Goal: Task Accomplishment & Management: Use online tool/utility

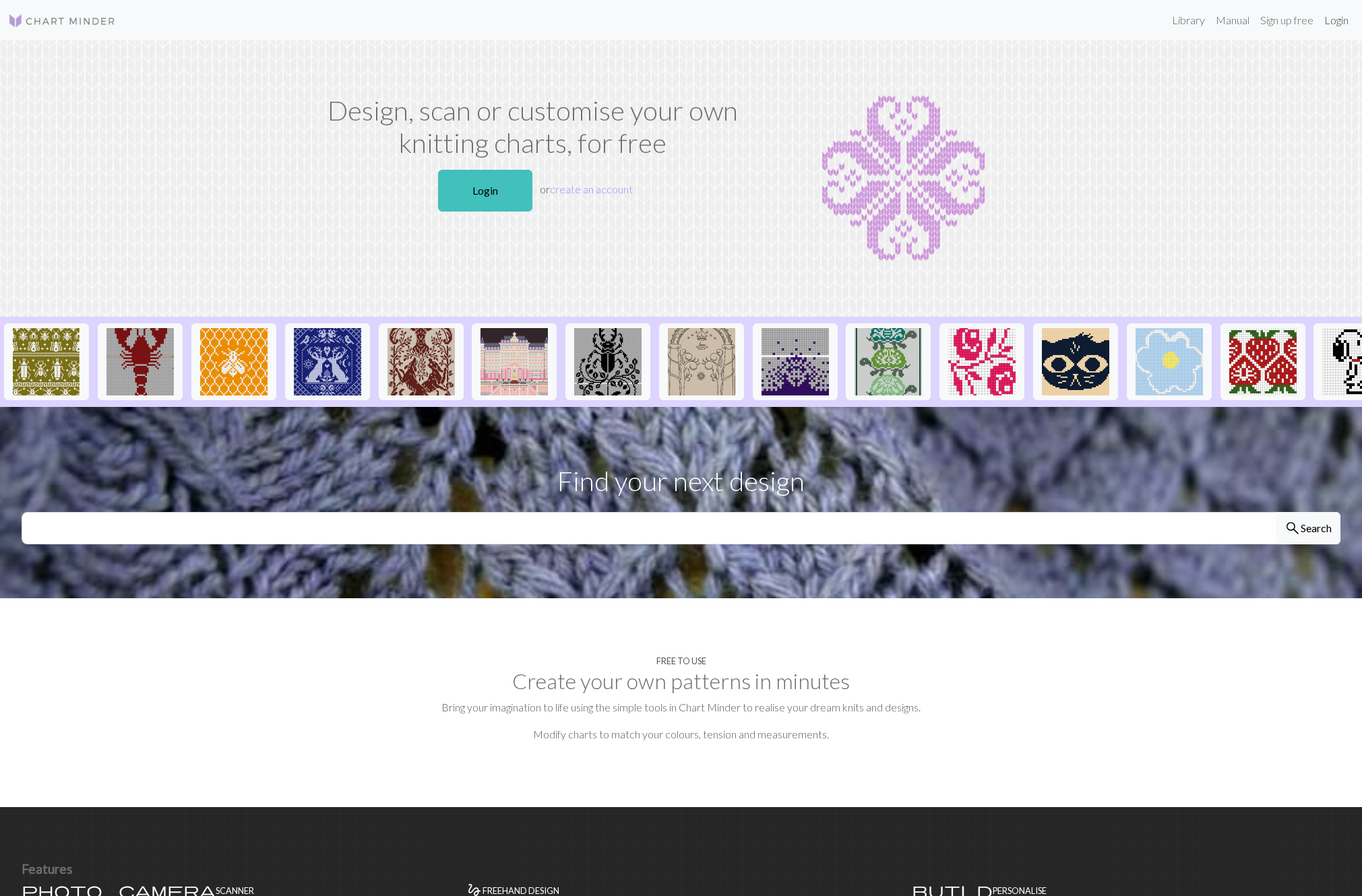
click at [1330, 20] on link "Login" at bounding box center [1336, 20] width 35 height 27
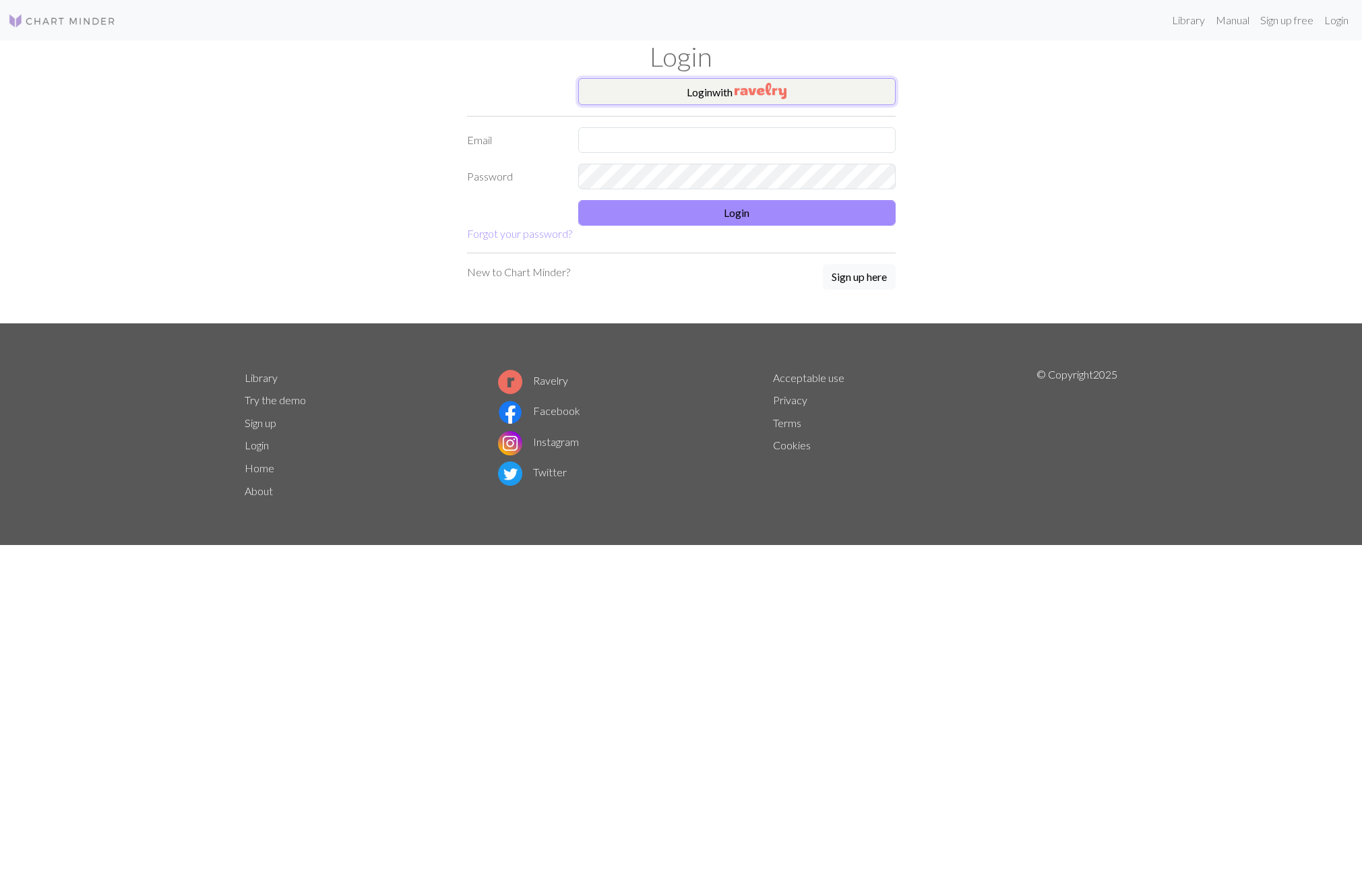
click at [823, 95] on button "Login with" at bounding box center [737, 91] width 318 height 27
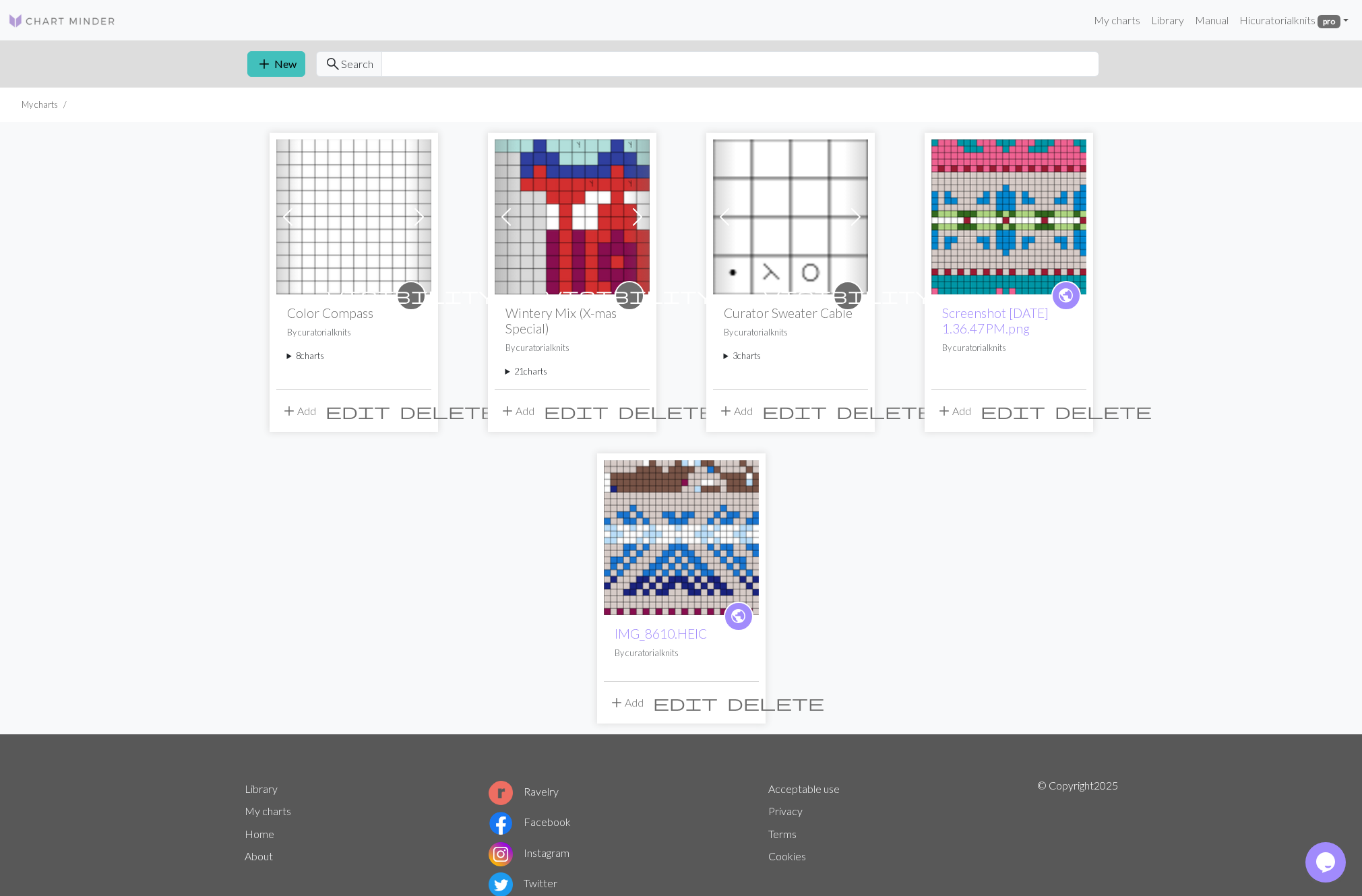
click at [316, 357] on summary "8 charts" at bounding box center [354, 356] width 133 height 13
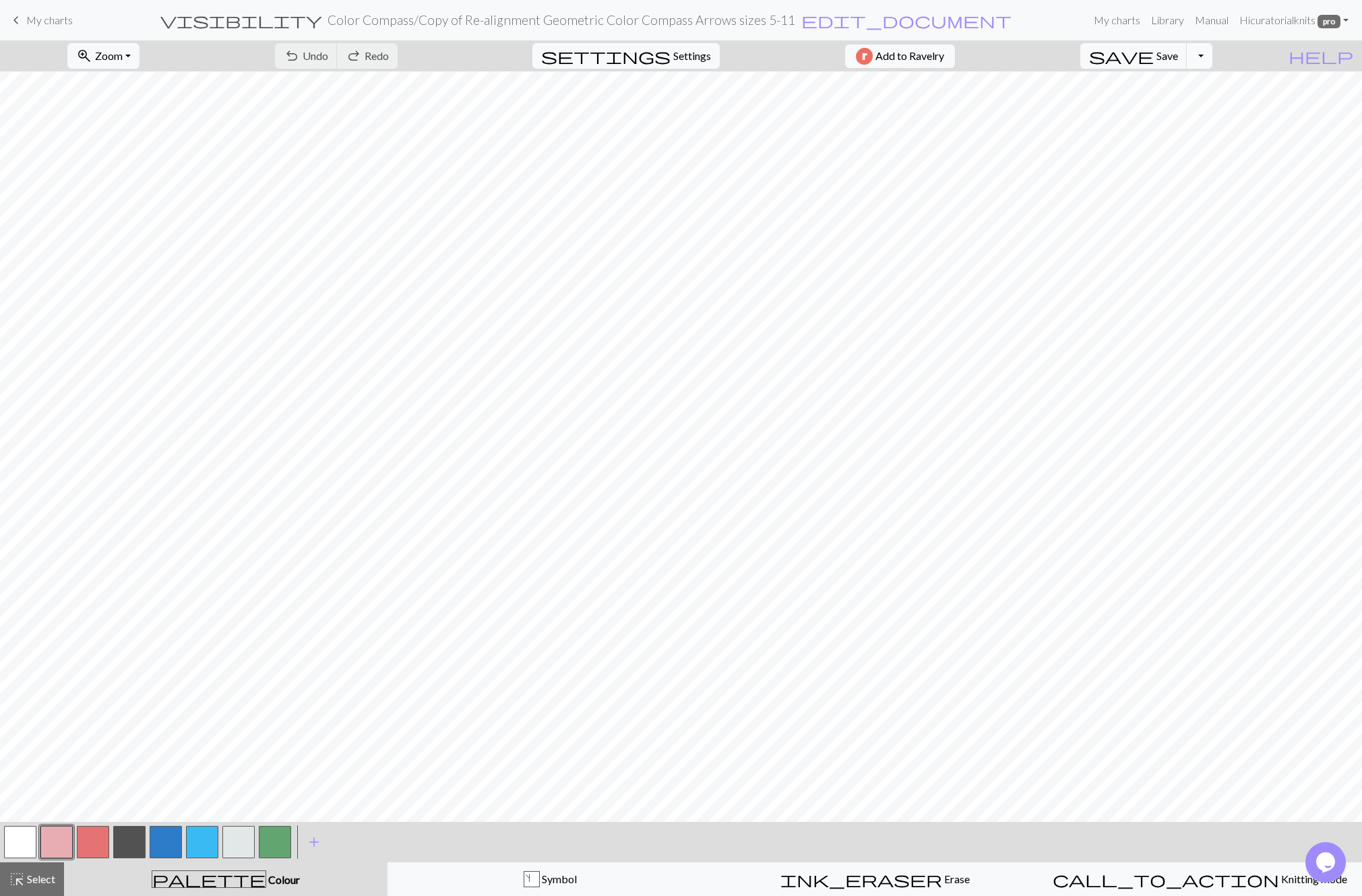
click at [1212, 59] on button "Toggle Dropdown" at bounding box center [1199, 56] width 26 height 26
click at [1184, 87] on button "file_copy Save a copy" at bounding box center [1100, 85] width 223 height 22
click at [849, 20] on span "edit_document" at bounding box center [929, 20] width 210 height 19
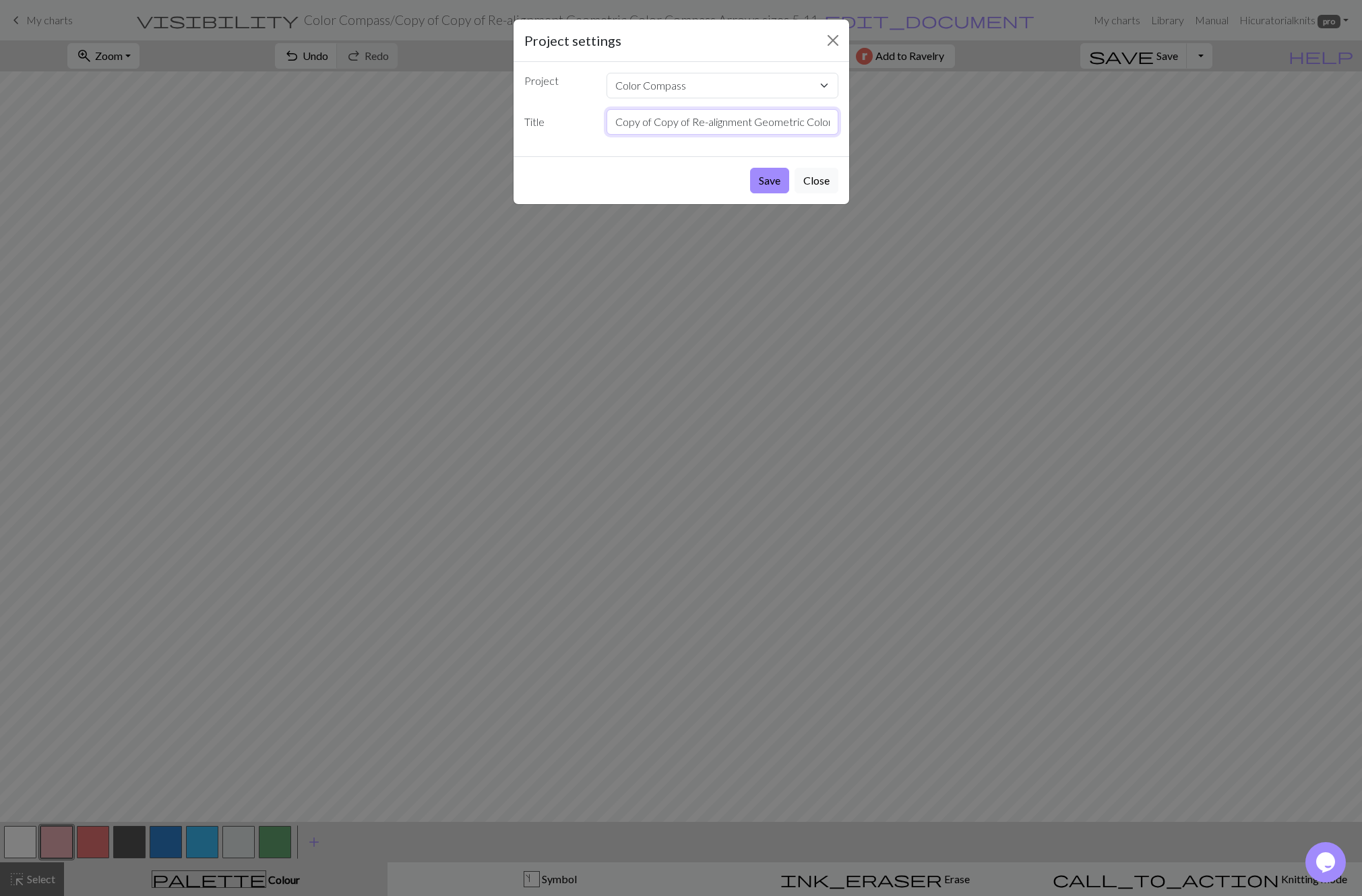
drag, startPoint x: 615, startPoint y: 124, endPoint x: 755, endPoint y: 121, distance: 140.0
click at [755, 121] on input "Copy of Copy of Re-alignment Geometric Color Compass Arrows sizes 5-11" at bounding box center [722, 122] width 232 height 26
type input "Color Compass 9-11 Geometric Color Compass Arrows sizes 5-11"
click at [776, 175] on button "Save" at bounding box center [769, 181] width 39 height 26
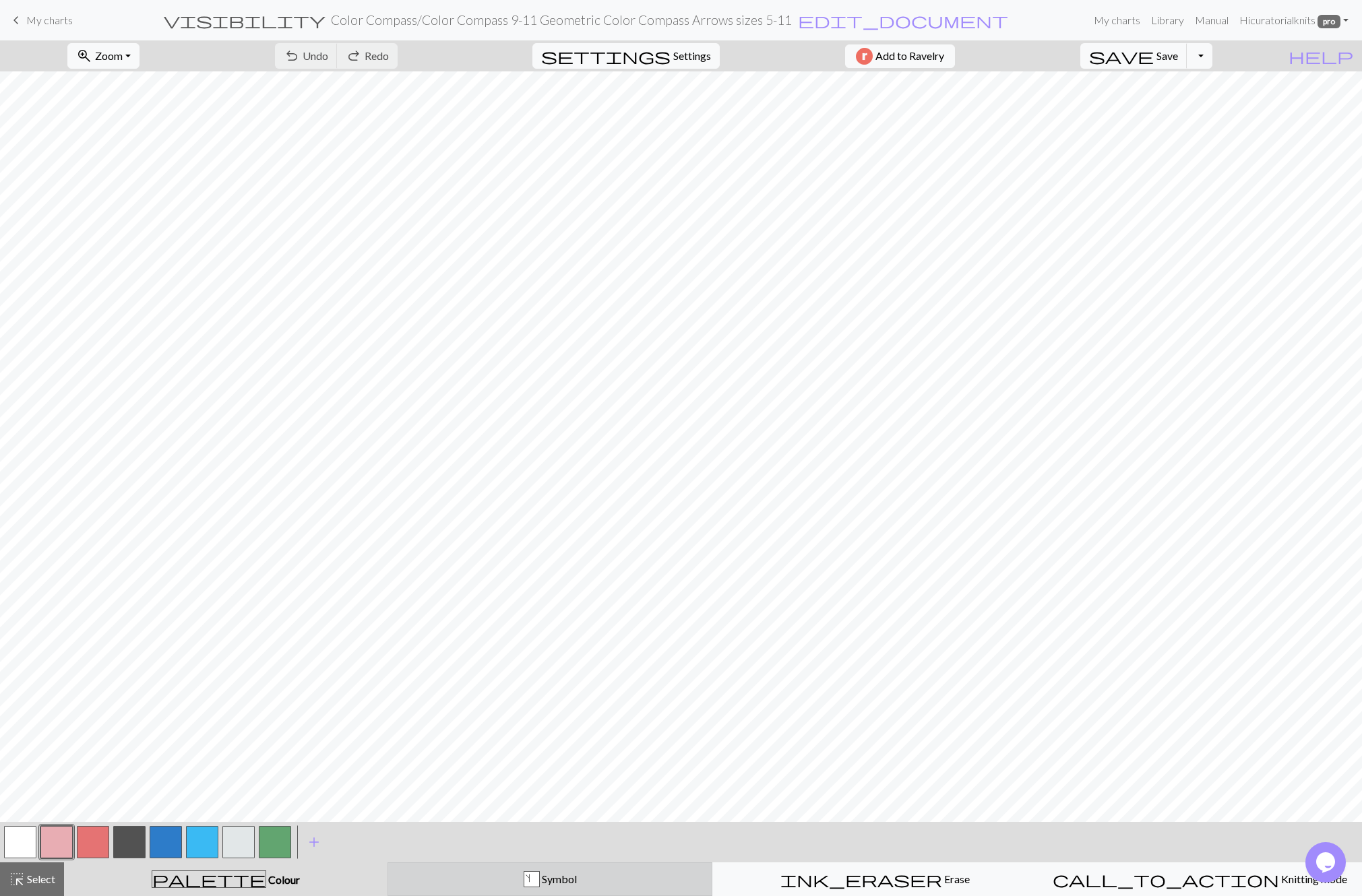
click at [635, 892] on button "s Symbol" at bounding box center [549, 879] width 325 height 34
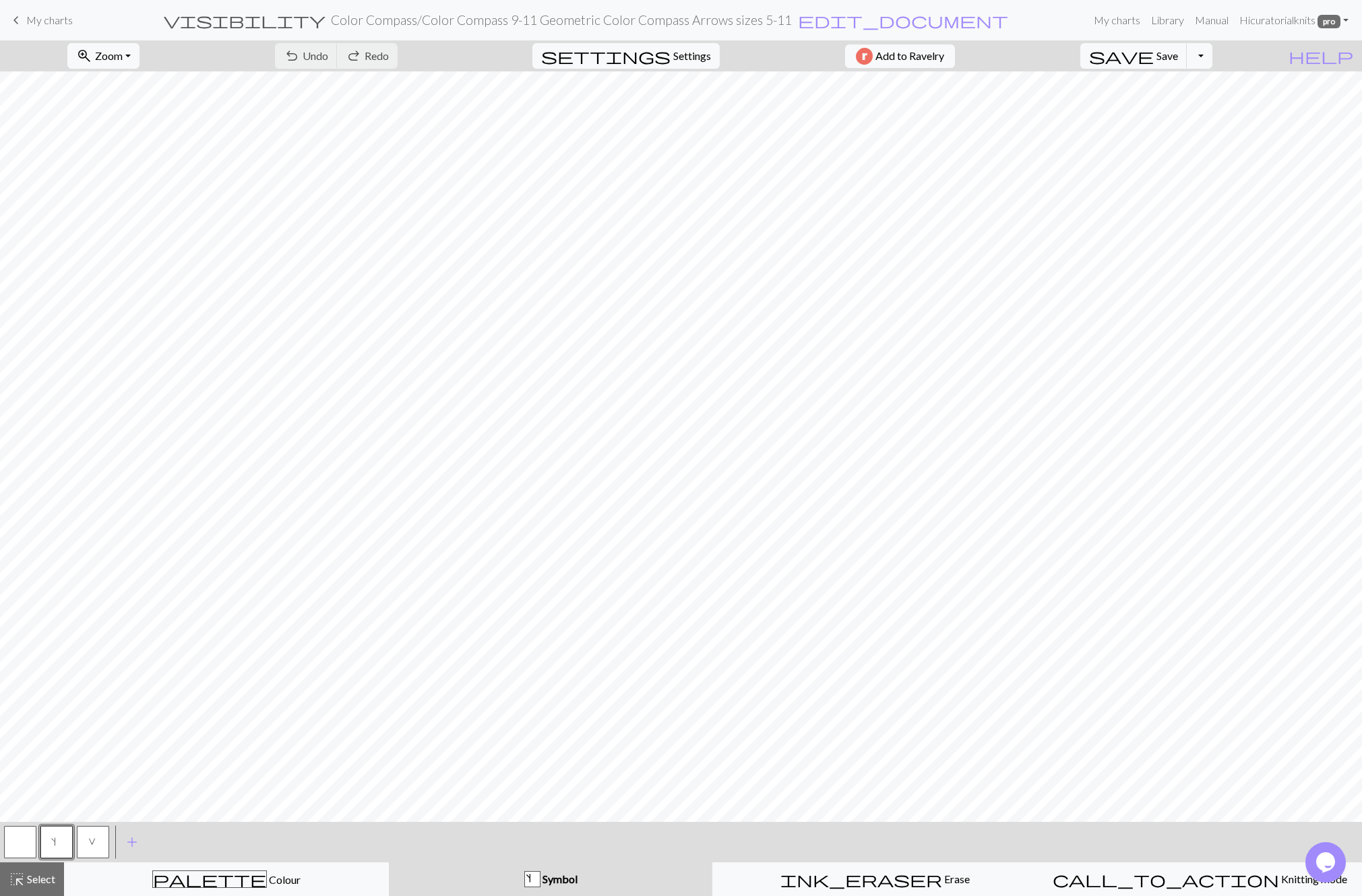
click at [94, 837] on span "V" at bounding box center [93, 843] width 10 height 14
click at [89, 846] on span "V" at bounding box center [93, 843] width 10 height 14
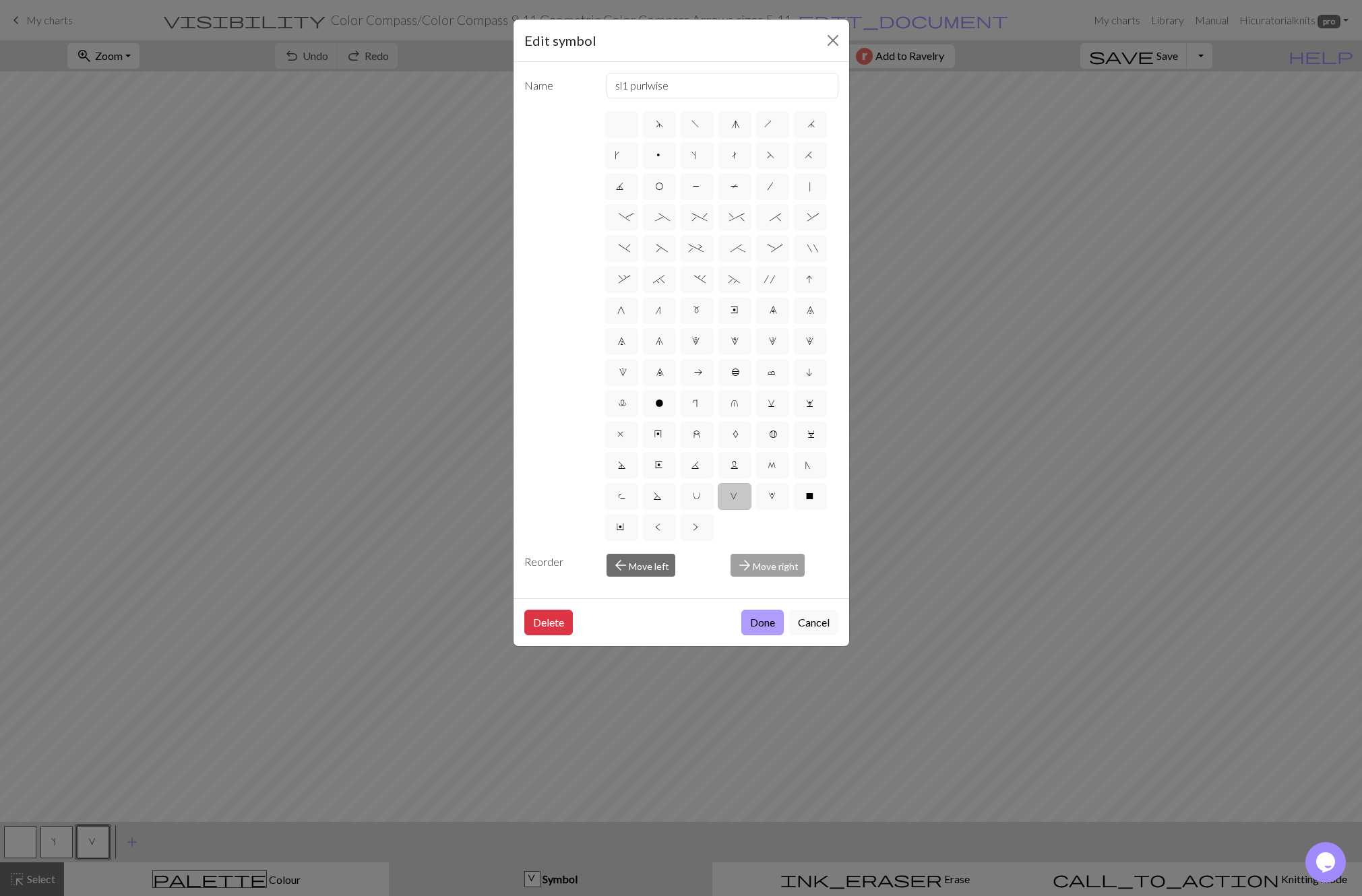
click at [757, 620] on button "Done" at bounding box center [762, 622] width 42 height 26
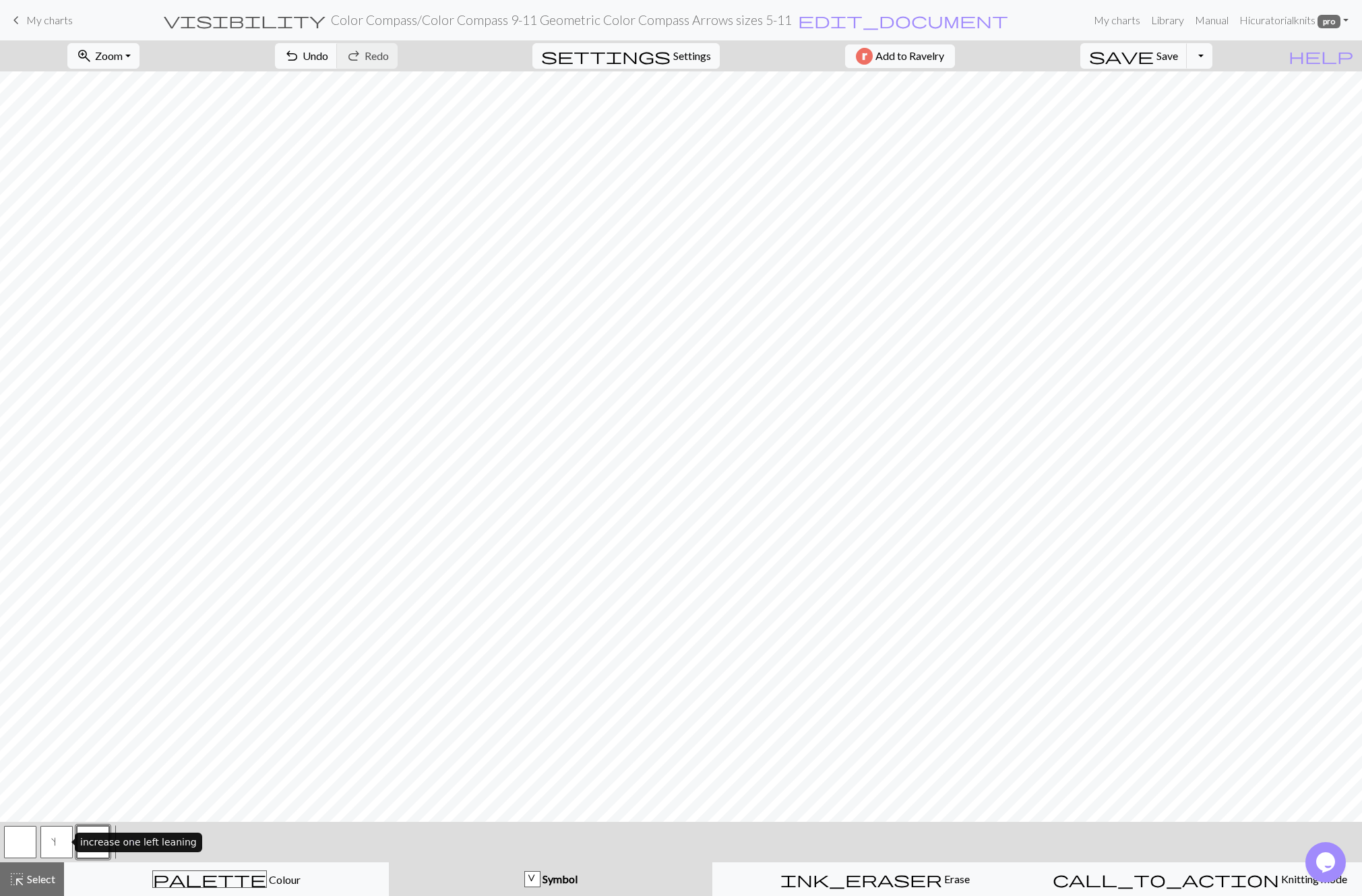
click at [53, 841] on button "s" at bounding box center [56, 841] width 32 height 32
click at [93, 841] on span "V" at bounding box center [93, 843] width 10 height 14
click at [42, 841] on button "s" at bounding box center [56, 841] width 32 height 32
click at [52, 841] on button "s" at bounding box center [56, 841] width 32 height 32
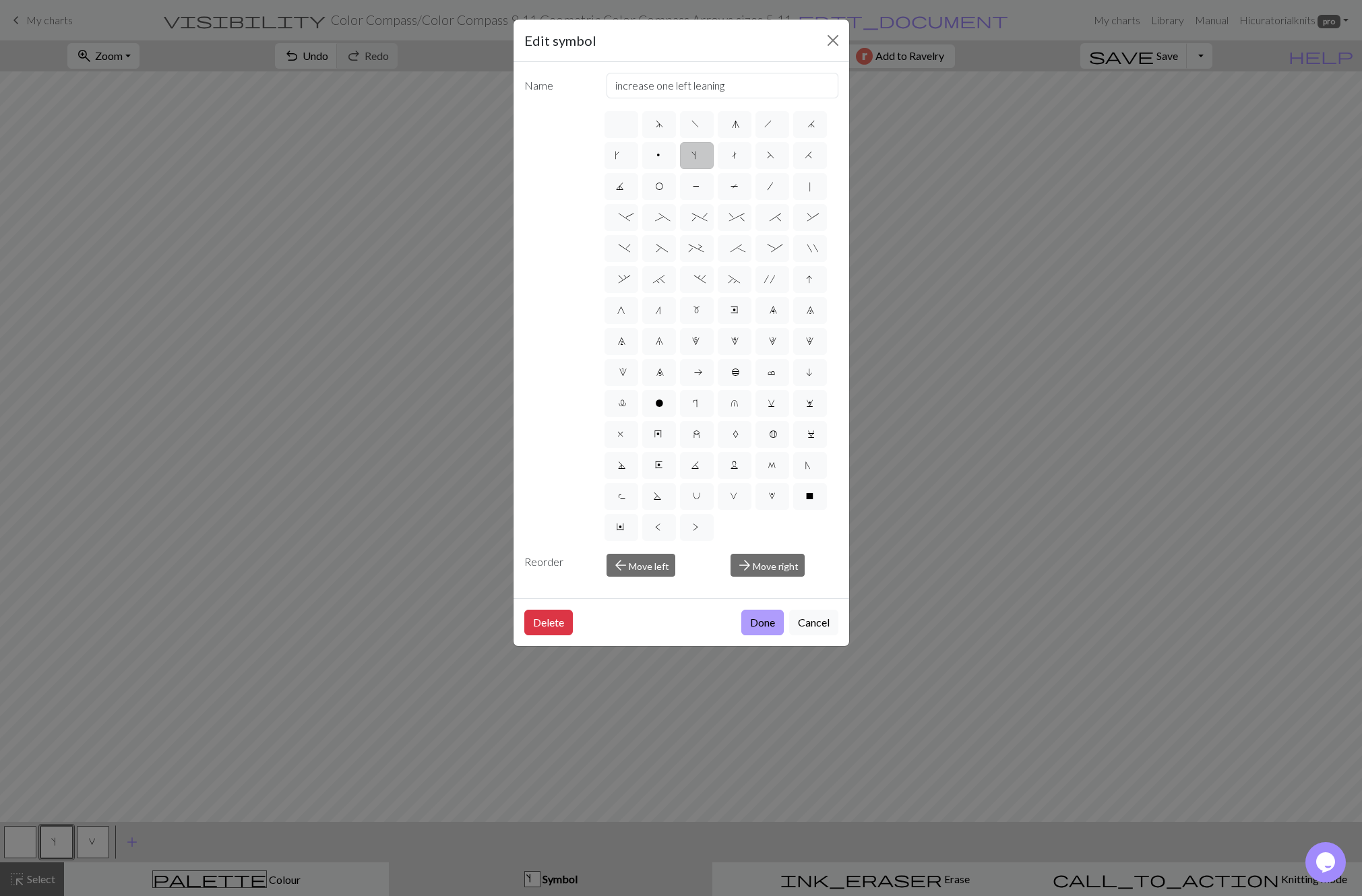
click at [752, 622] on button "Done" at bounding box center [762, 622] width 42 height 26
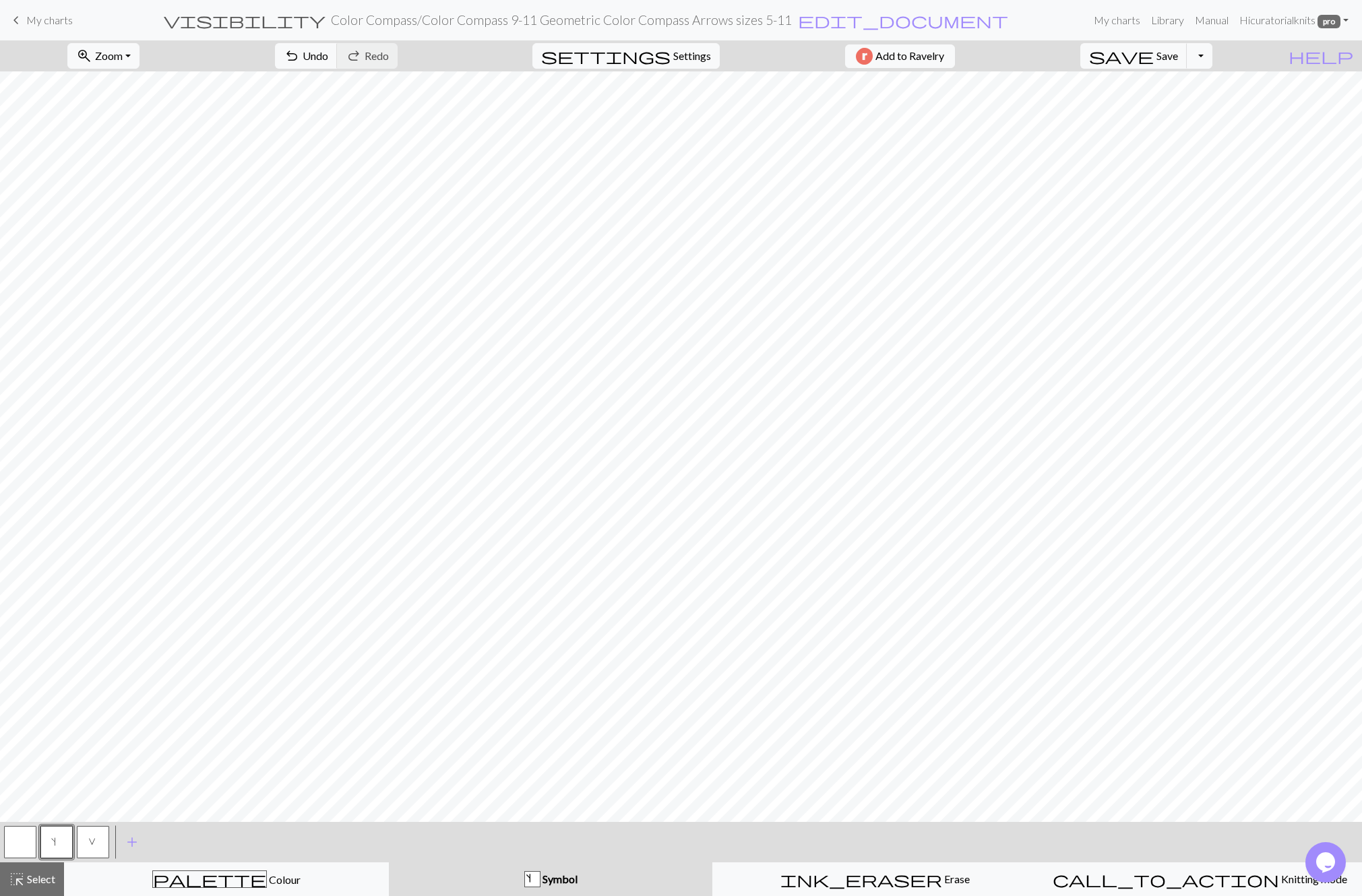
click at [90, 837] on span "V" at bounding box center [93, 843] width 10 height 14
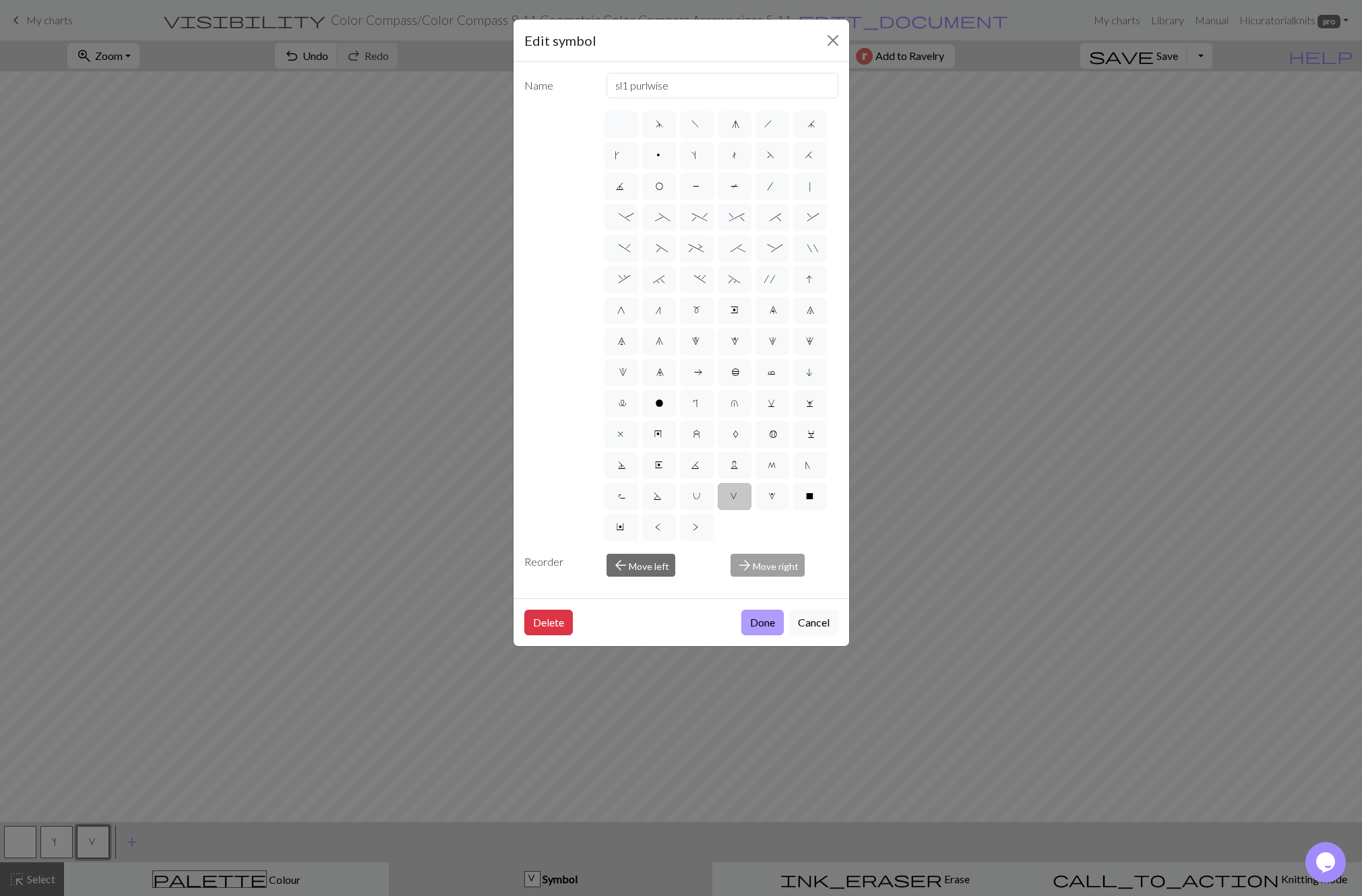
click at [761, 617] on button "Done" at bounding box center [762, 622] width 42 height 26
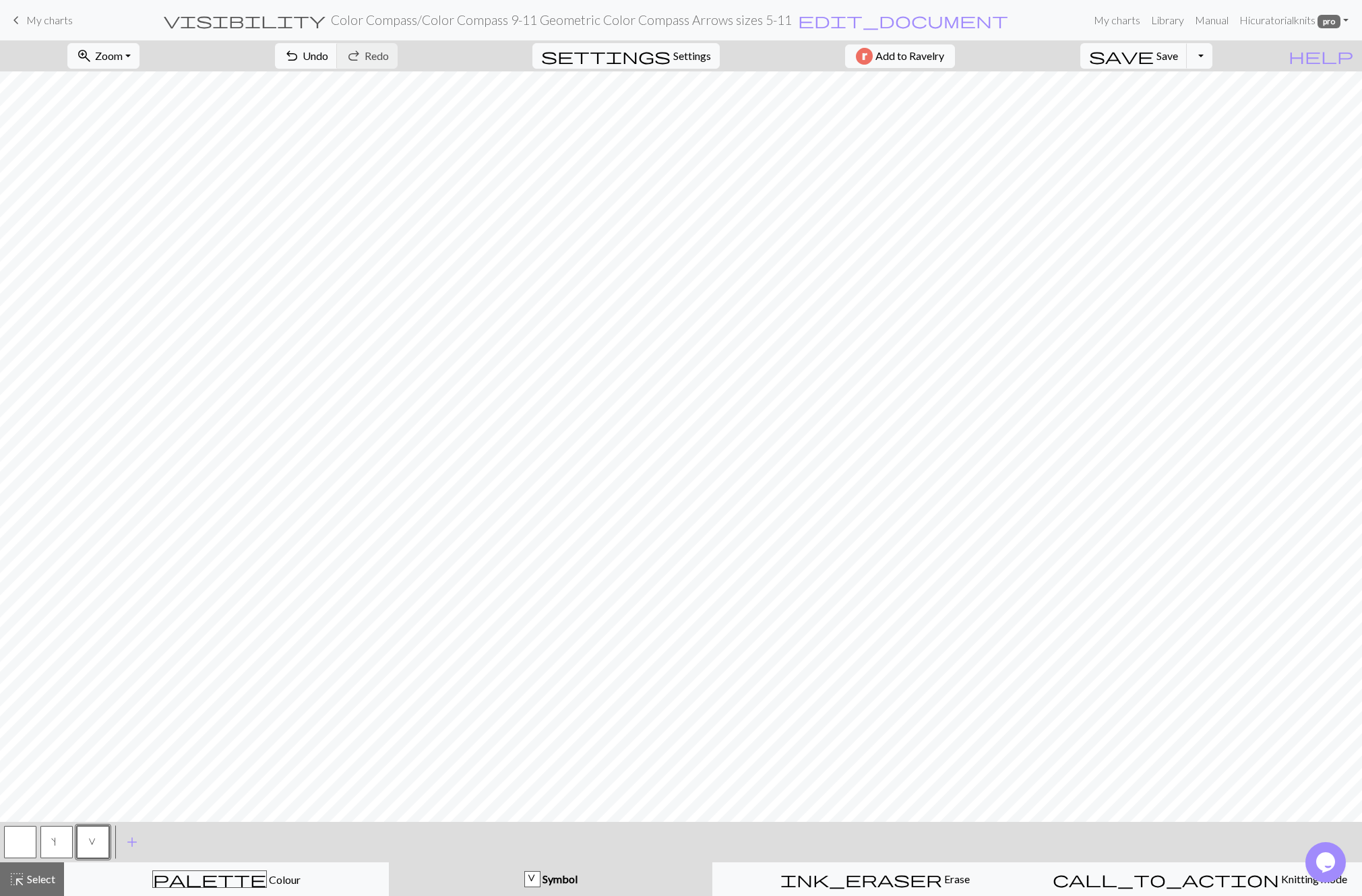
scroll to position [6, 0]
click at [163, 880] on div "palette Colour Colour" at bounding box center [226, 879] width 307 height 17
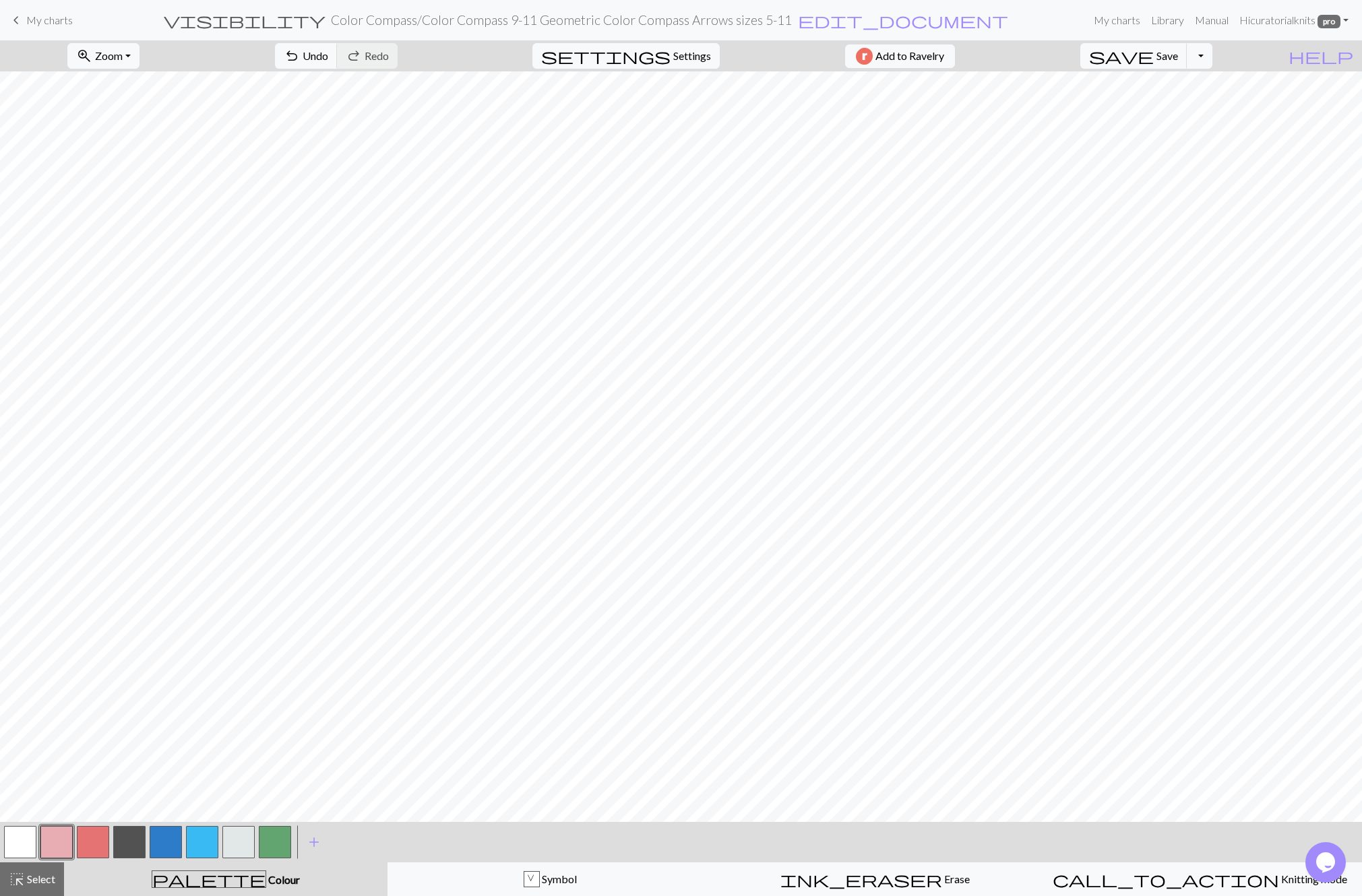
click at [161, 839] on button "button" at bounding box center [165, 841] width 32 height 32
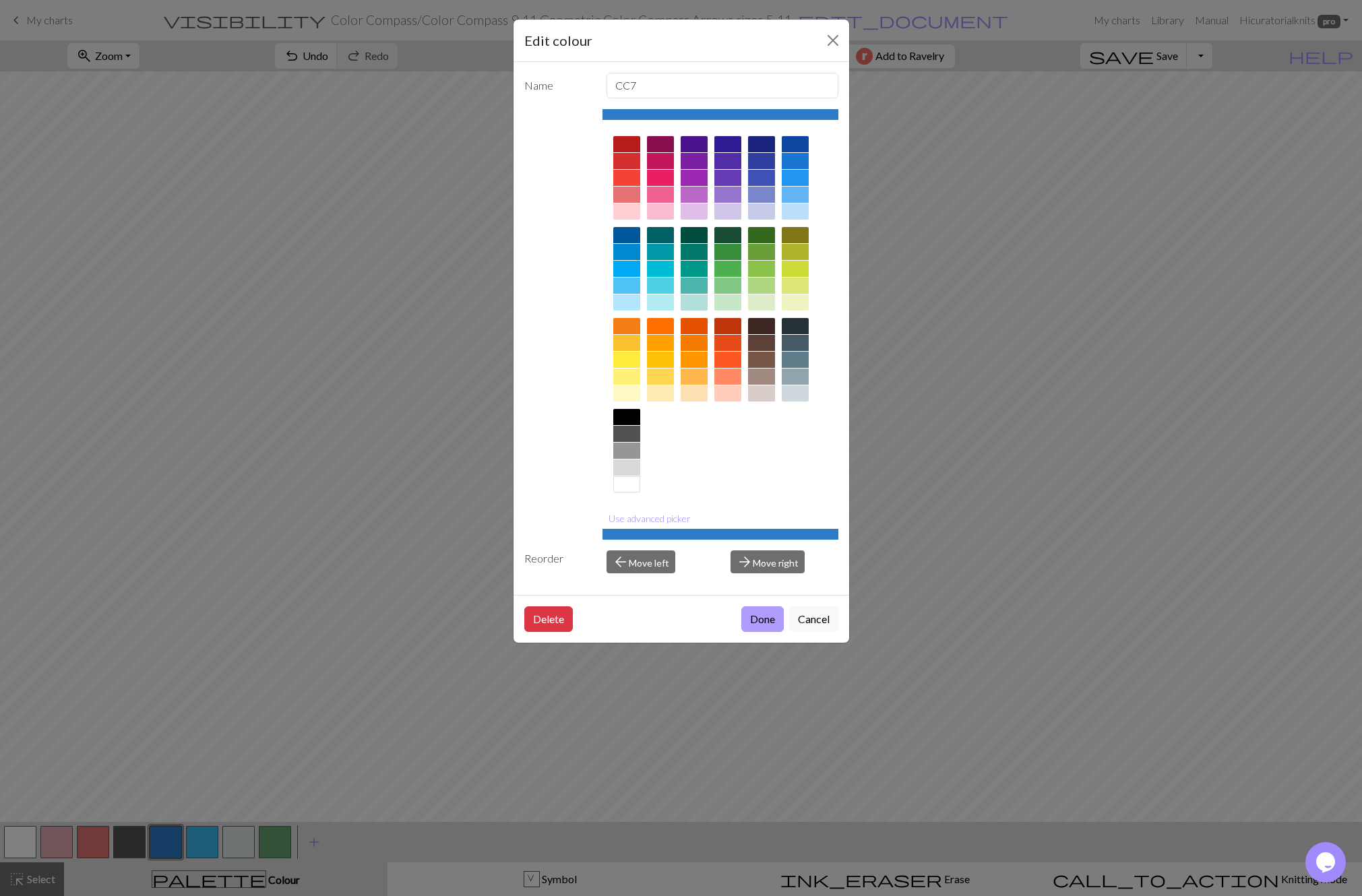
click at [776, 619] on button "Done" at bounding box center [762, 619] width 42 height 26
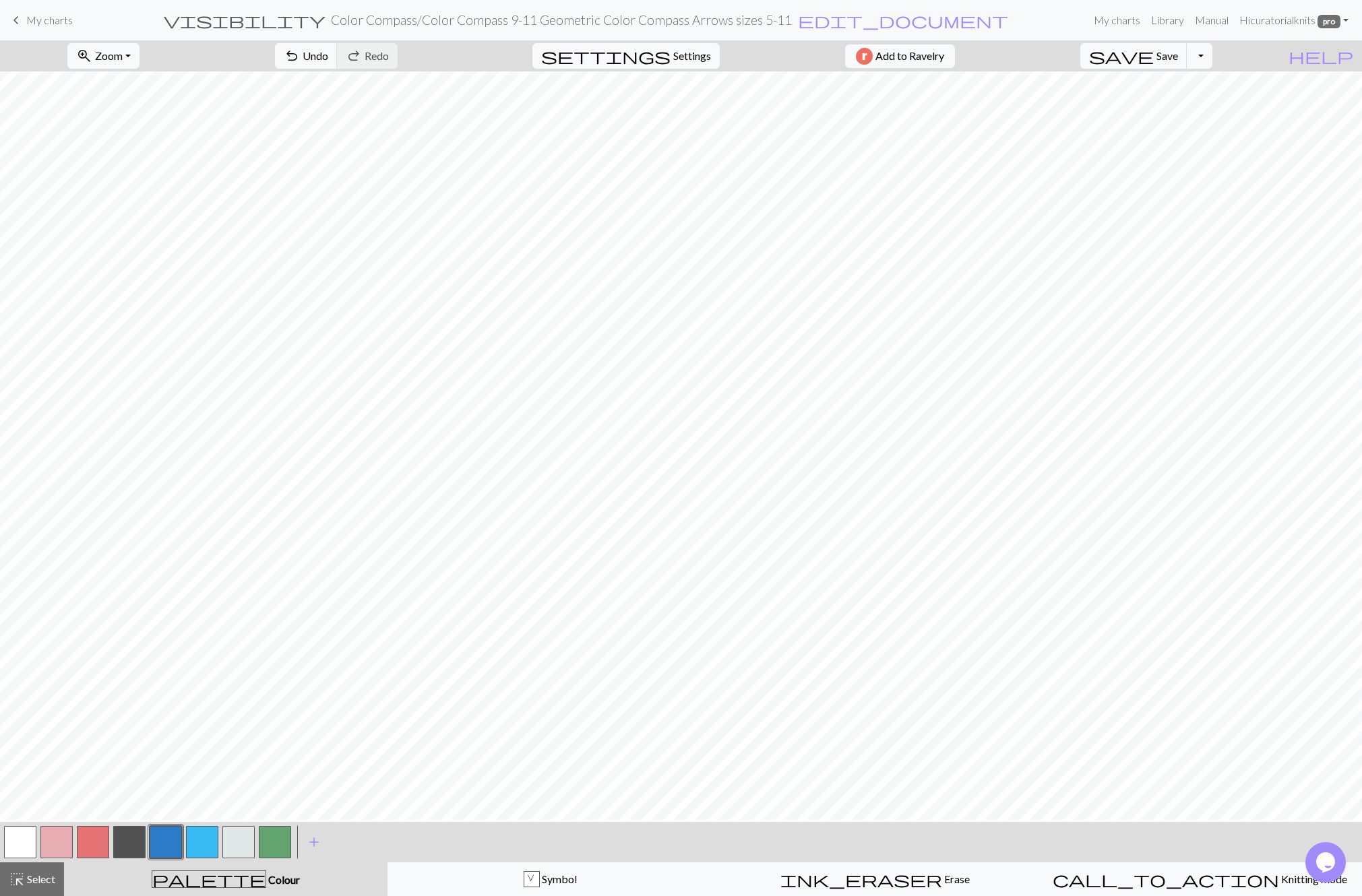
scroll to position [3, 0]
click at [244, 844] on button "button" at bounding box center [238, 841] width 32 height 32
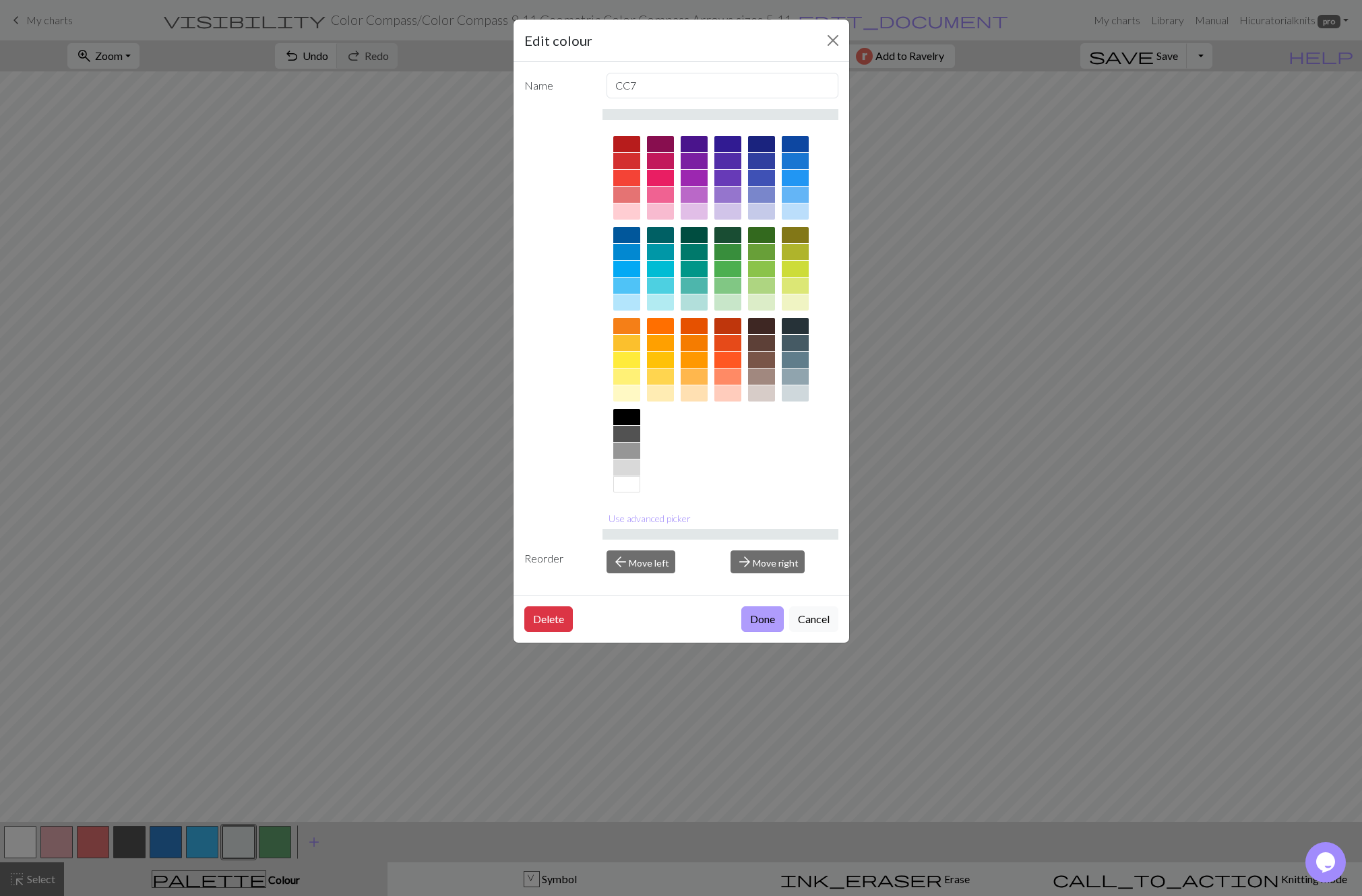
click at [756, 618] on button "Done" at bounding box center [762, 619] width 42 height 26
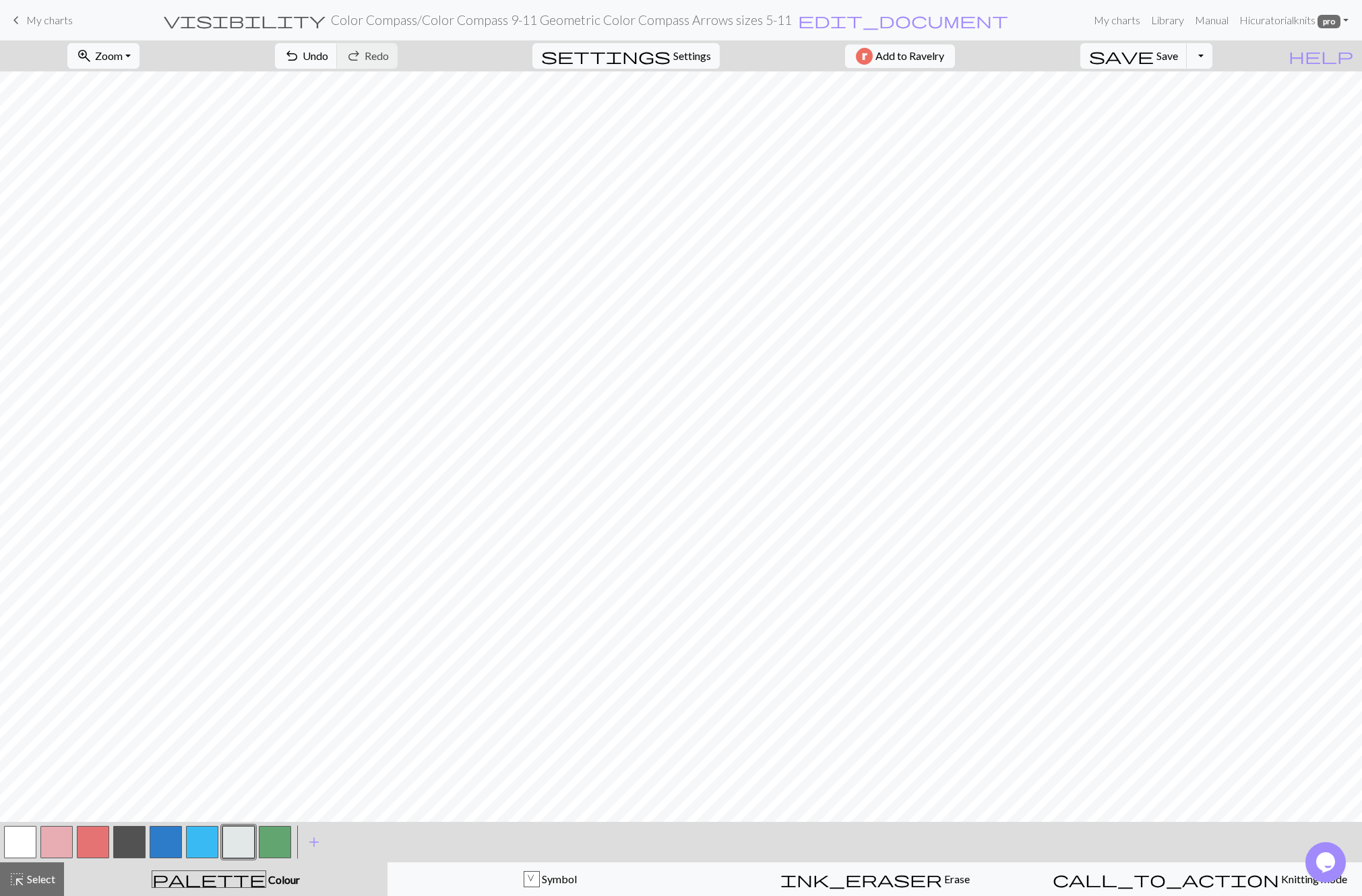
click at [97, 844] on button "button" at bounding box center [93, 841] width 32 height 32
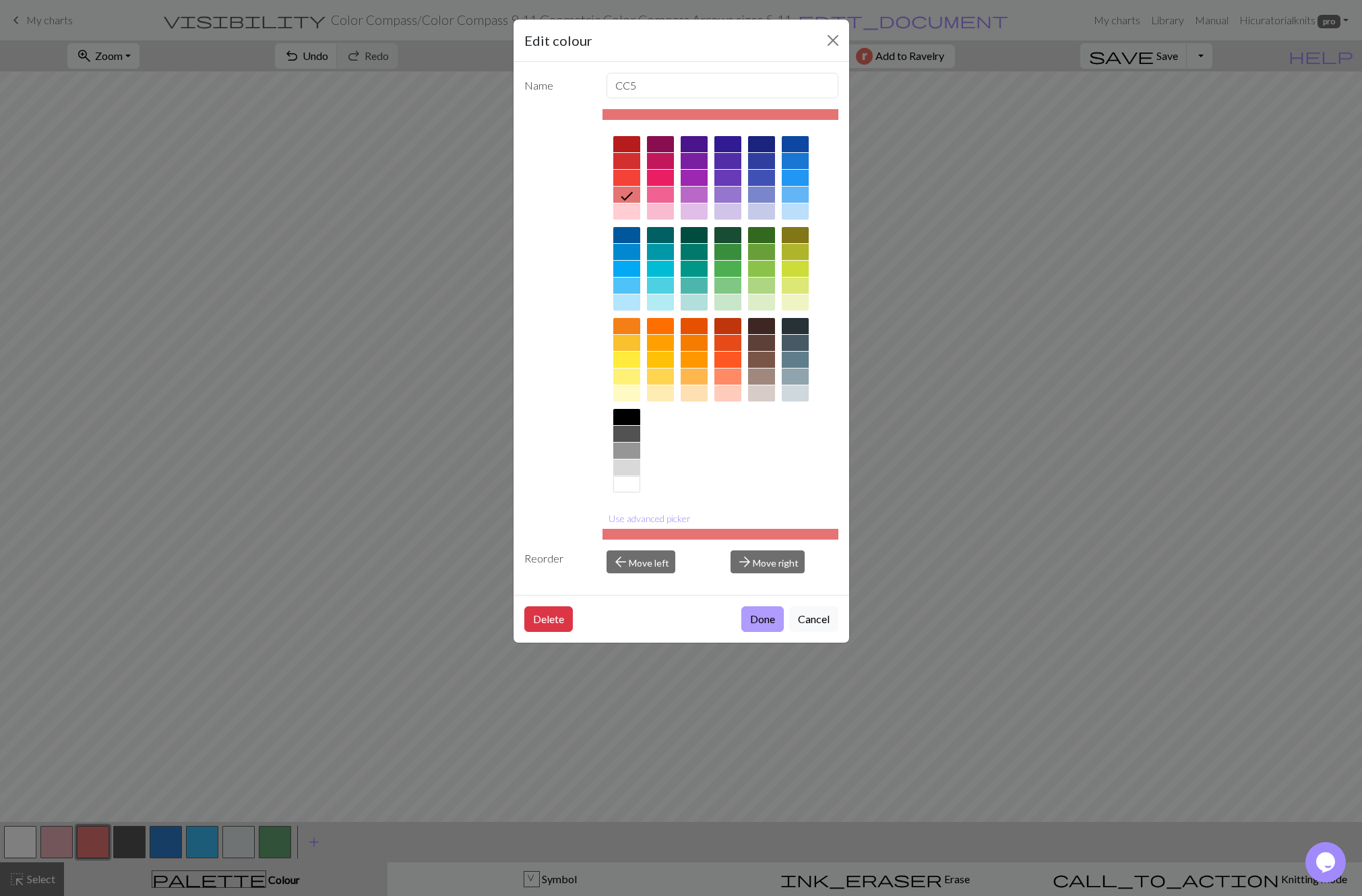
click at [762, 618] on button "Done" at bounding box center [762, 619] width 42 height 26
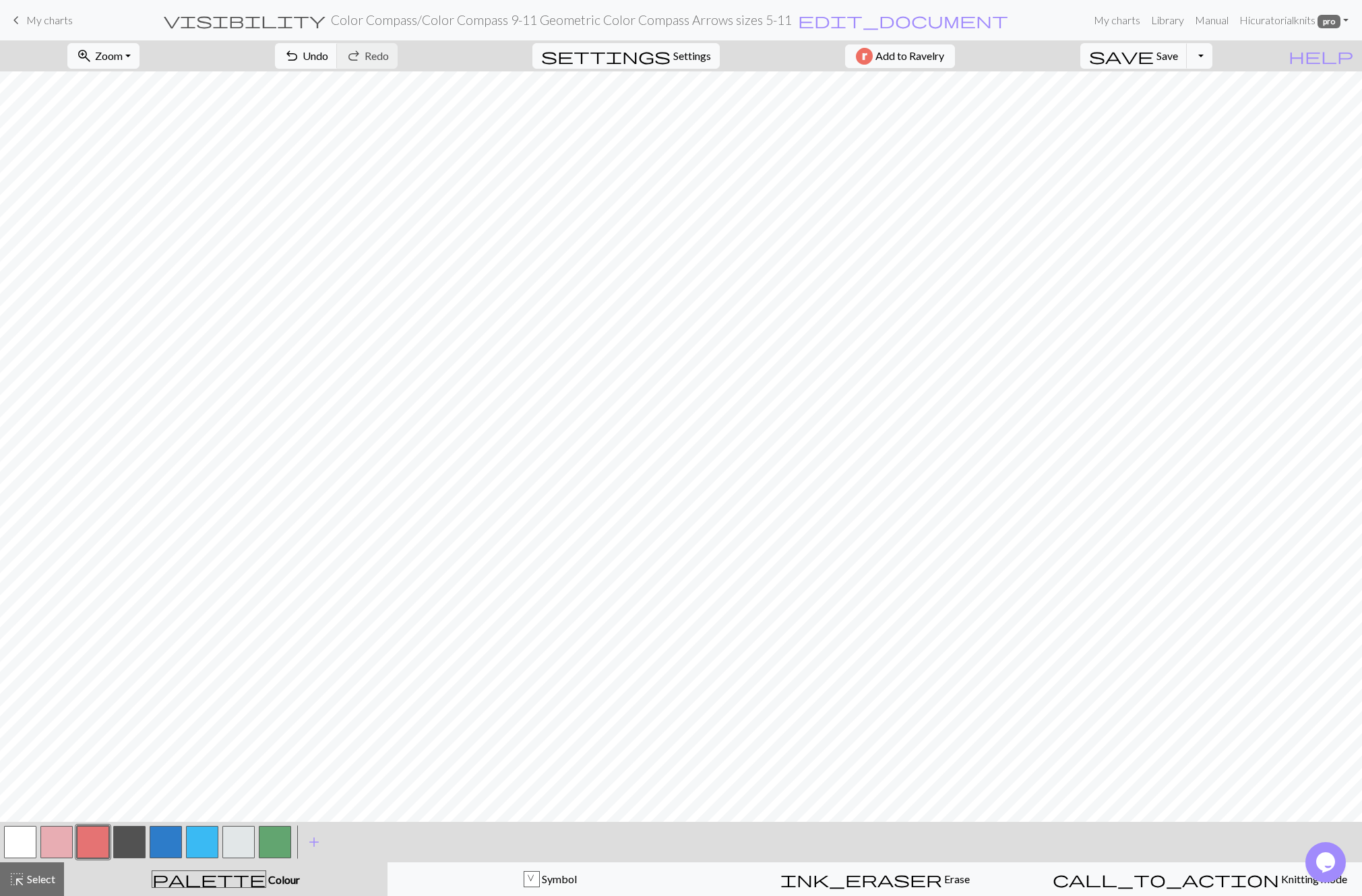
scroll to position [0, 0]
click at [251, 845] on button "button" at bounding box center [238, 841] width 32 height 32
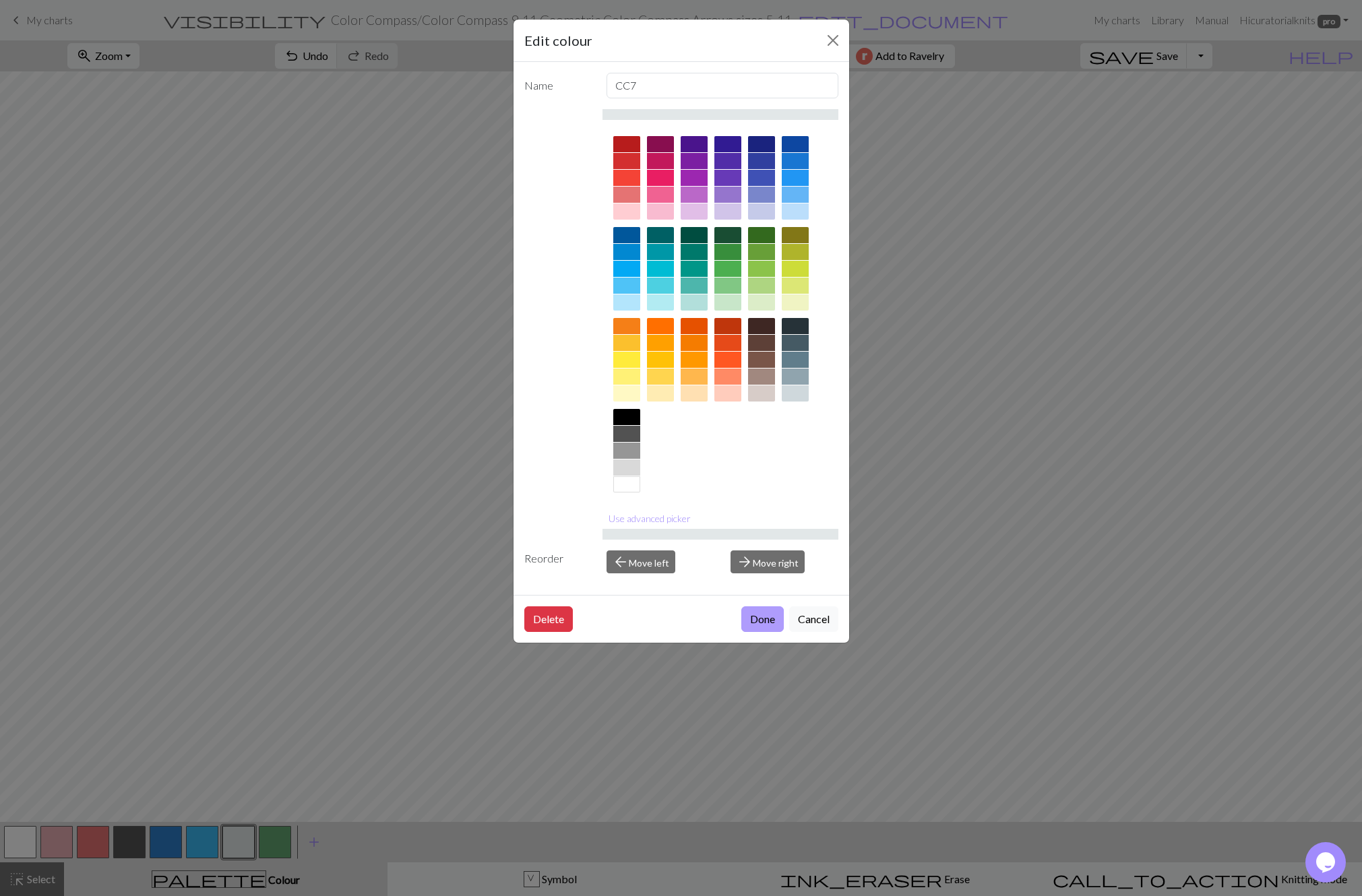
click at [773, 624] on button "Done" at bounding box center [762, 619] width 42 height 26
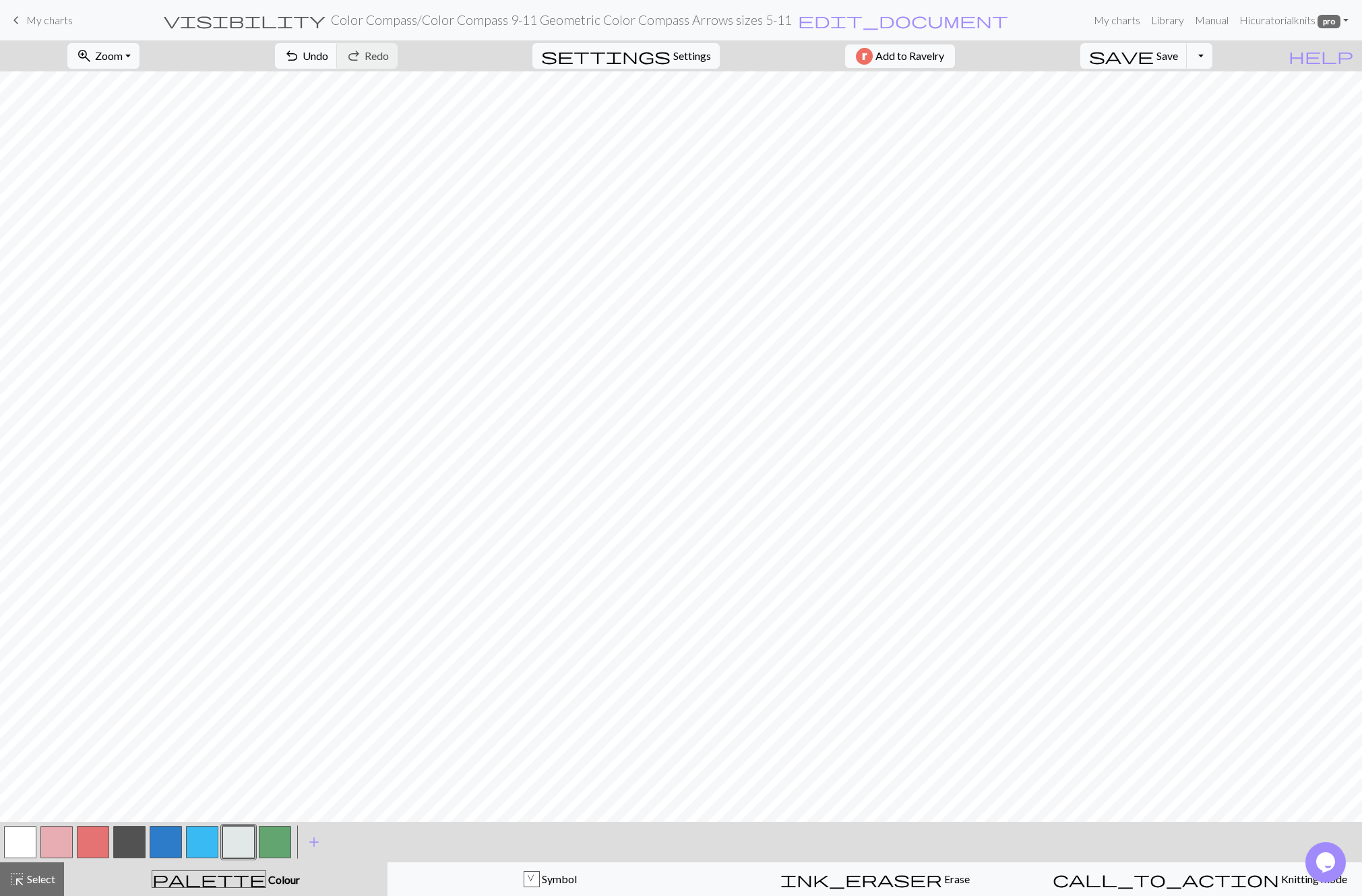
click at [199, 829] on button "button" at bounding box center [202, 841] width 32 height 32
click at [201, 831] on button "button" at bounding box center [202, 841] width 32 height 32
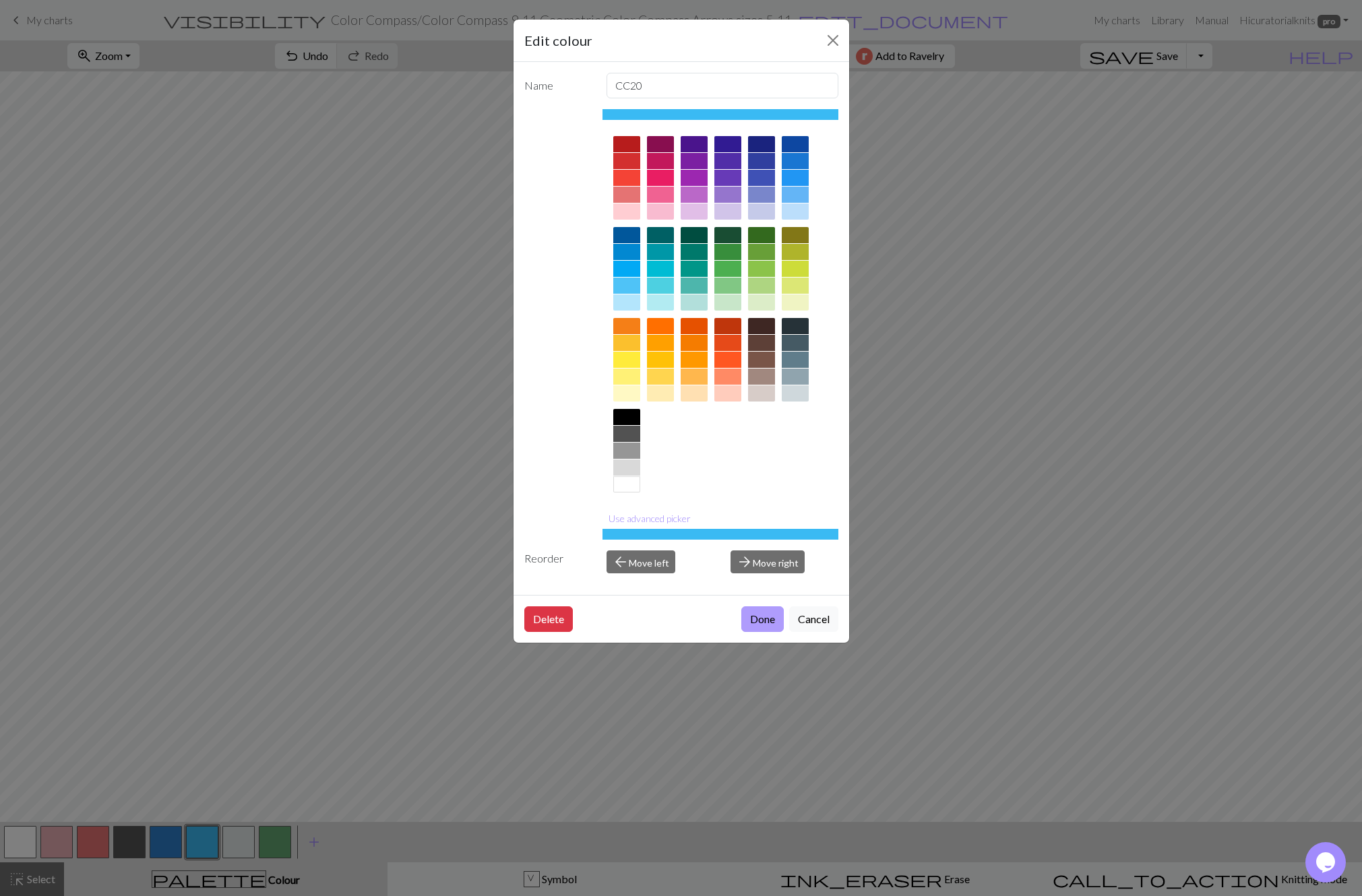
click at [761, 617] on button "Done" at bounding box center [762, 619] width 42 height 26
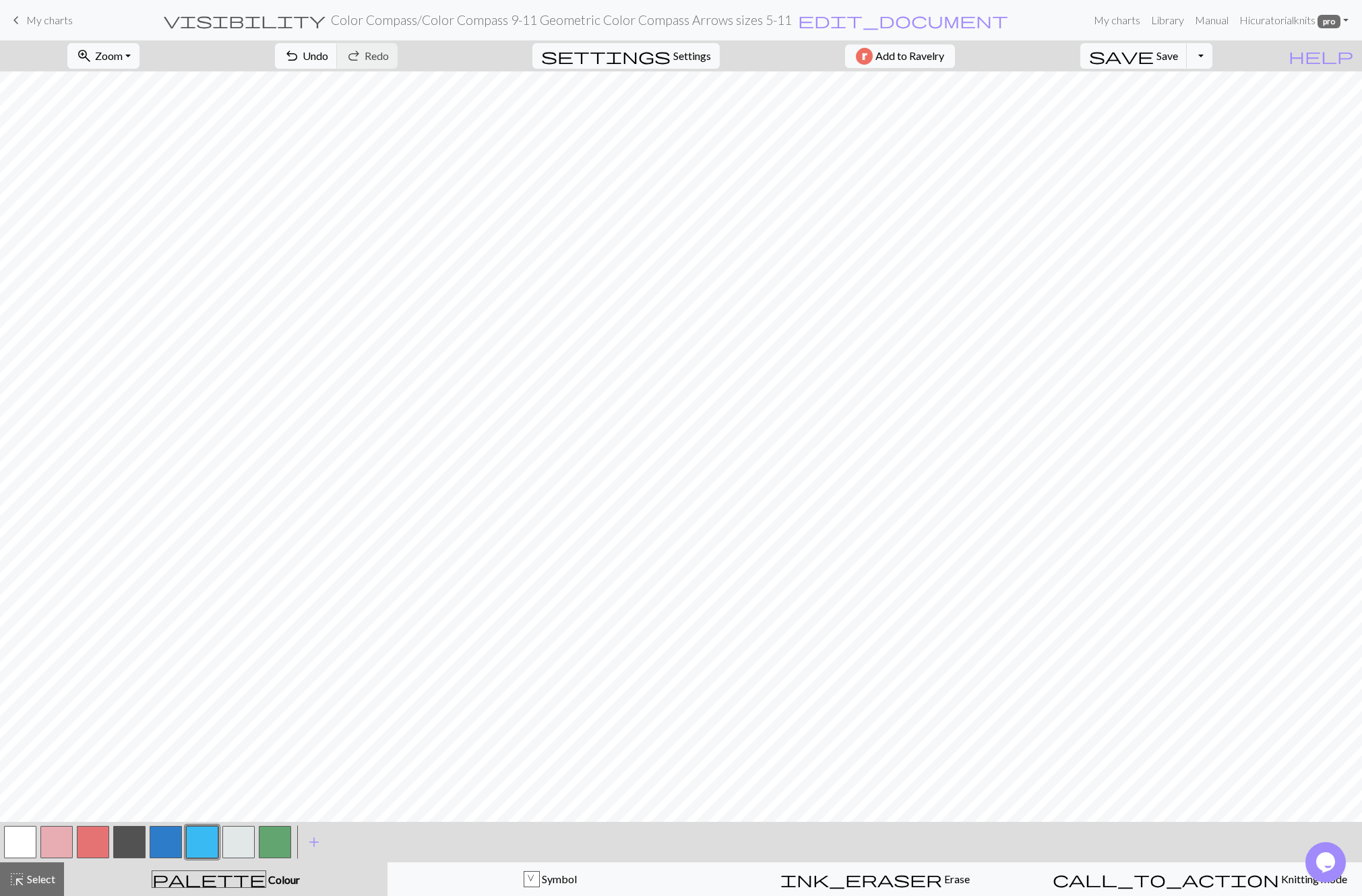
scroll to position [3, 0]
click at [242, 835] on button "button" at bounding box center [238, 841] width 32 height 32
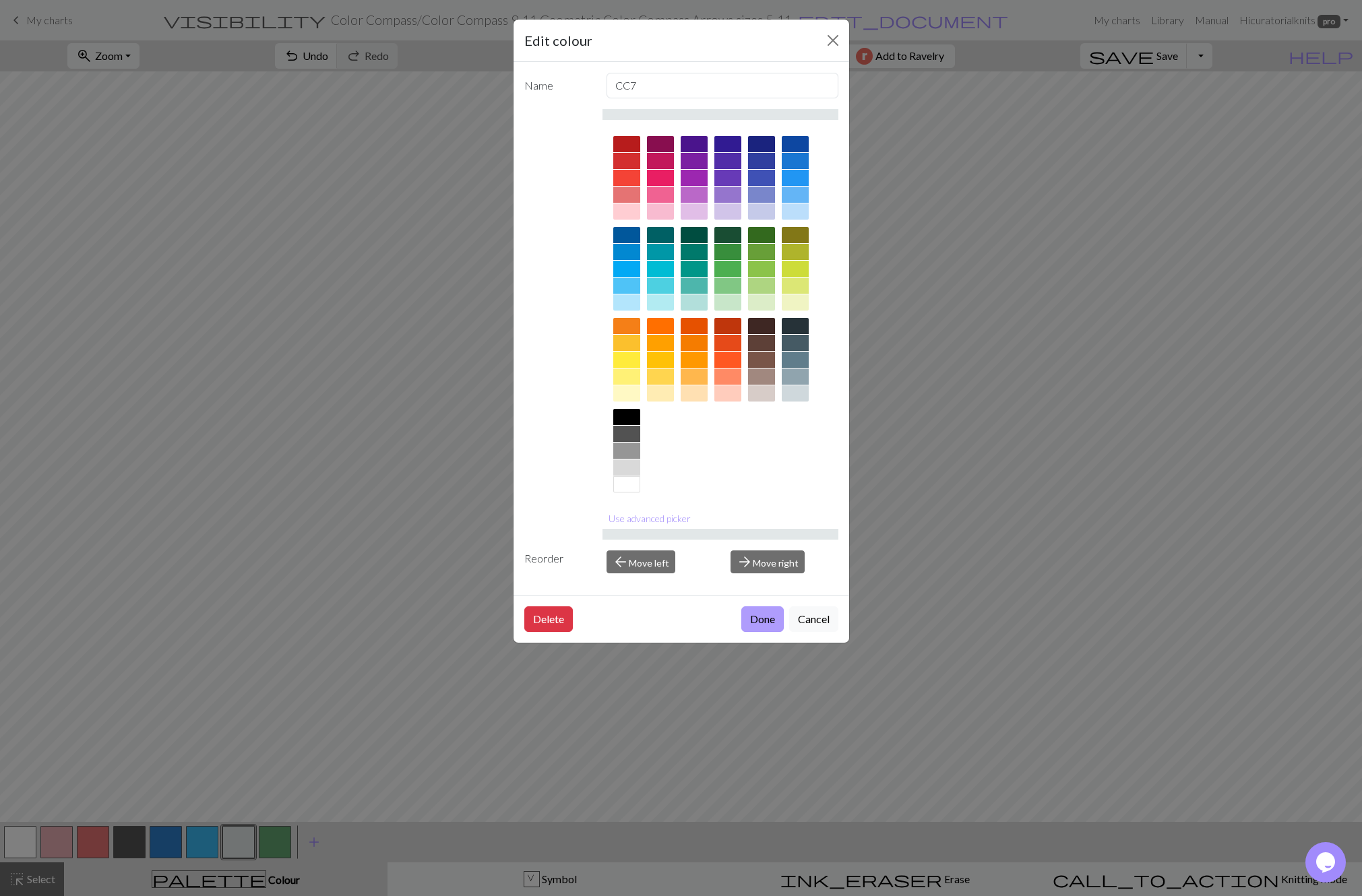
click at [777, 609] on button "Done" at bounding box center [762, 619] width 42 height 26
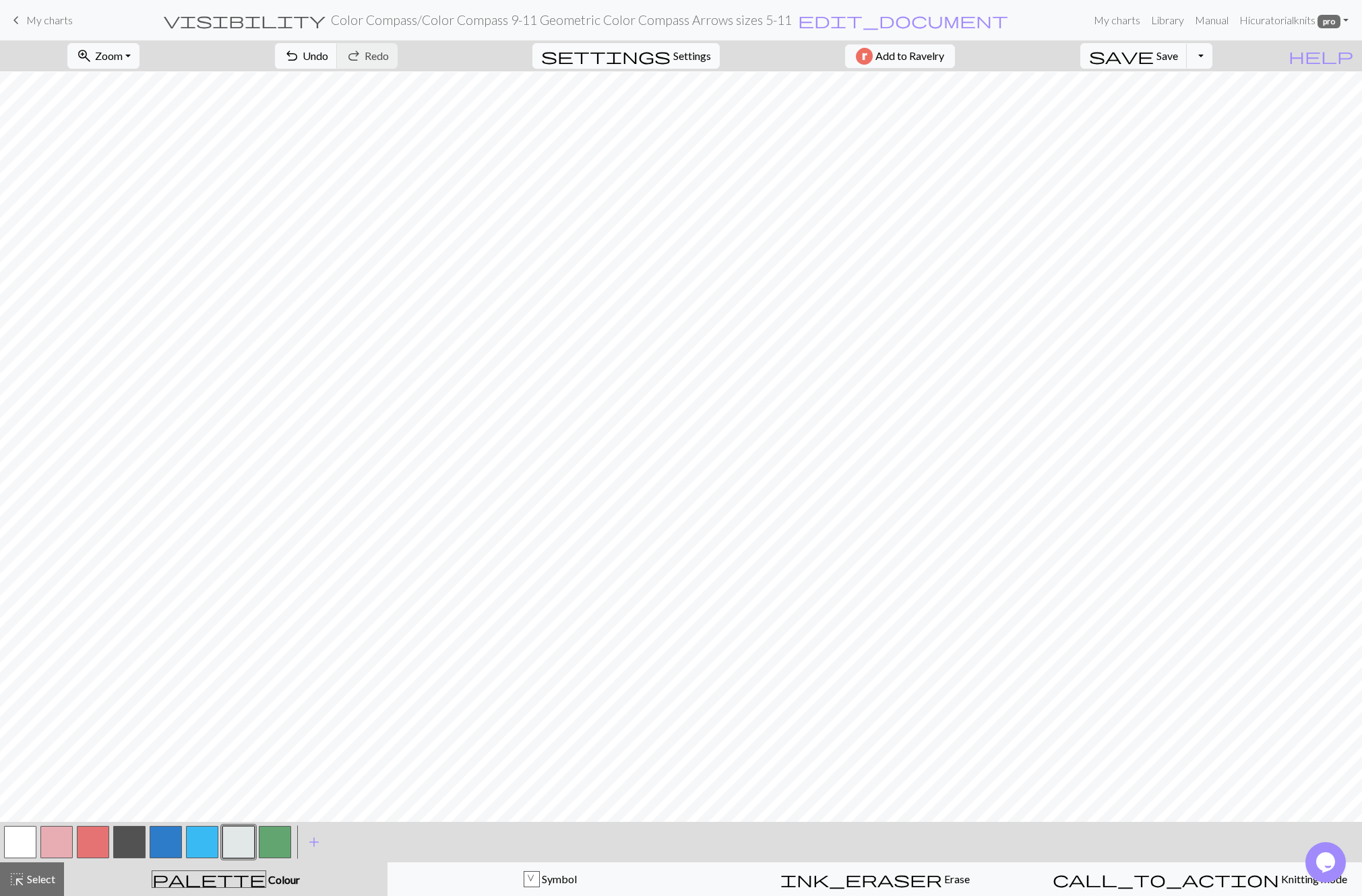
scroll to position [36, 0]
click at [205, 847] on button "button" at bounding box center [202, 841] width 32 height 32
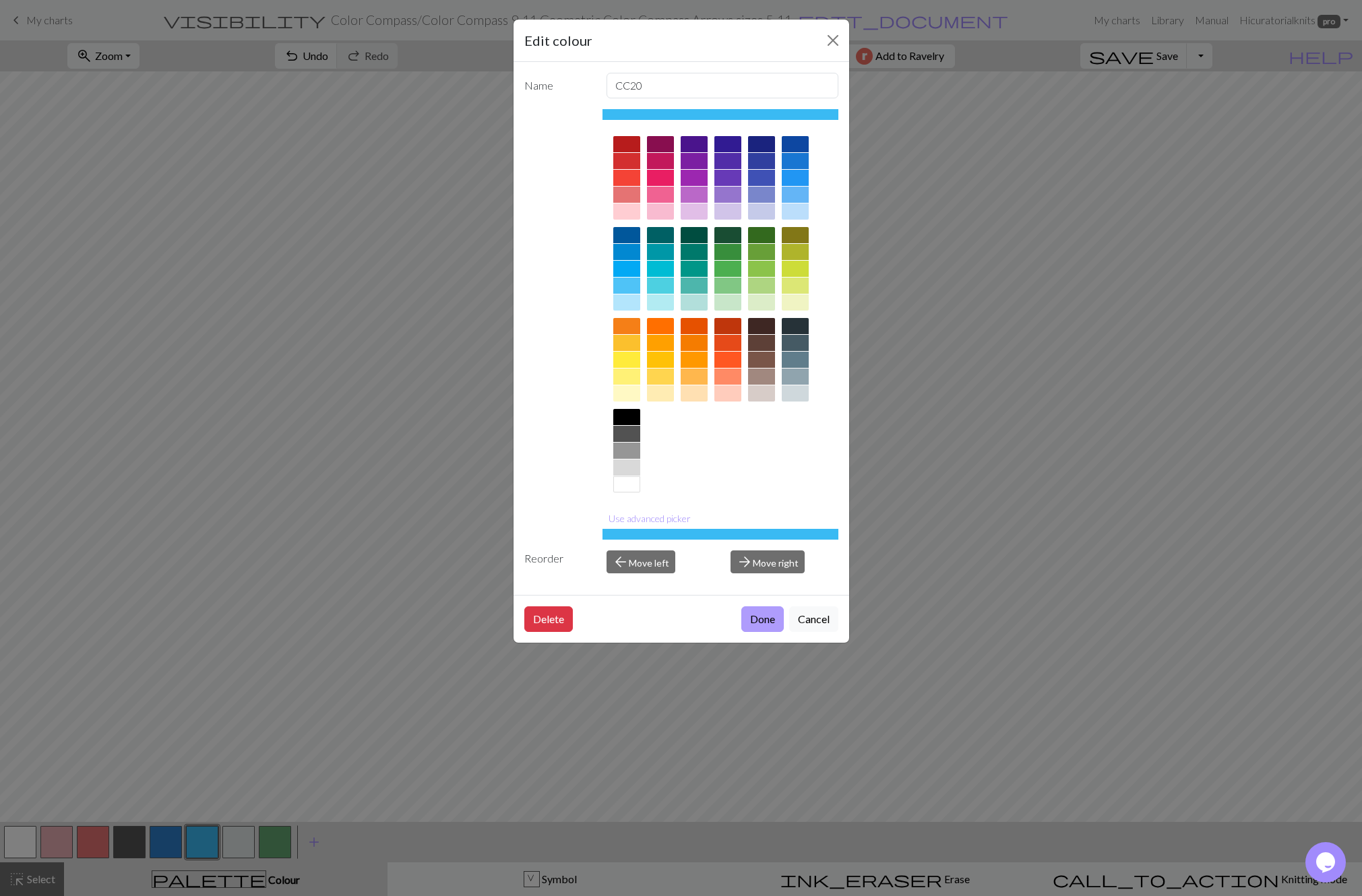
click at [767, 618] on button "Done" at bounding box center [762, 619] width 42 height 26
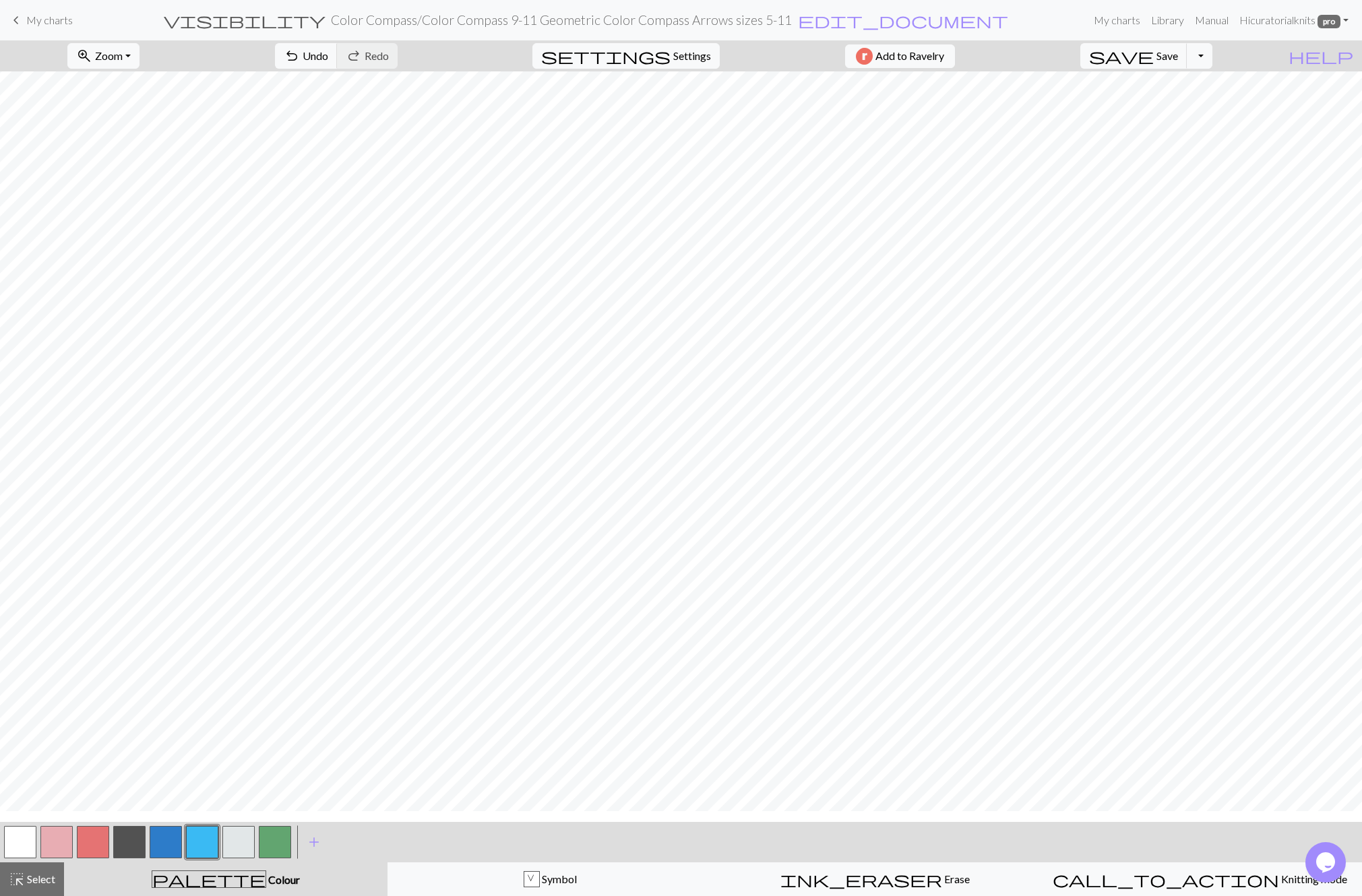
scroll to position [0, 0]
click at [168, 841] on button "button" at bounding box center [165, 841] width 32 height 32
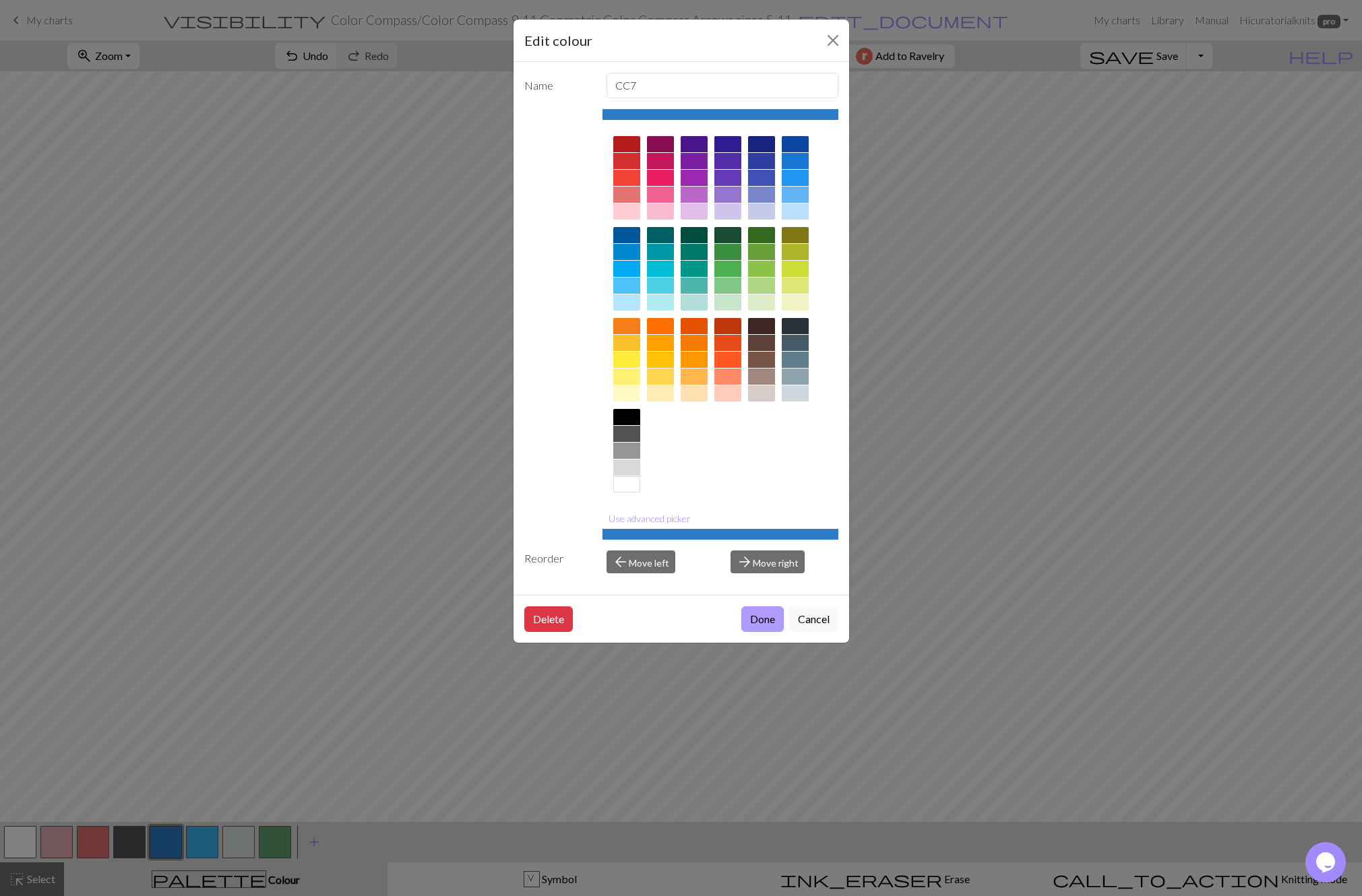
click at [772, 624] on button "Done" at bounding box center [762, 619] width 42 height 26
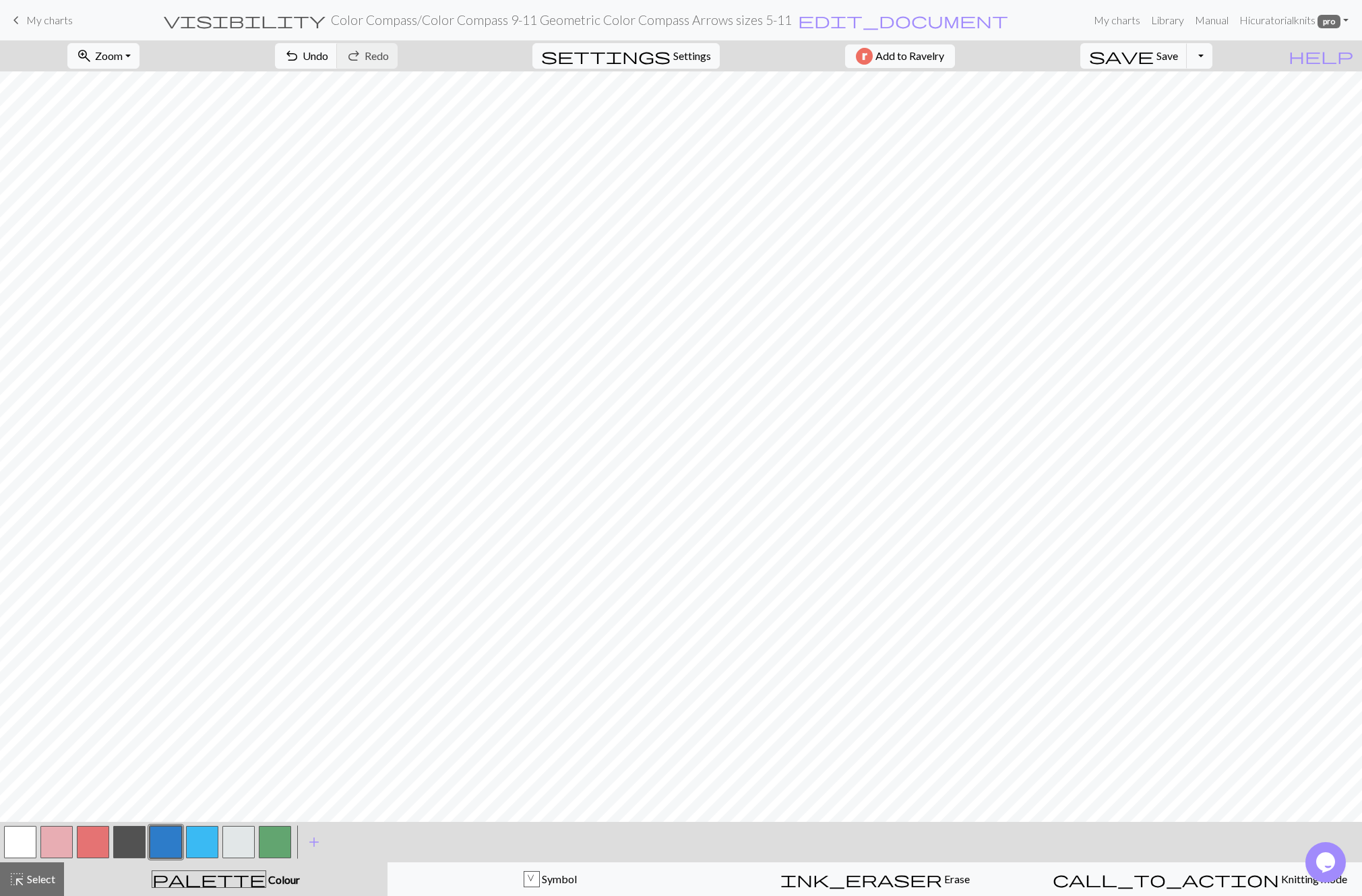
click at [52, 838] on button "button" at bounding box center [56, 841] width 32 height 32
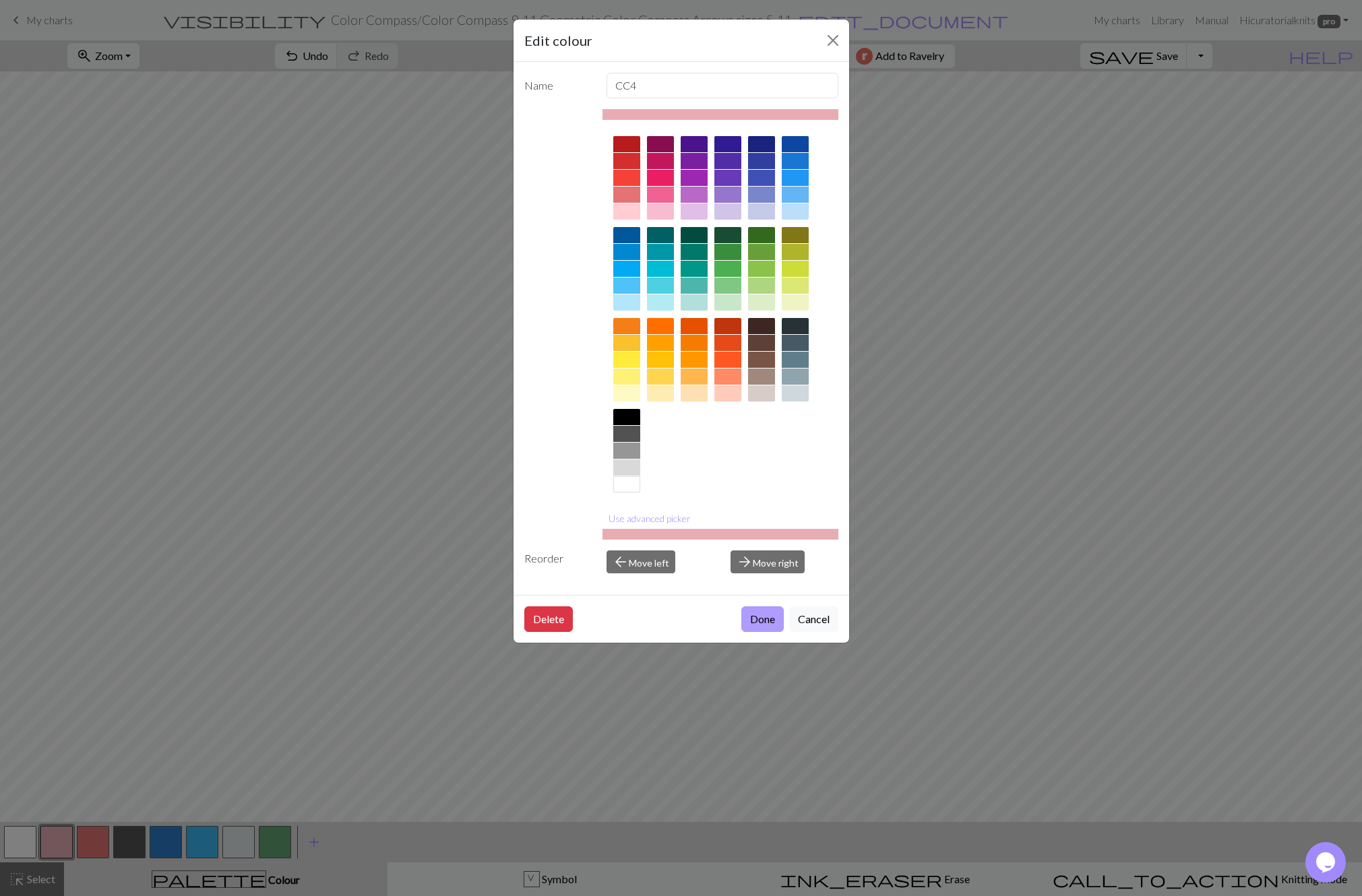
click at [764, 617] on button "Done" at bounding box center [762, 619] width 42 height 26
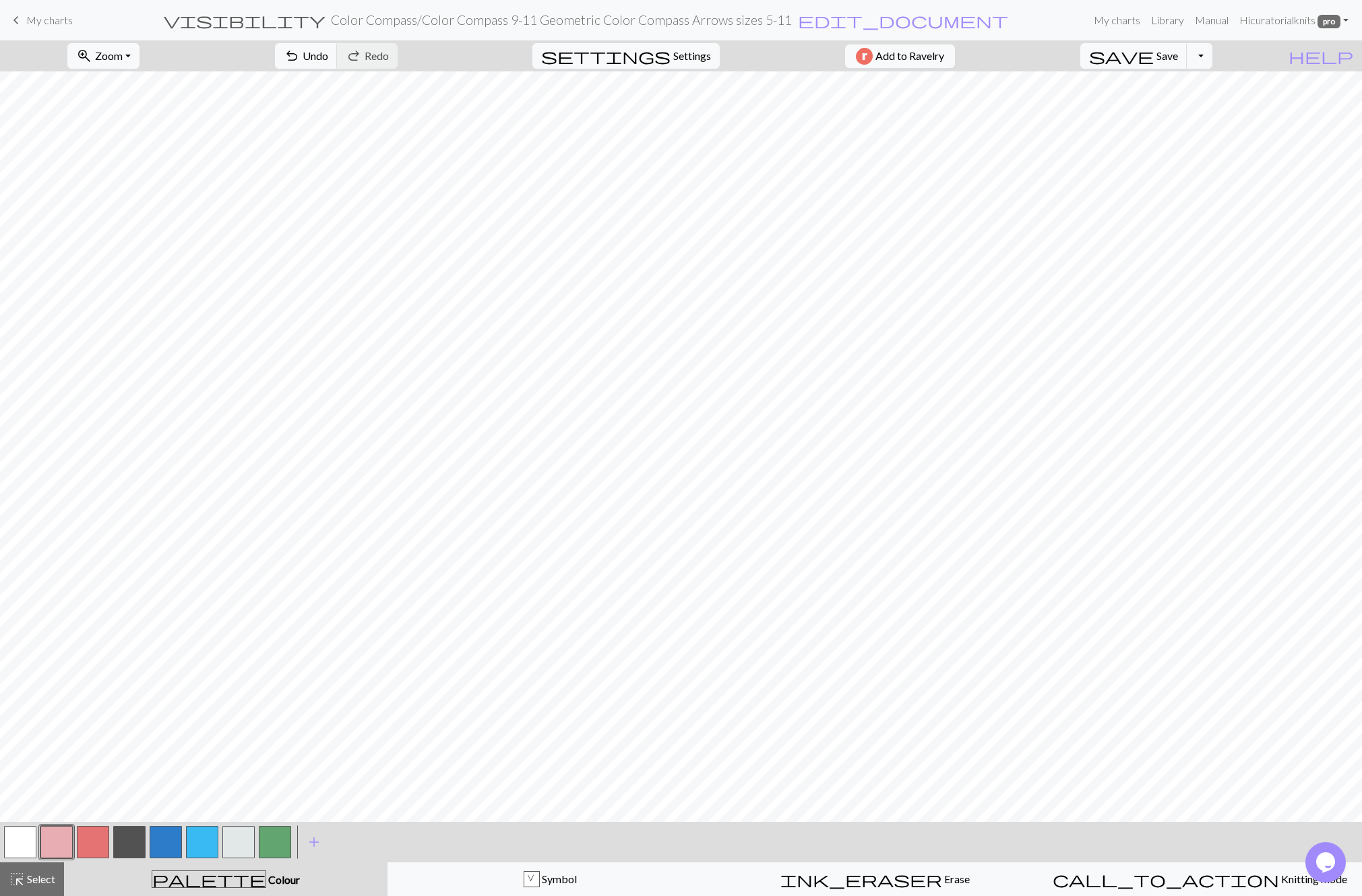
click at [96, 848] on button "button" at bounding box center [93, 841] width 32 height 32
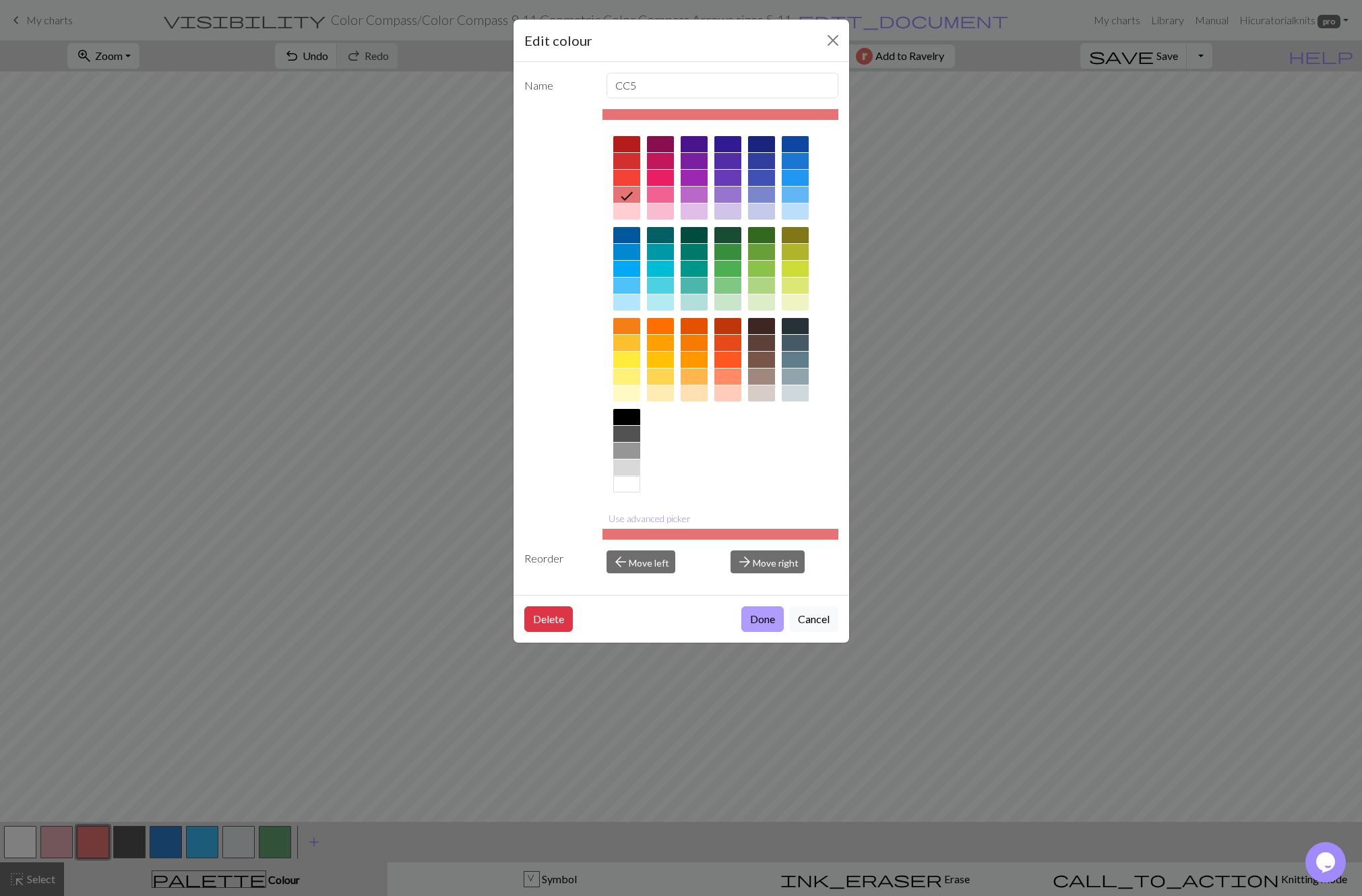
click at [756, 618] on button "Done" at bounding box center [762, 619] width 42 height 26
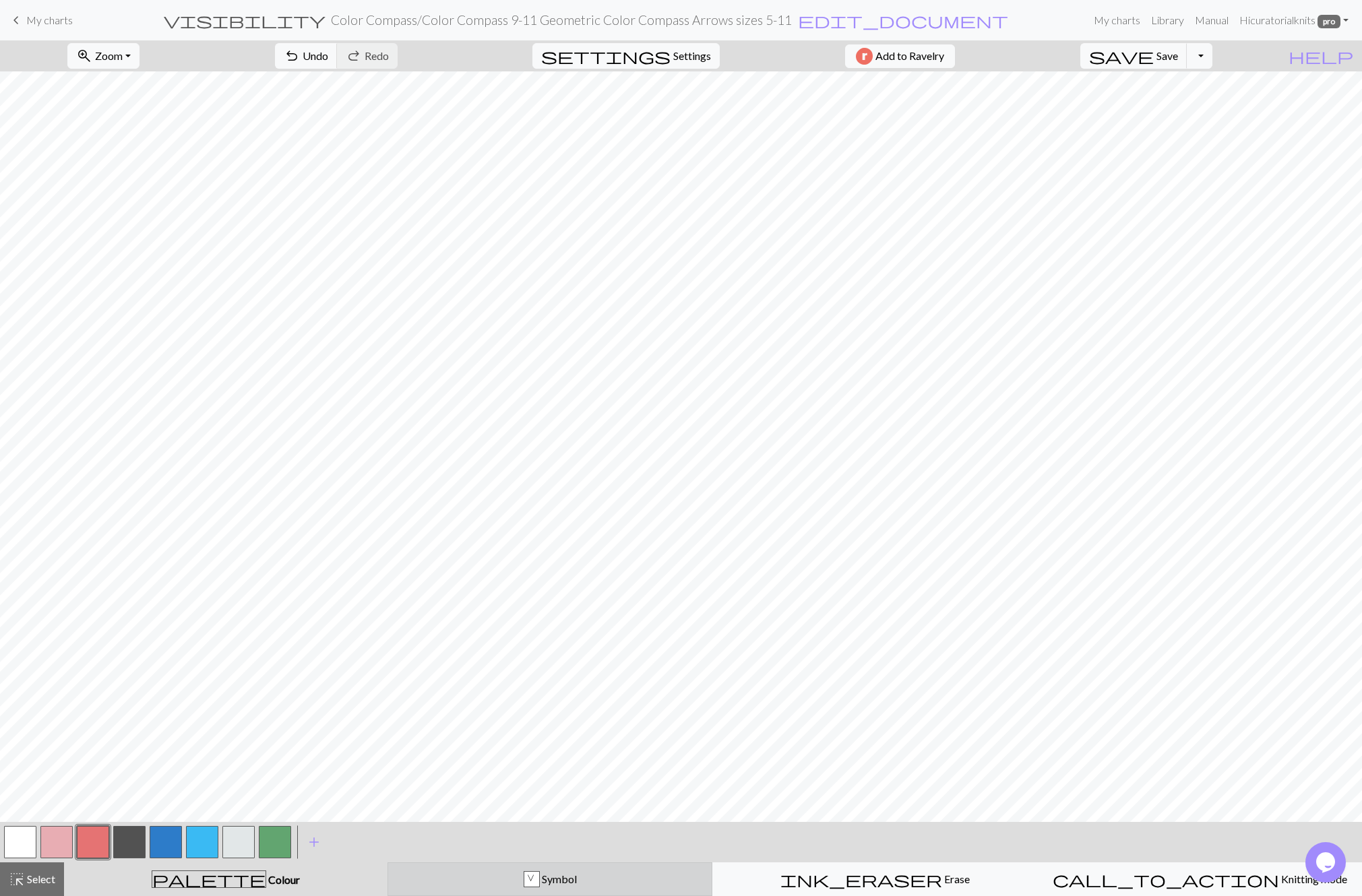
click at [505, 880] on div "V Symbol" at bounding box center [550, 879] width 307 height 16
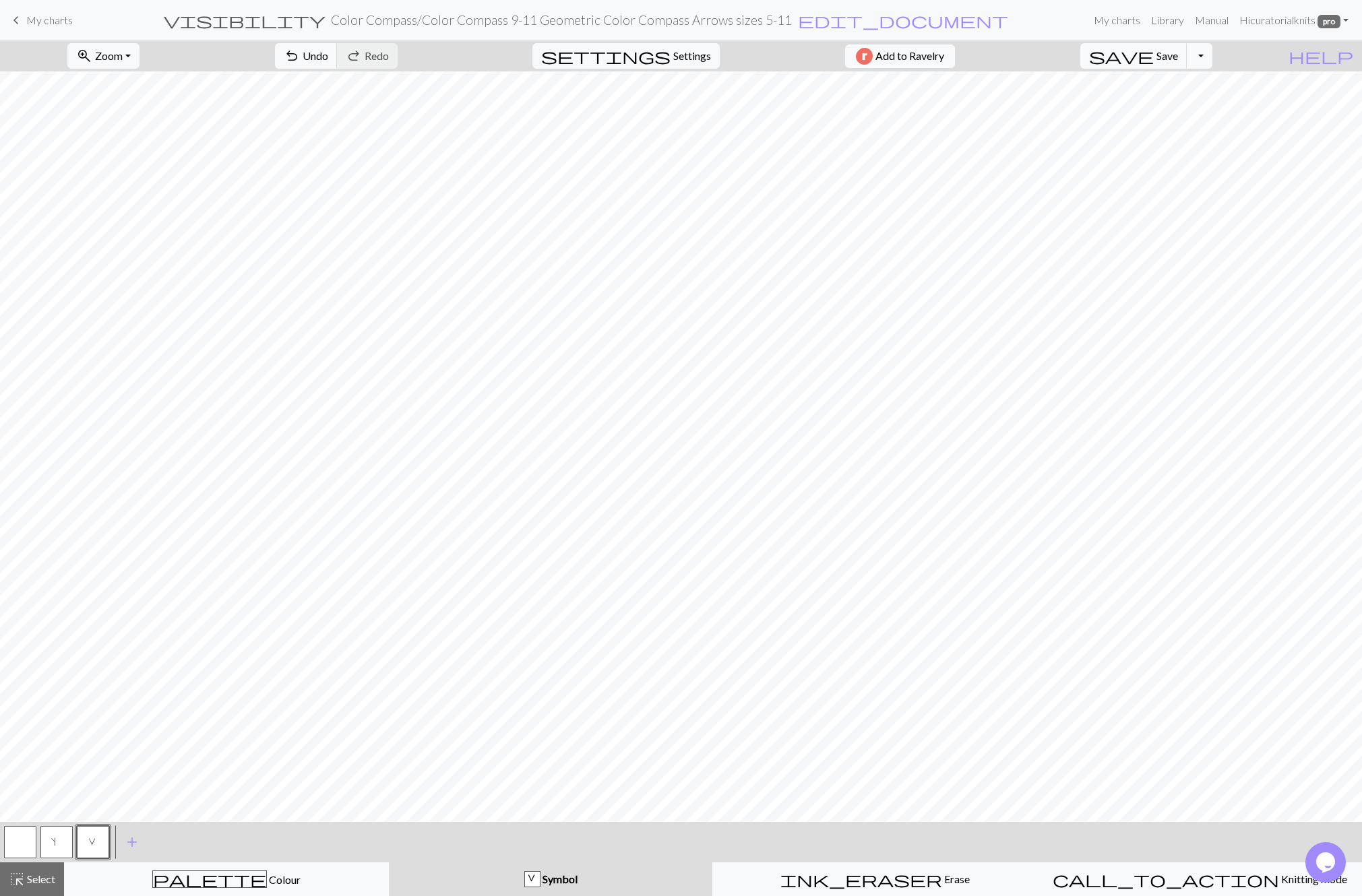
click at [11, 841] on button "button" at bounding box center [20, 841] width 32 height 32
click at [12, 841] on button "button" at bounding box center [20, 841] width 32 height 32
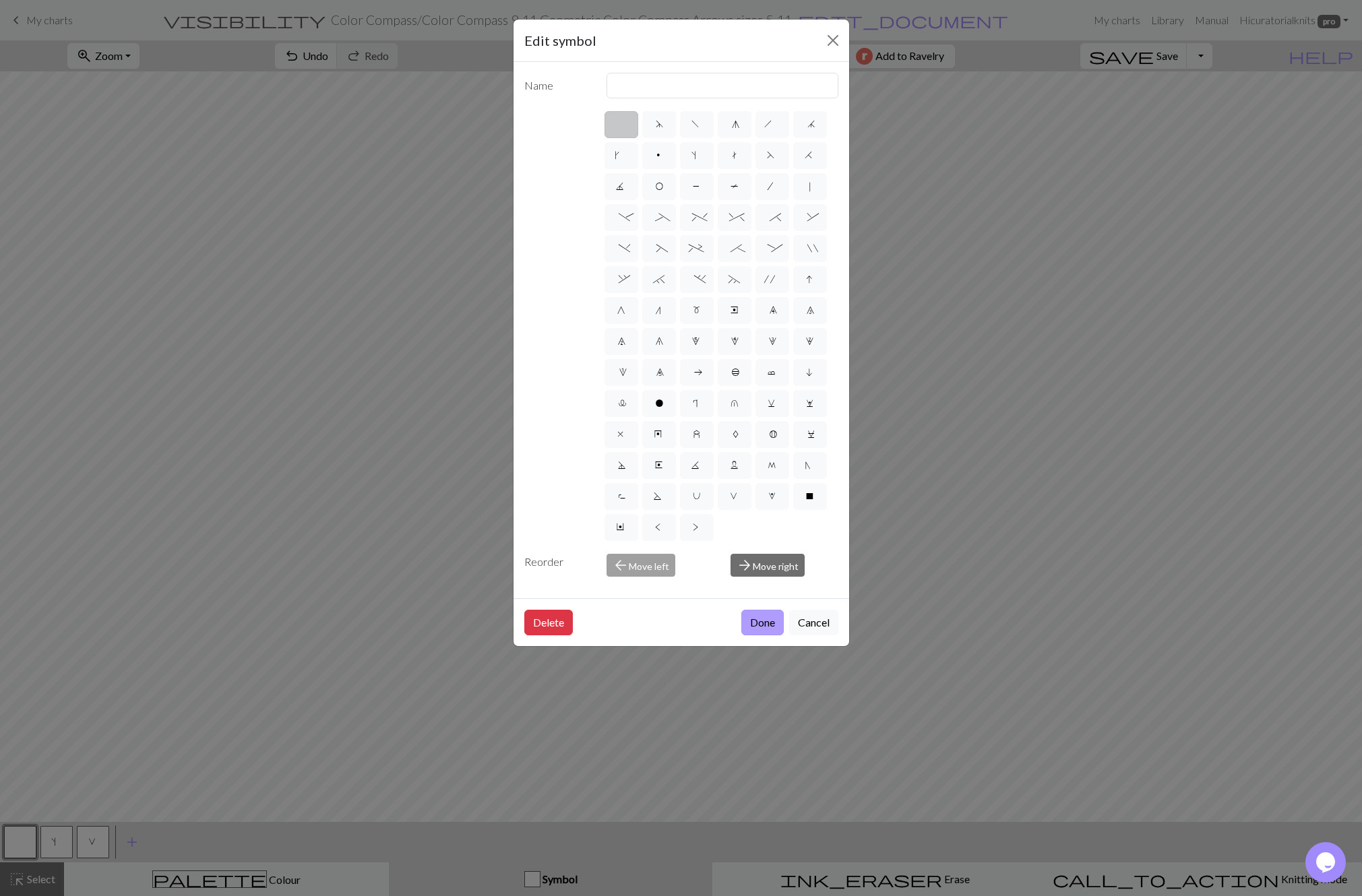
click at [758, 624] on button "Done" at bounding box center [762, 622] width 42 height 26
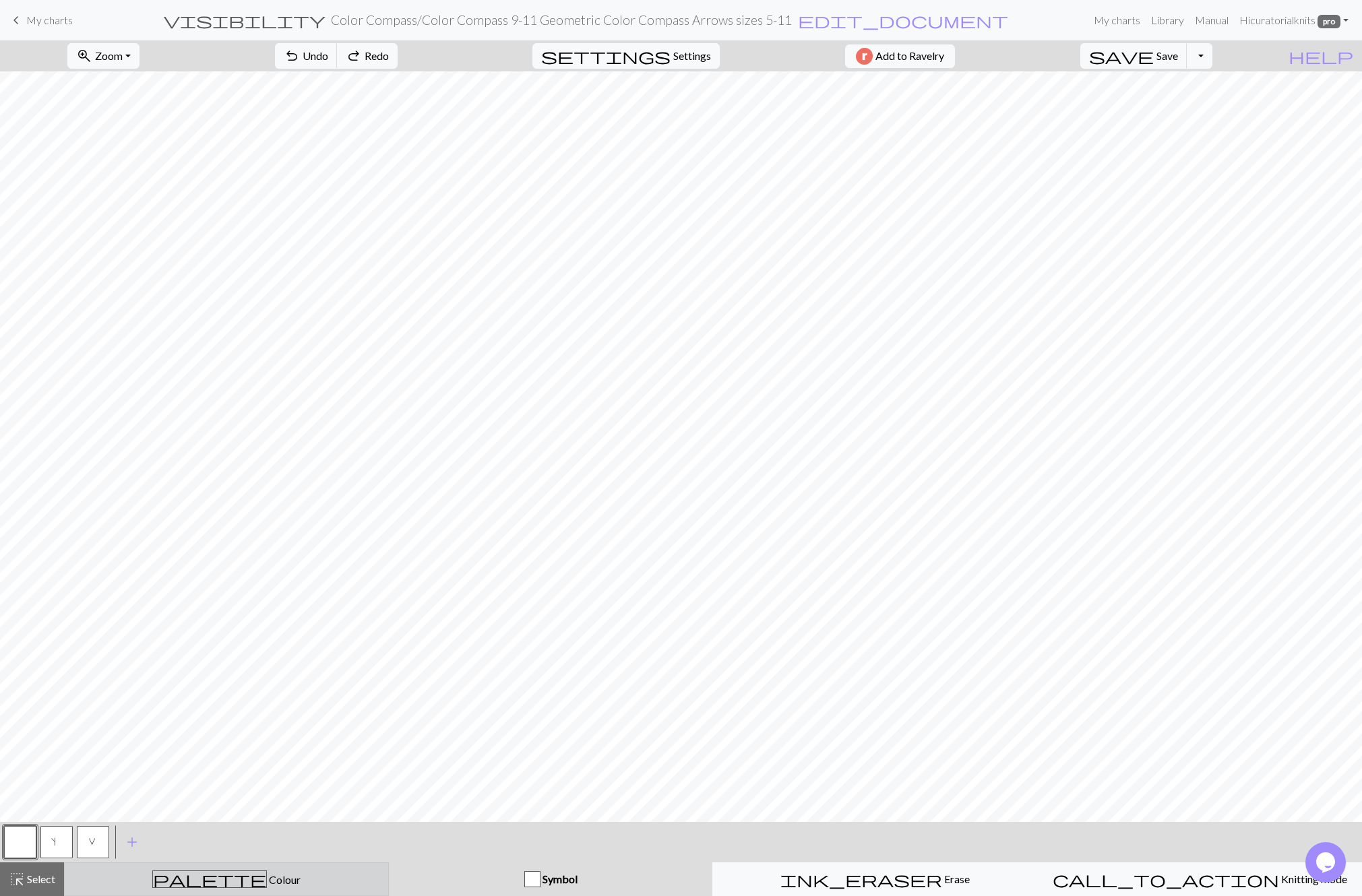
click at [283, 873] on div "palette Colour Colour" at bounding box center [226, 879] width 307 height 17
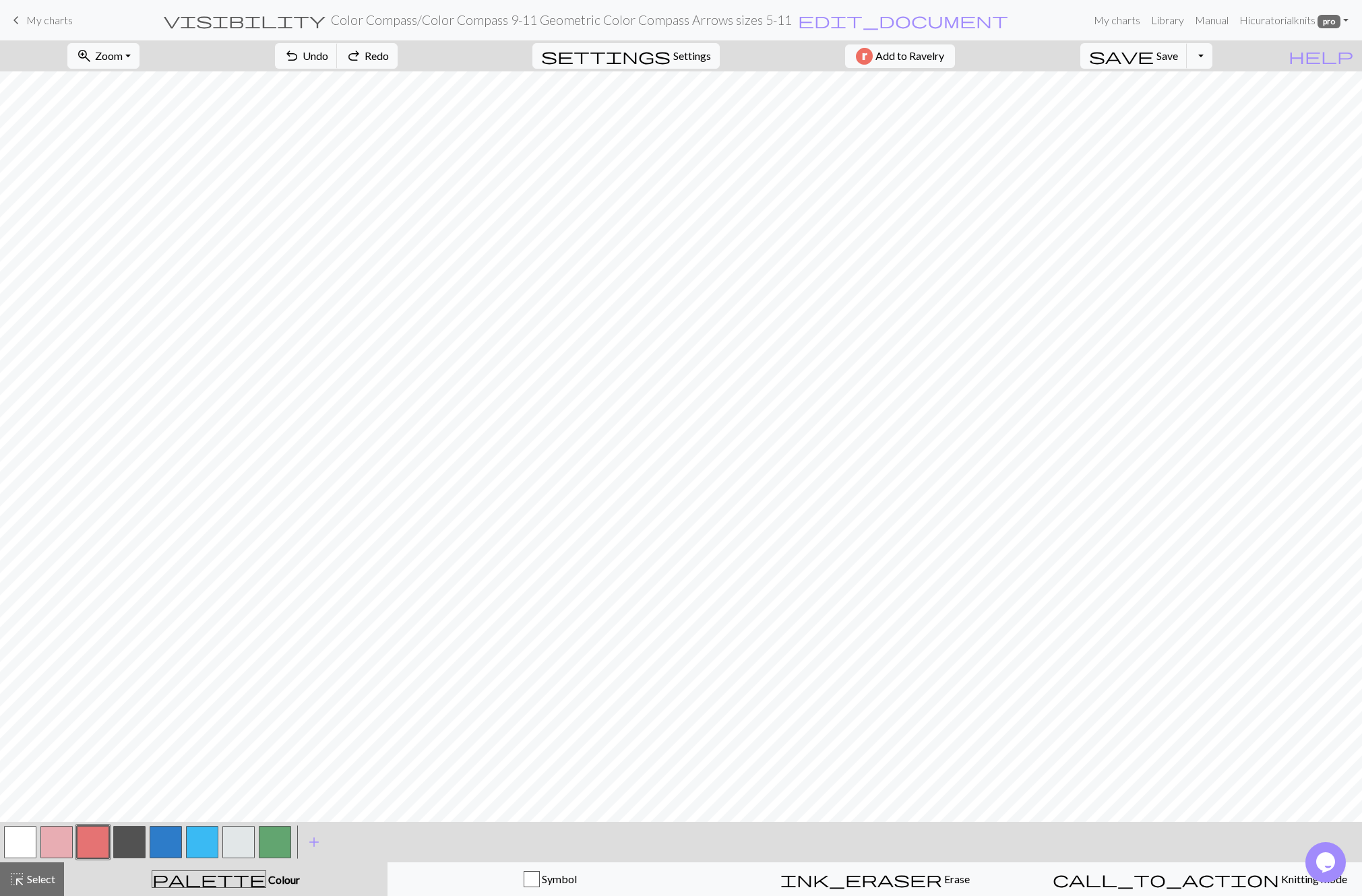
click at [198, 841] on button "button" at bounding box center [202, 841] width 32 height 32
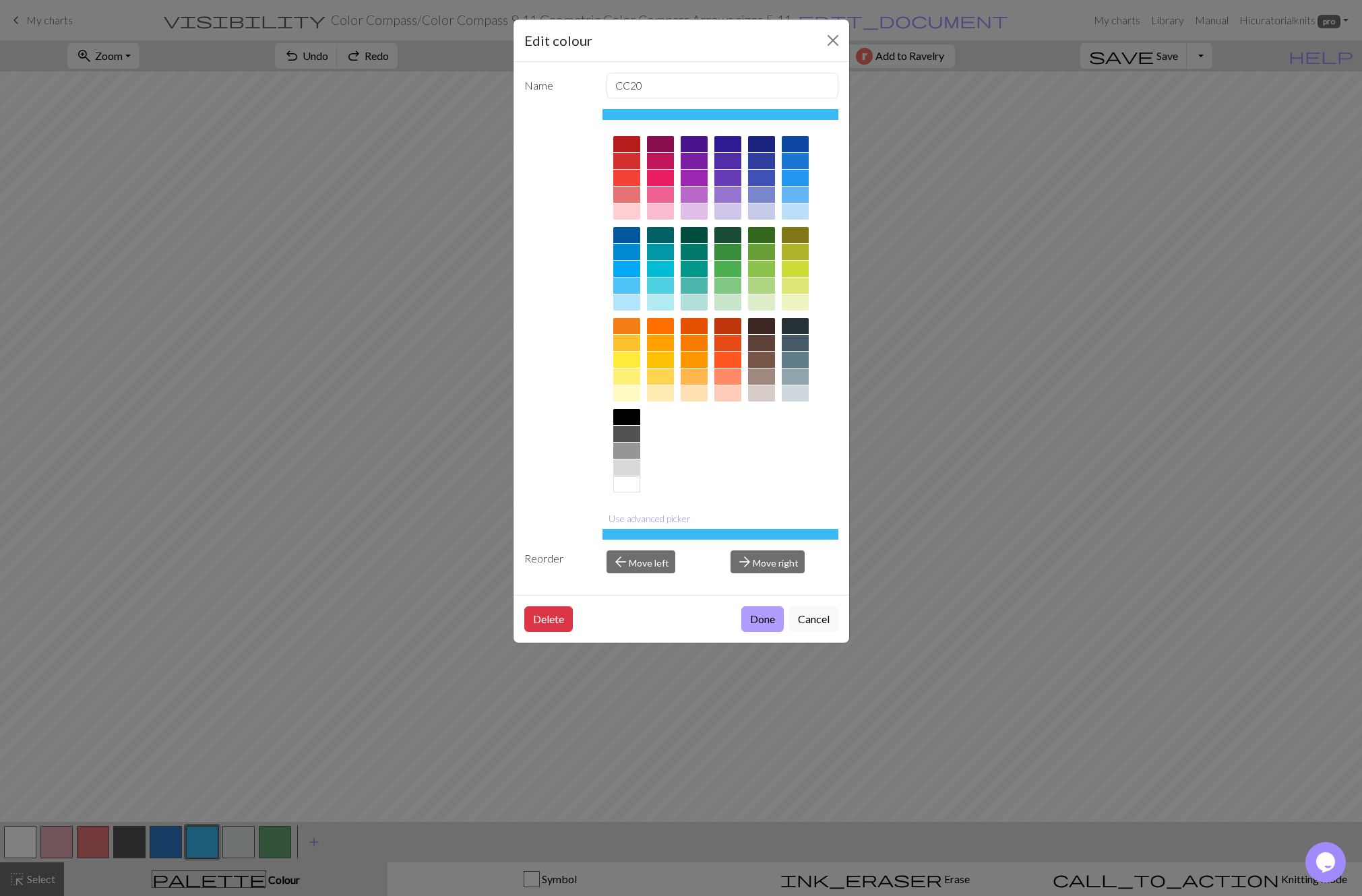
click at [760, 624] on button "Done" at bounding box center [762, 619] width 42 height 26
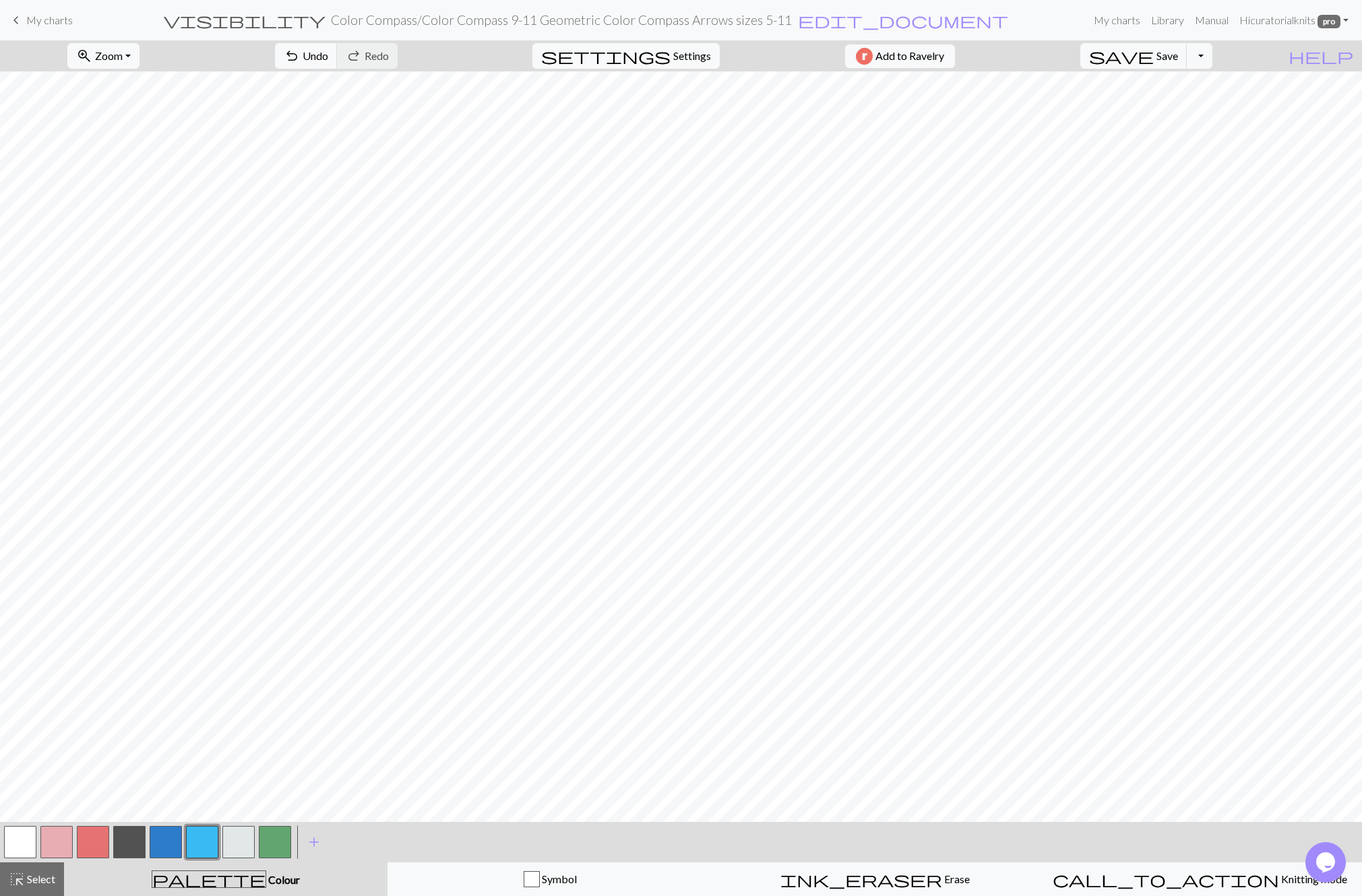
click at [170, 842] on button "button" at bounding box center [165, 841] width 32 height 32
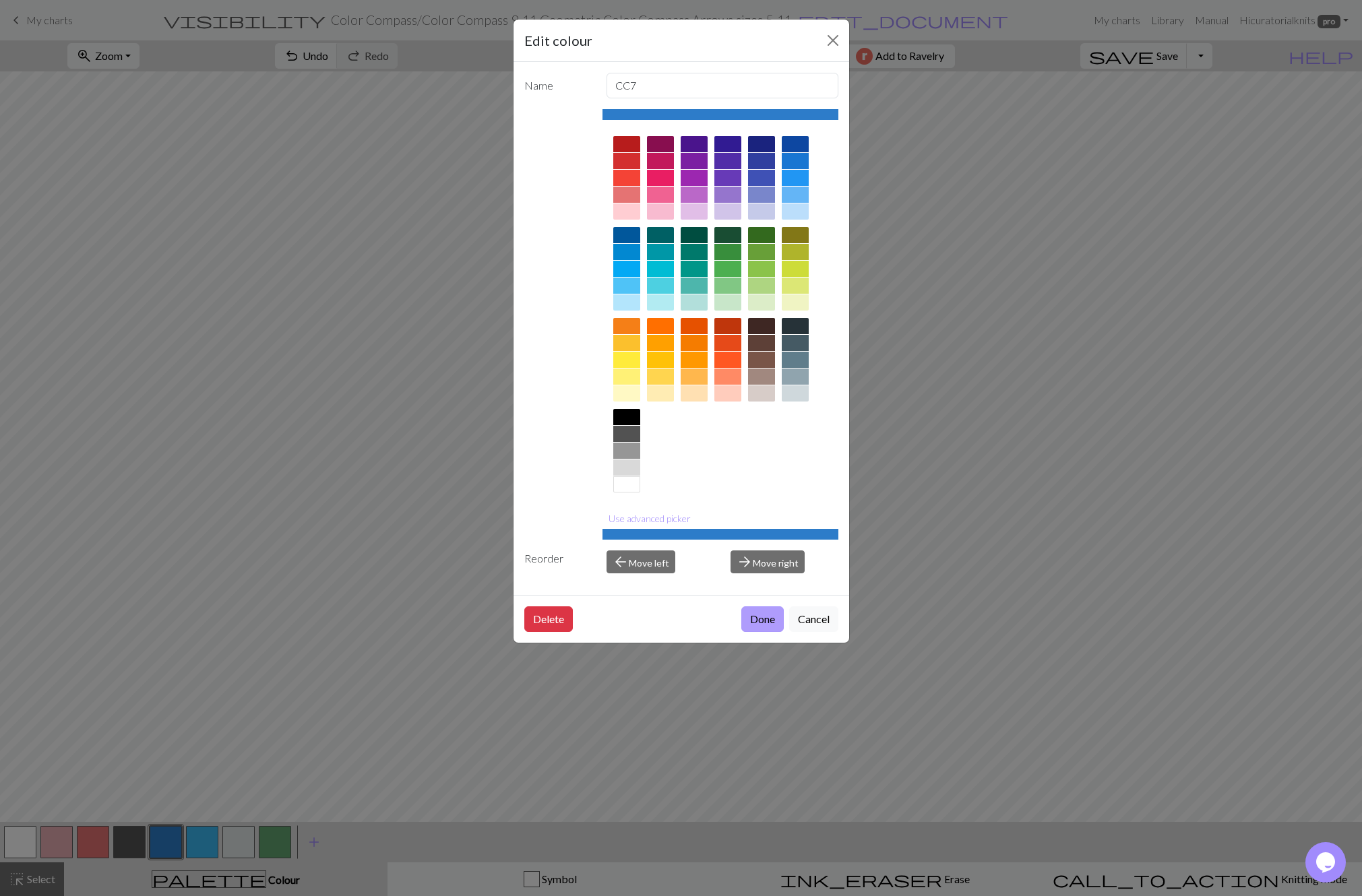
click at [764, 618] on button "Done" at bounding box center [762, 619] width 42 height 26
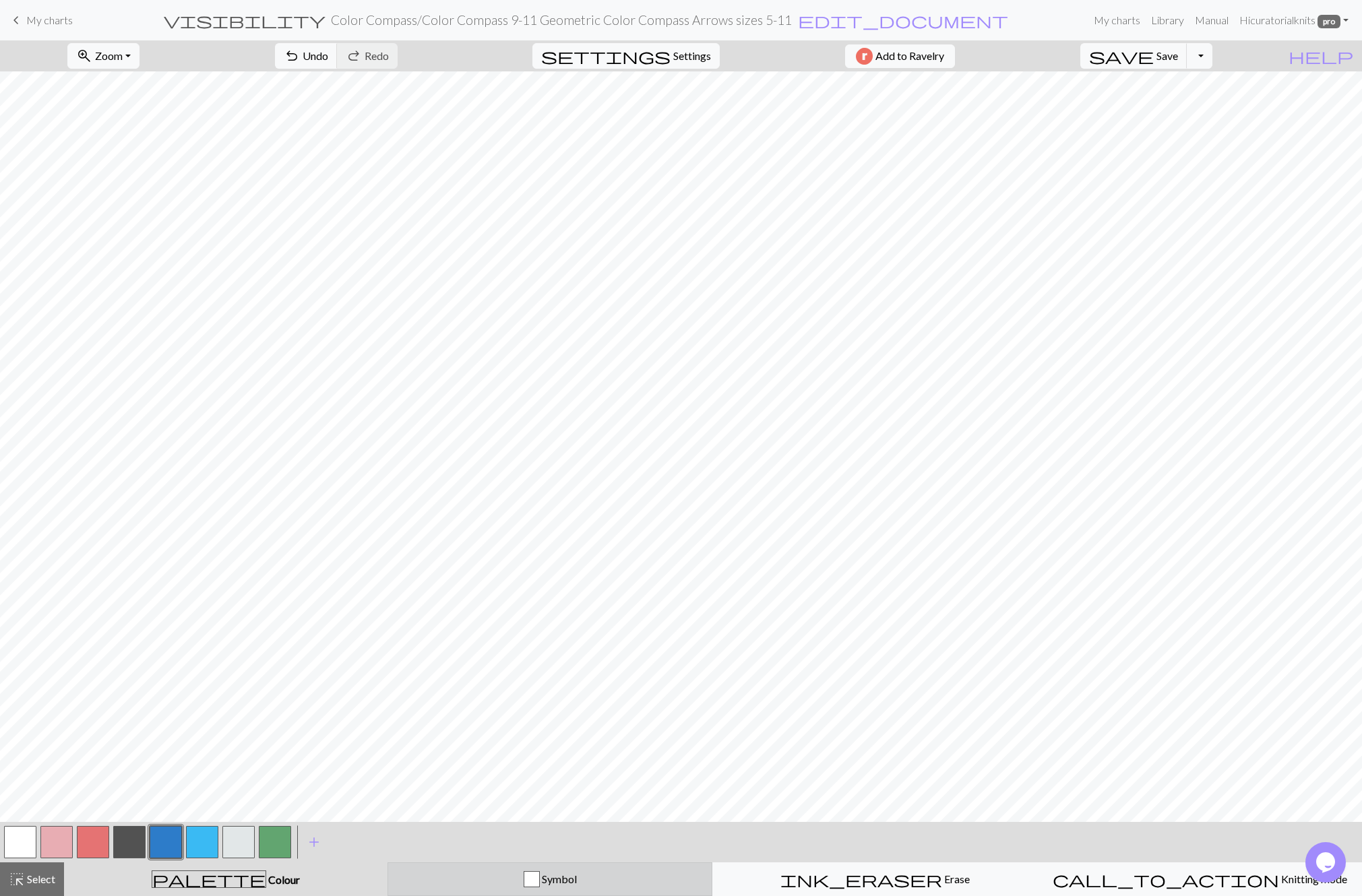
click at [561, 883] on span "Symbol" at bounding box center [558, 879] width 37 height 13
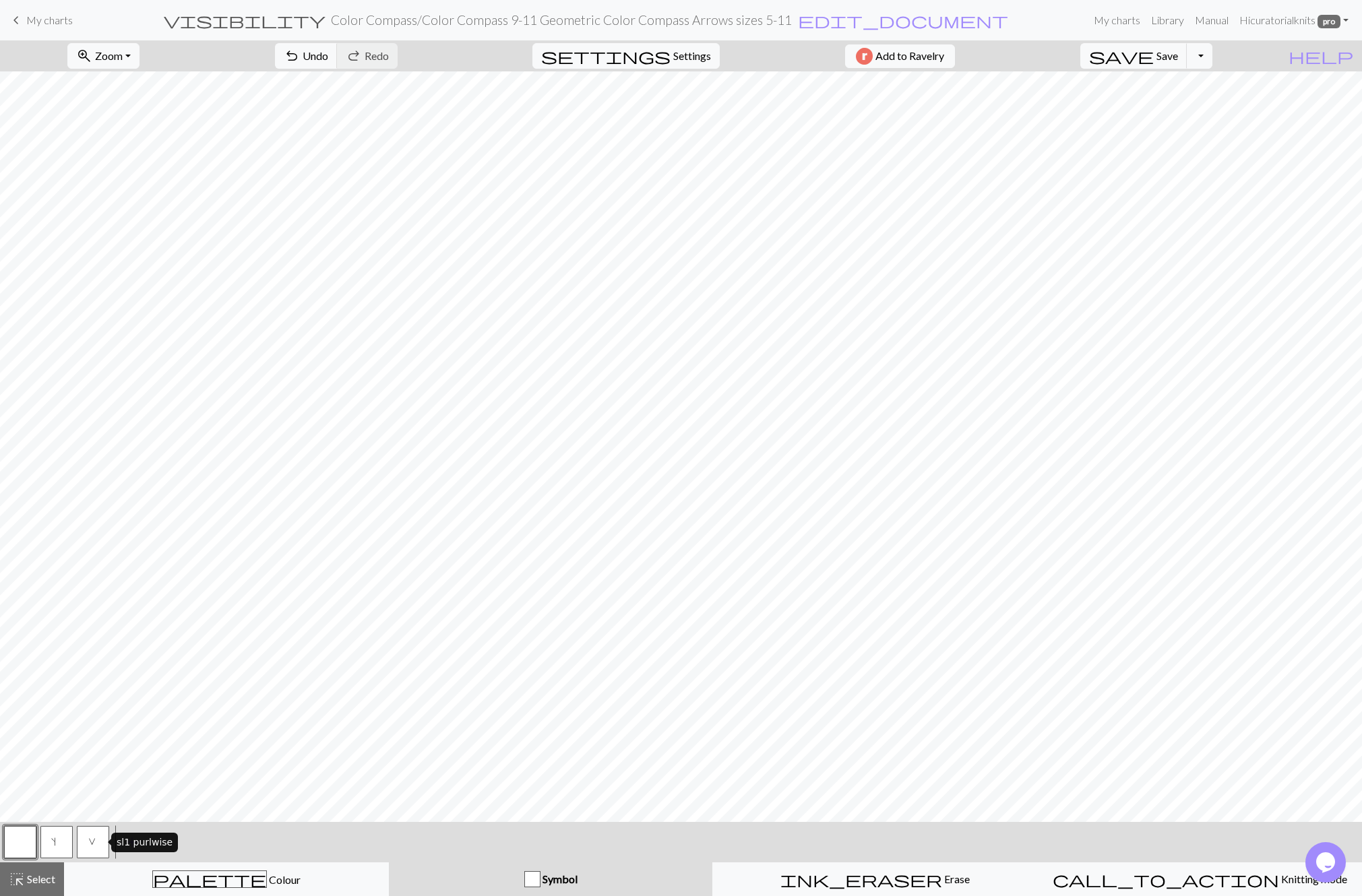
click at [96, 842] on span "V" at bounding box center [93, 843] width 10 height 14
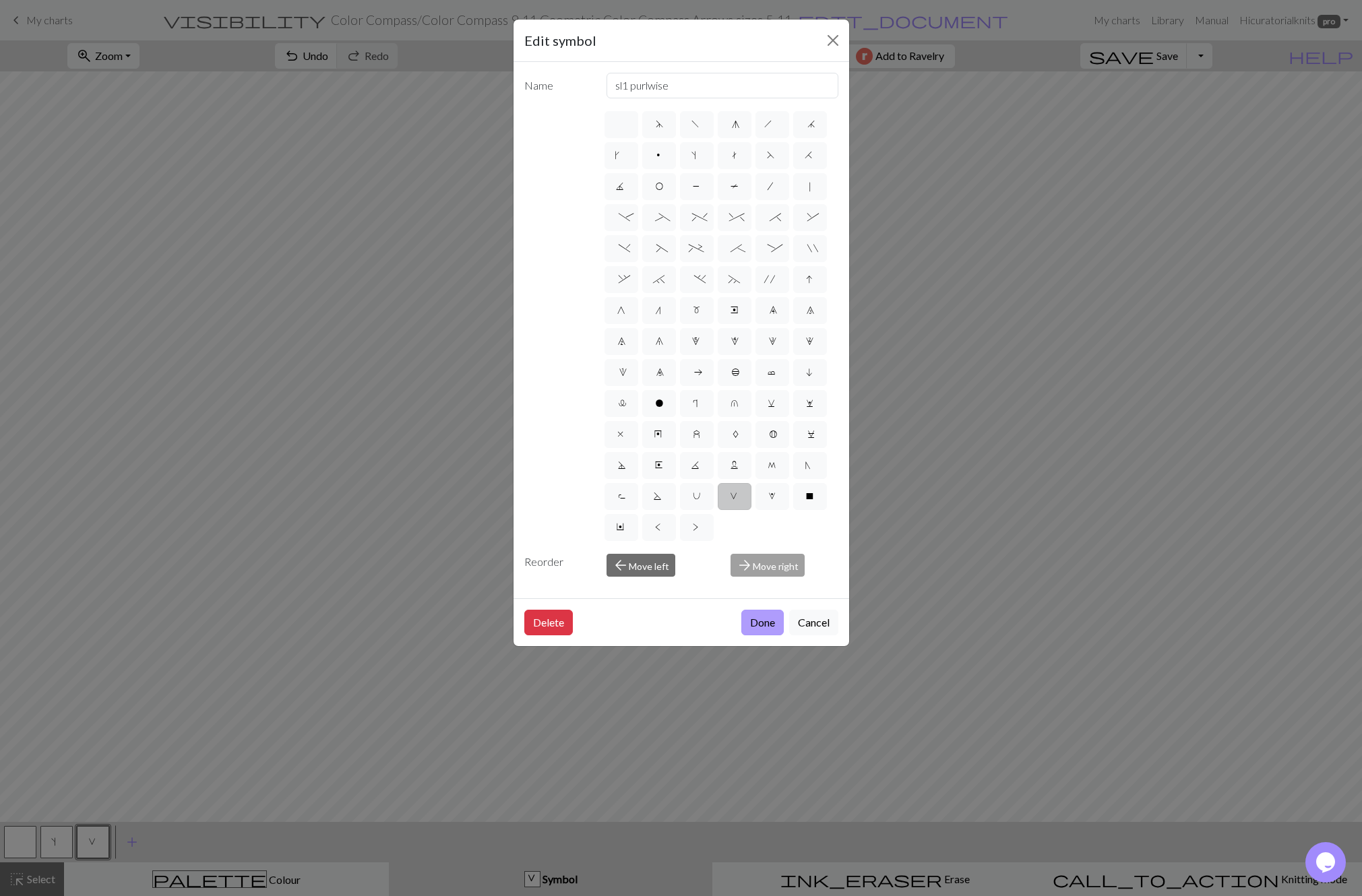
click at [764, 627] on button "Done" at bounding box center [762, 622] width 42 height 26
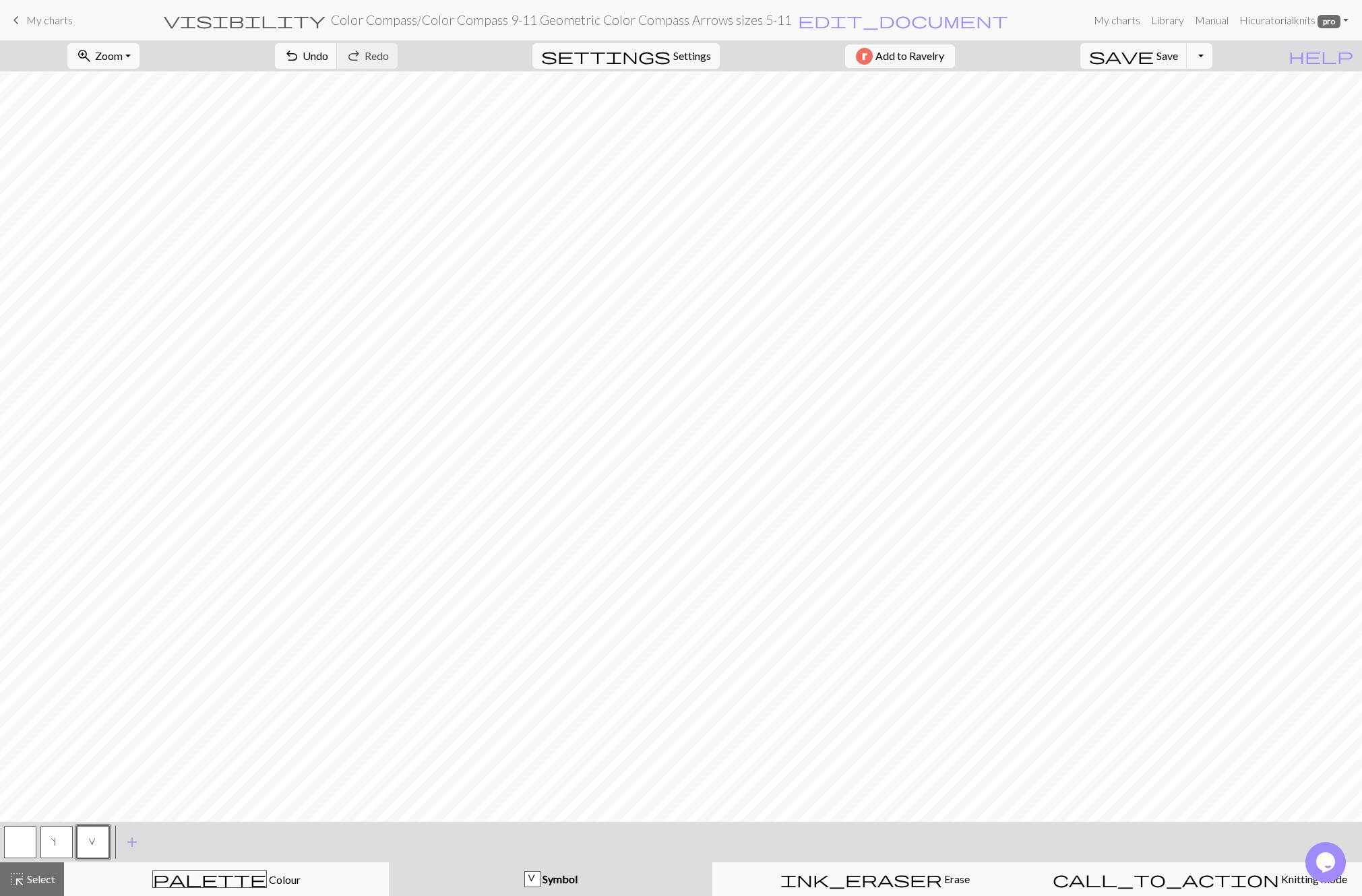
click at [56, 842] on span "s" at bounding box center [56, 843] width 11 height 14
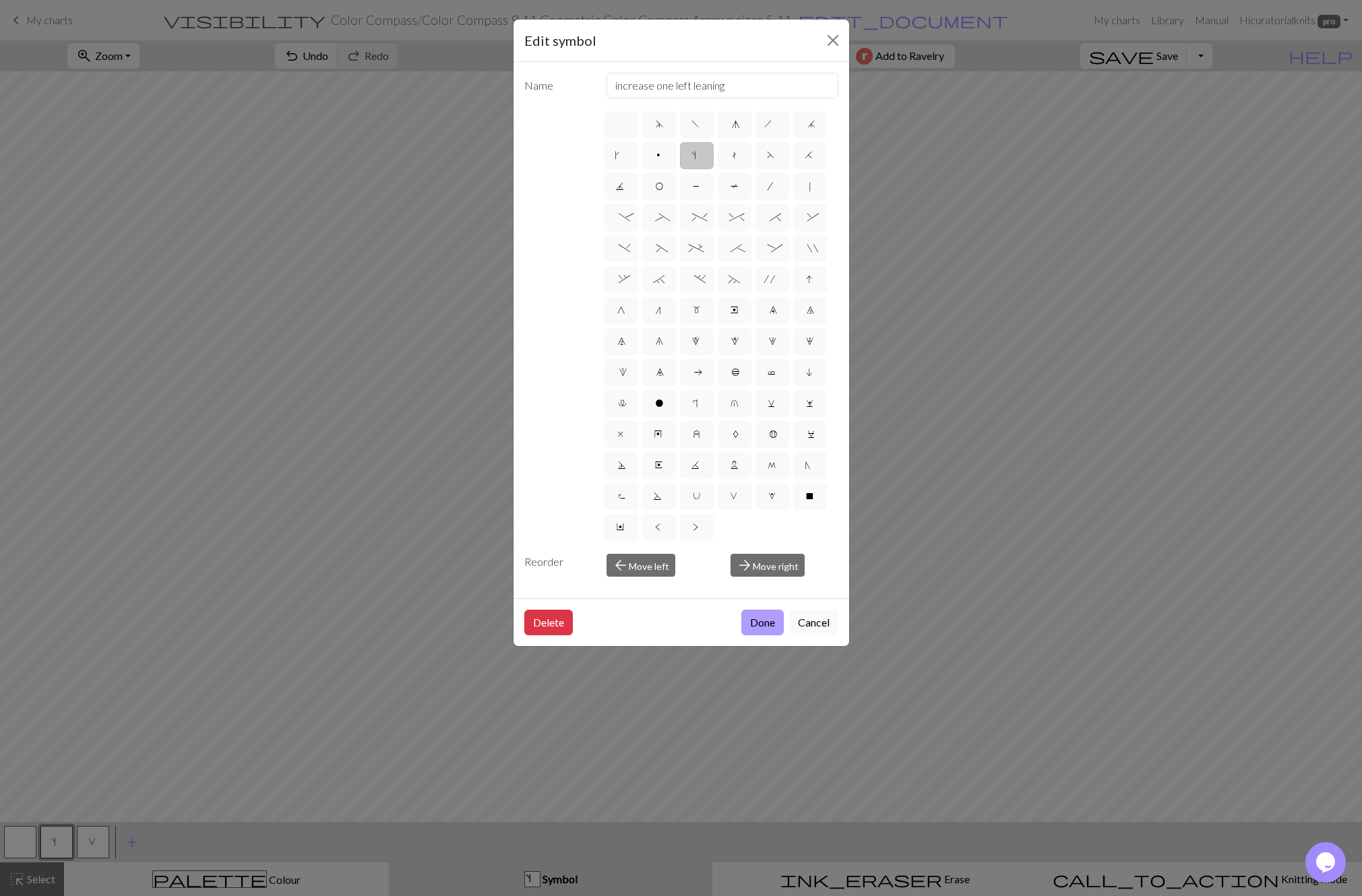
click at [766, 619] on button "Done" at bounding box center [762, 622] width 42 height 26
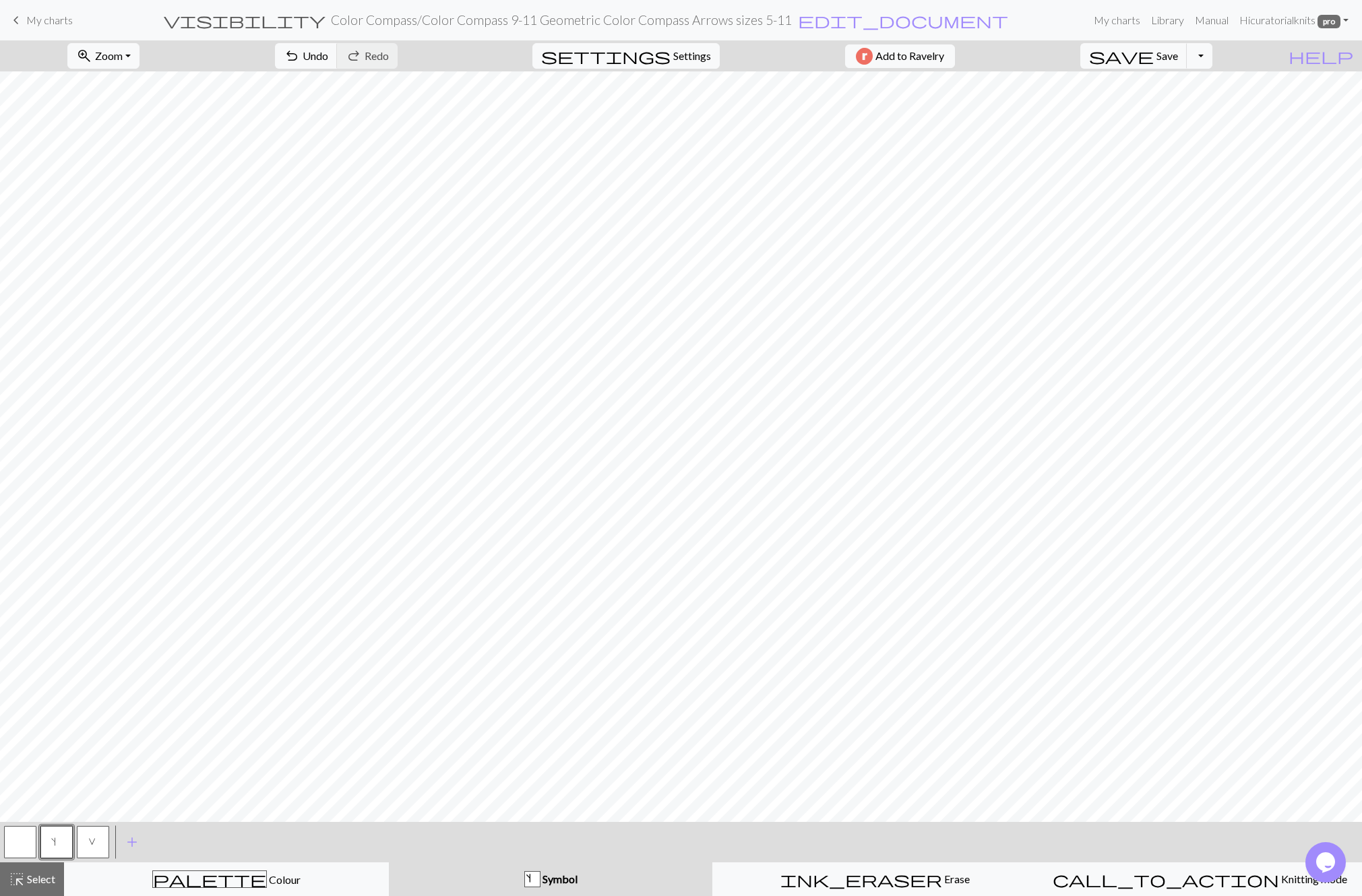
click at [29, 837] on button "button" at bounding box center [20, 841] width 32 height 32
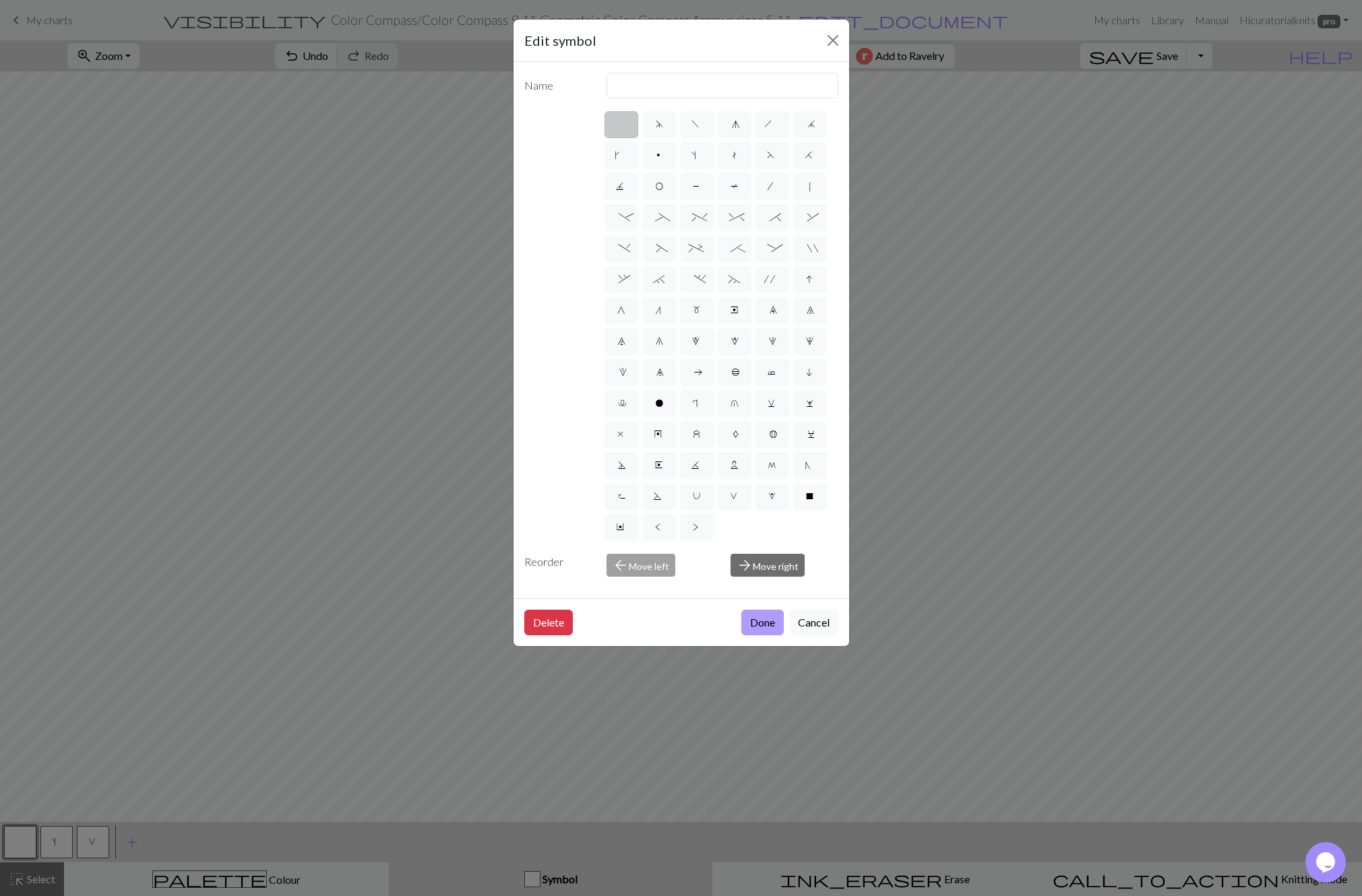
click at [764, 618] on button "Done" at bounding box center [762, 622] width 42 height 26
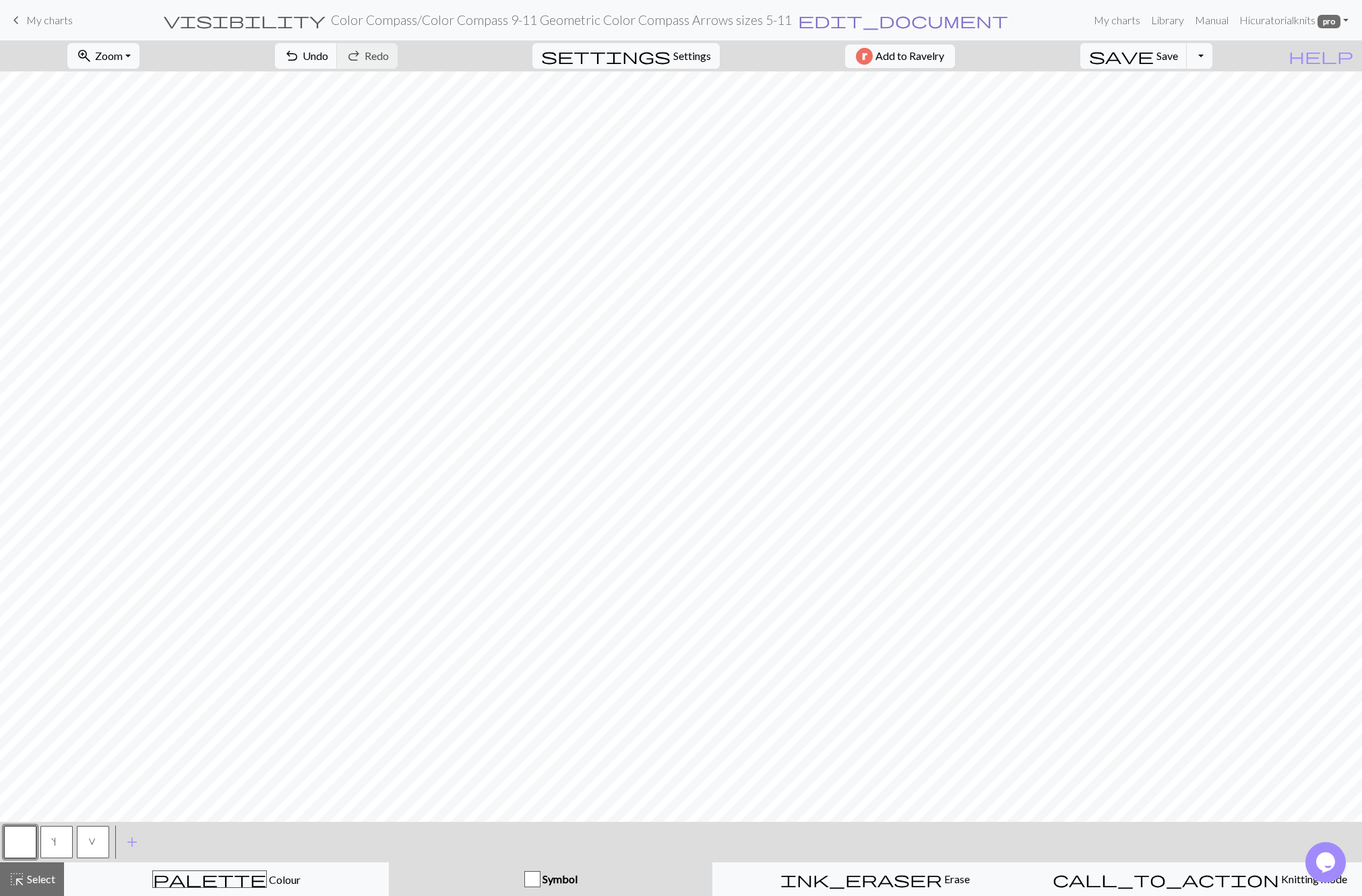
click at [830, 21] on span "edit_document" at bounding box center [902, 20] width 210 height 19
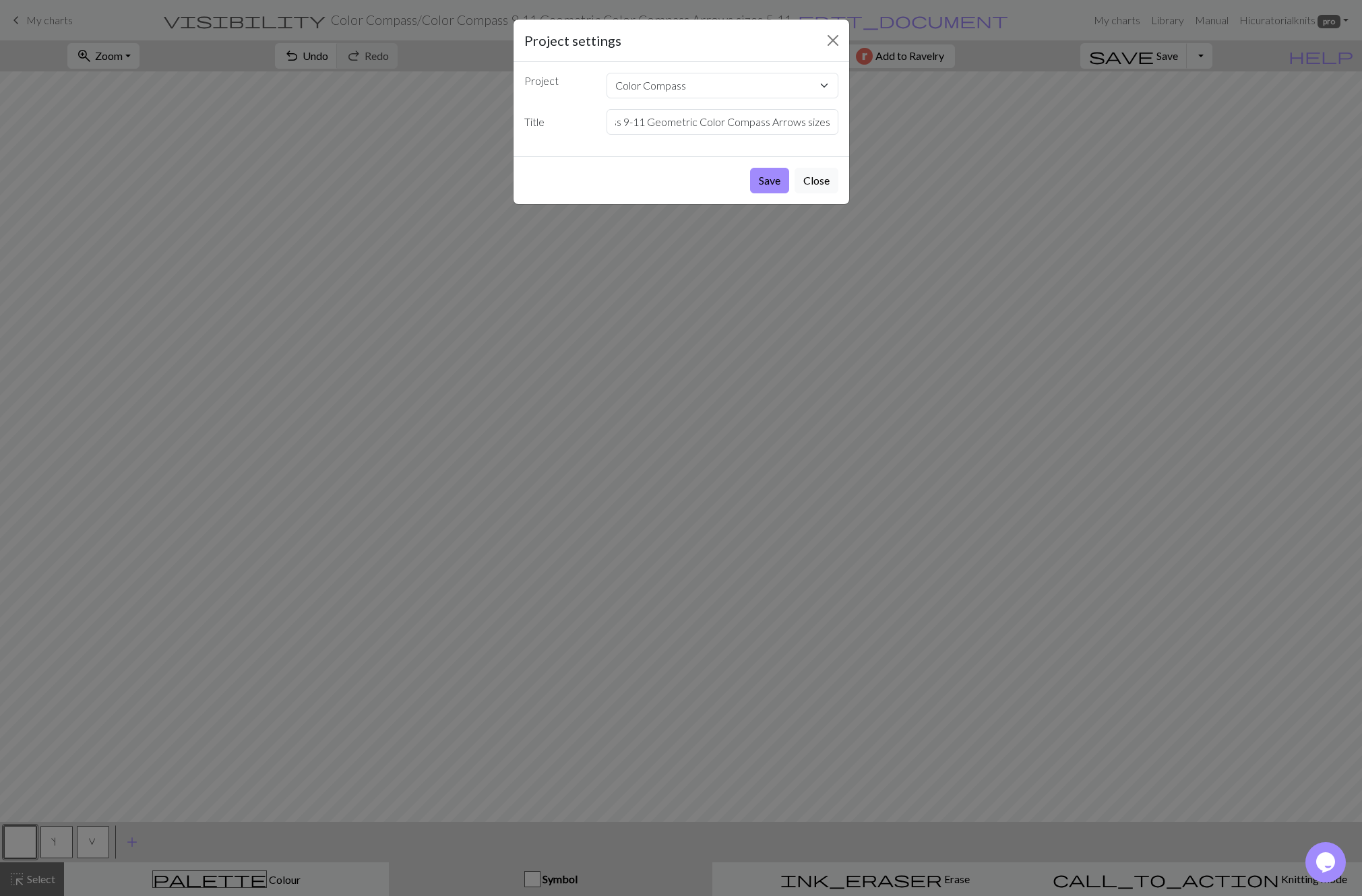
scroll to position [0, 89]
drag, startPoint x: 784, startPoint y: 124, endPoint x: 855, endPoint y: 123, distance: 71.0
click at [838, 123] on input "Color Compass 9-11 Geometric Color Compass Arrows sizes 5-11" at bounding box center [722, 122] width 232 height 26
type input "Color Compass 9-11 Geometric Color Compass Arrows"
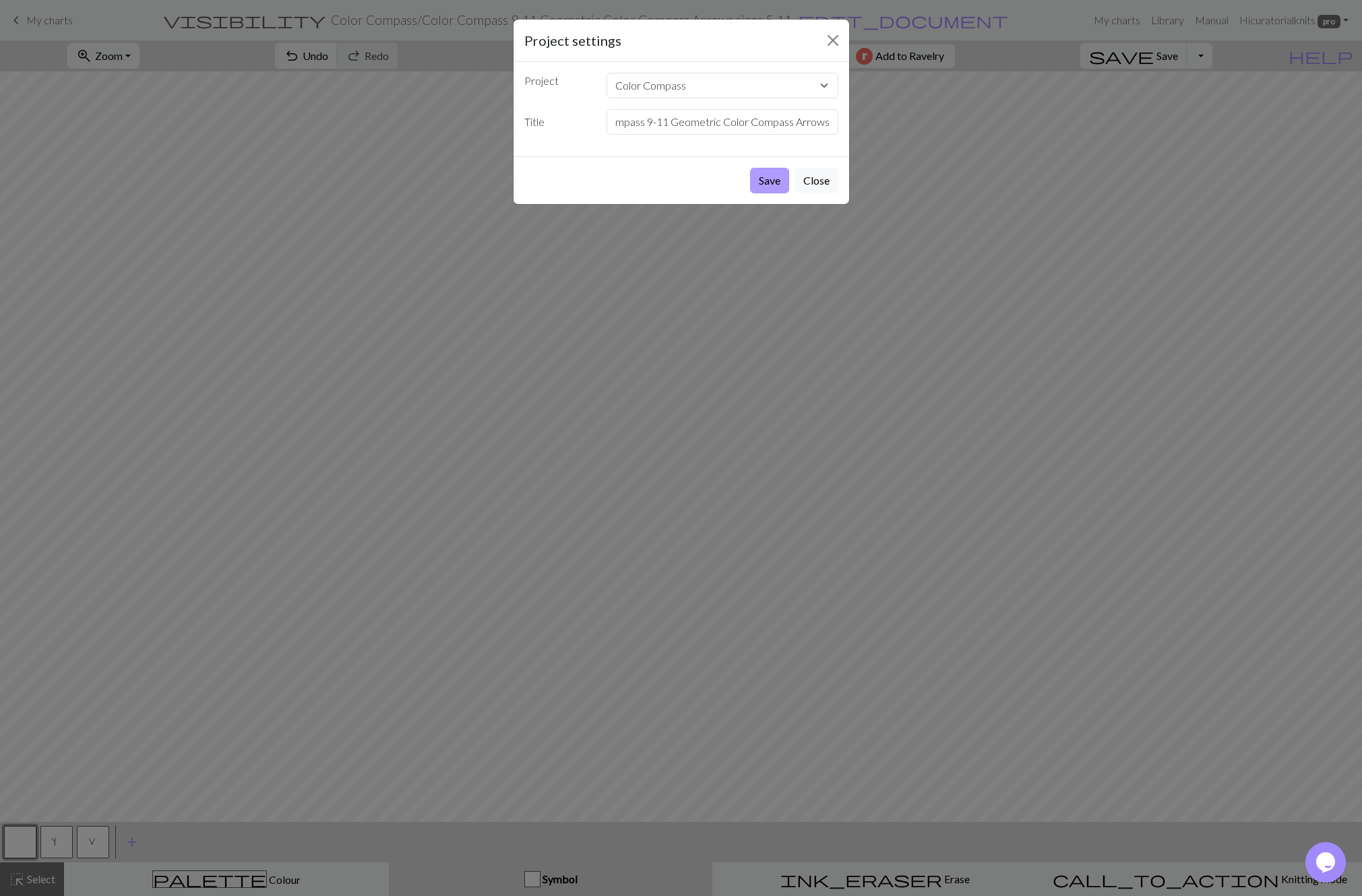
click at [767, 176] on button "Save" at bounding box center [769, 181] width 39 height 26
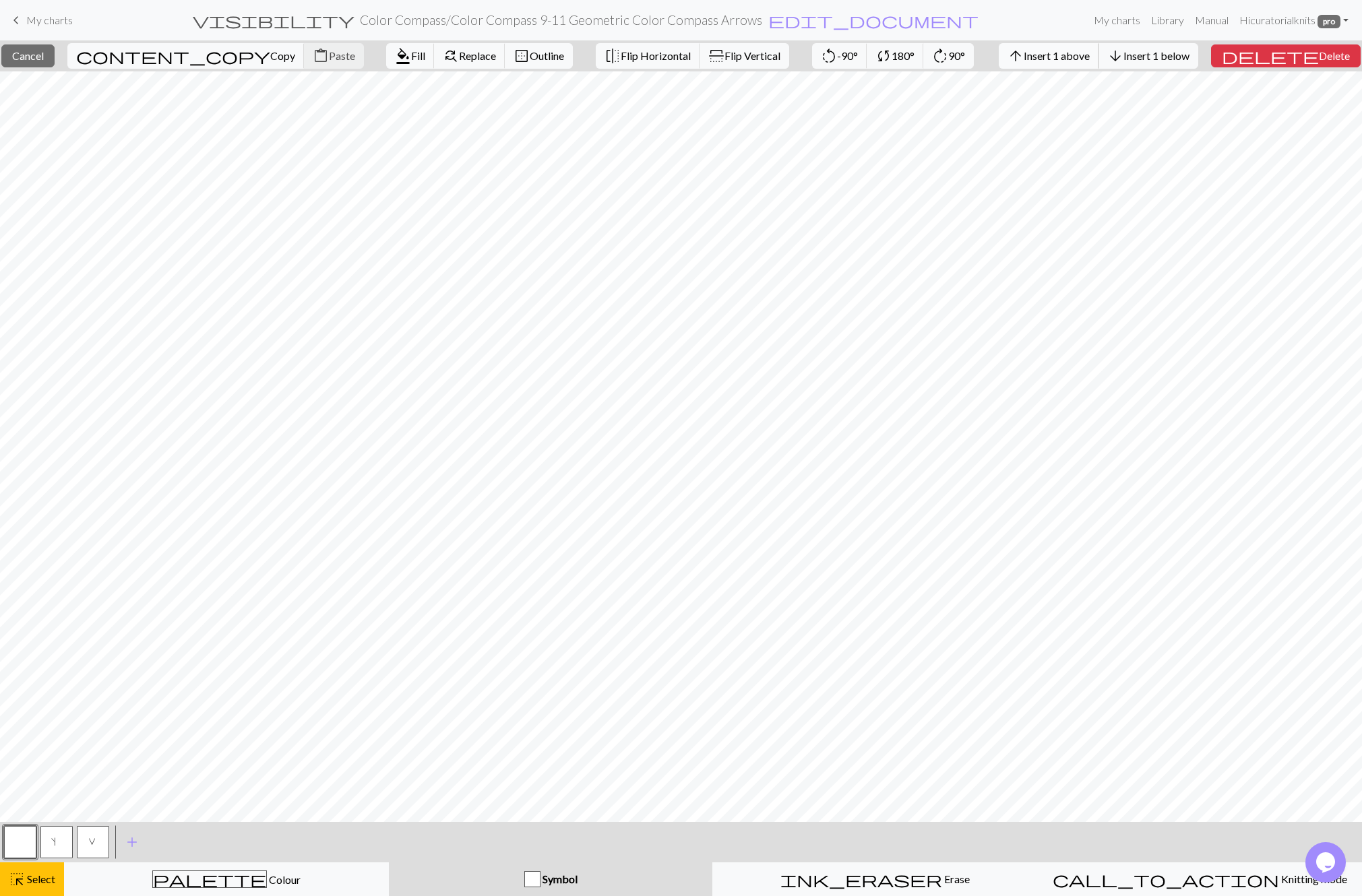
click at [1074, 58] on span "Insert 1 above" at bounding box center [1056, 55] width 66 height 13
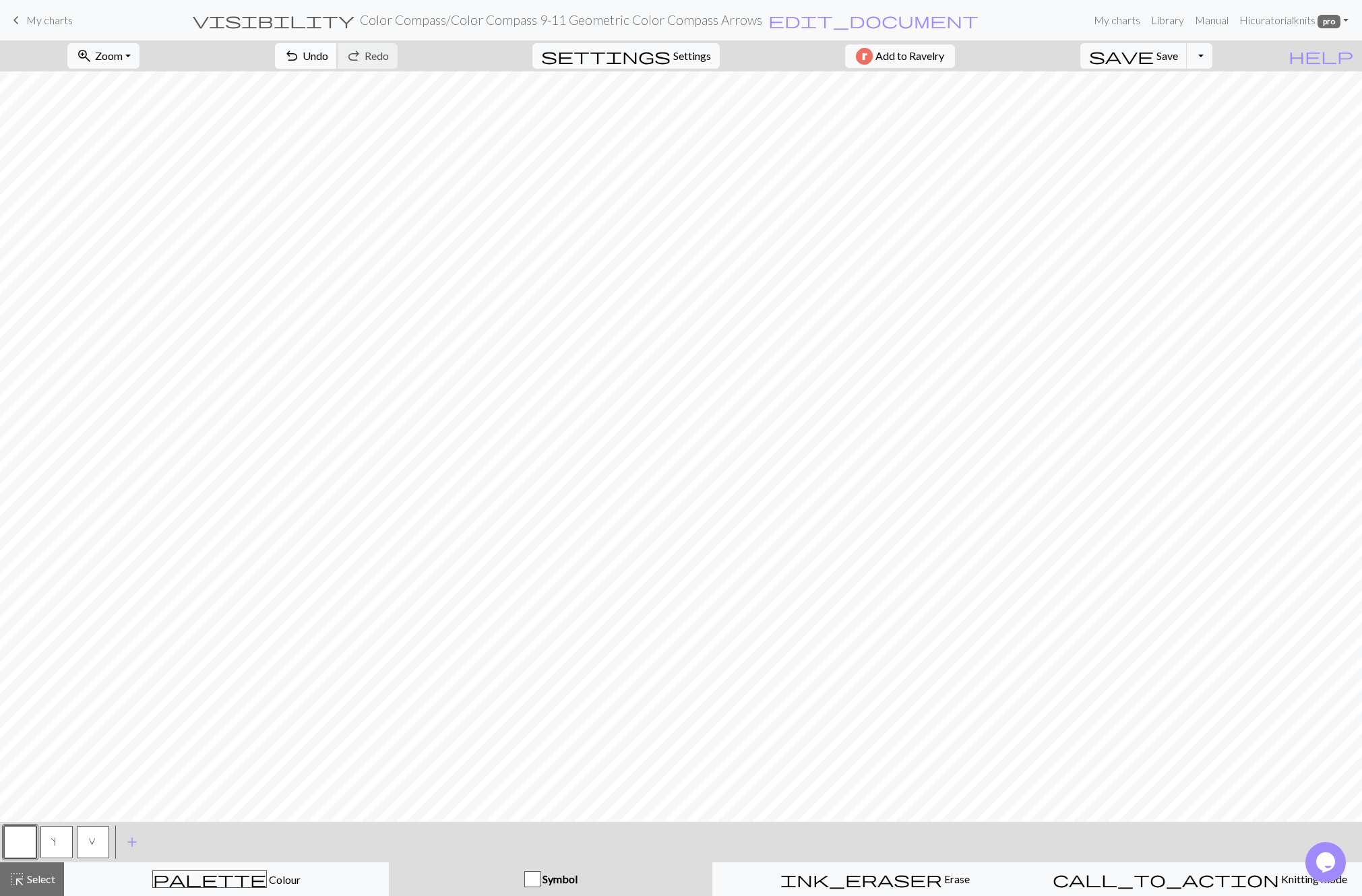
click at [328, 56] on span "Undo" at bounding box center [315, 55] width 26 height 13
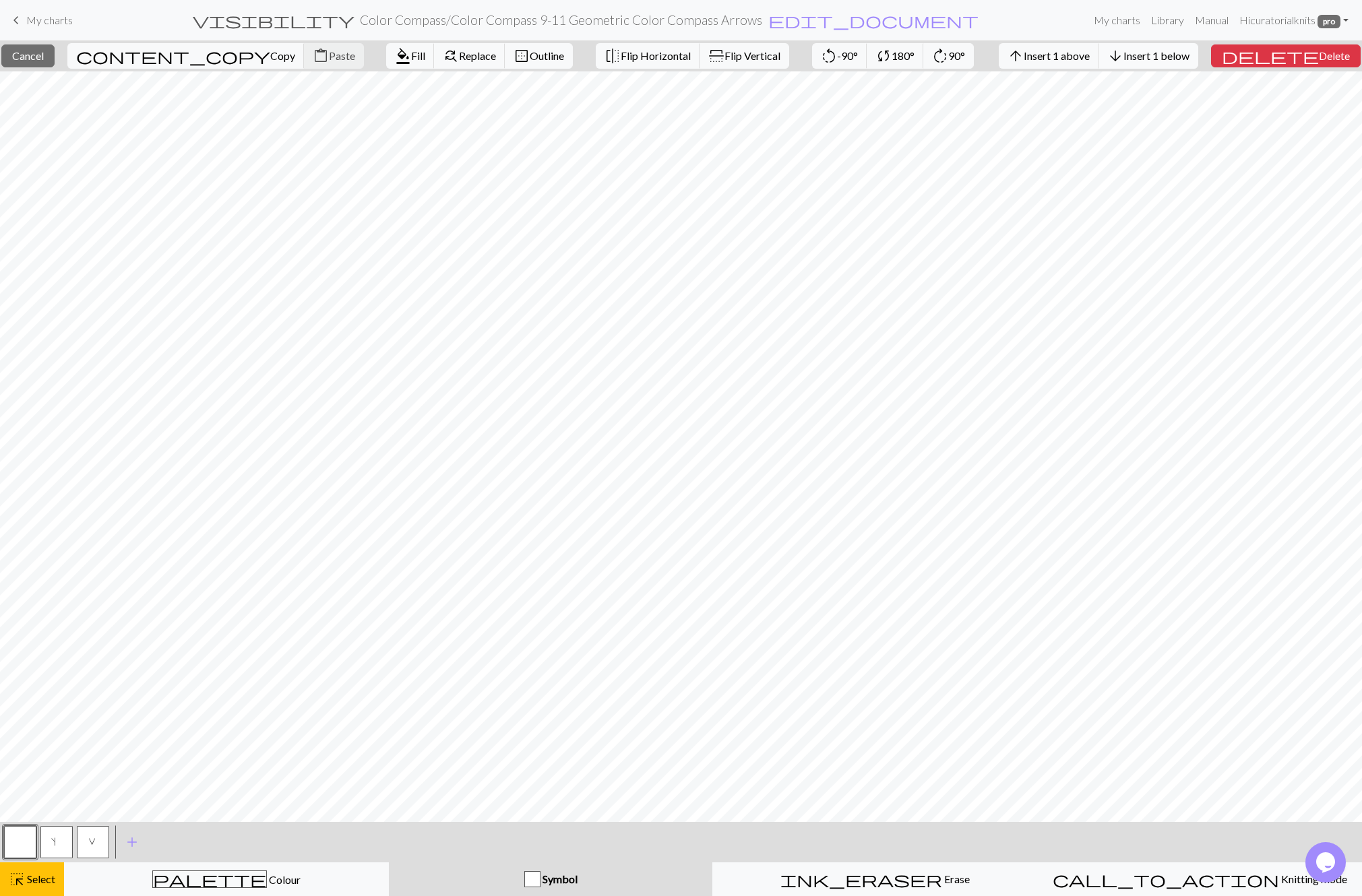
click at [1179, 55] on span "Insert 1 below" at bounding box center [1156, 55] width 66 height 13
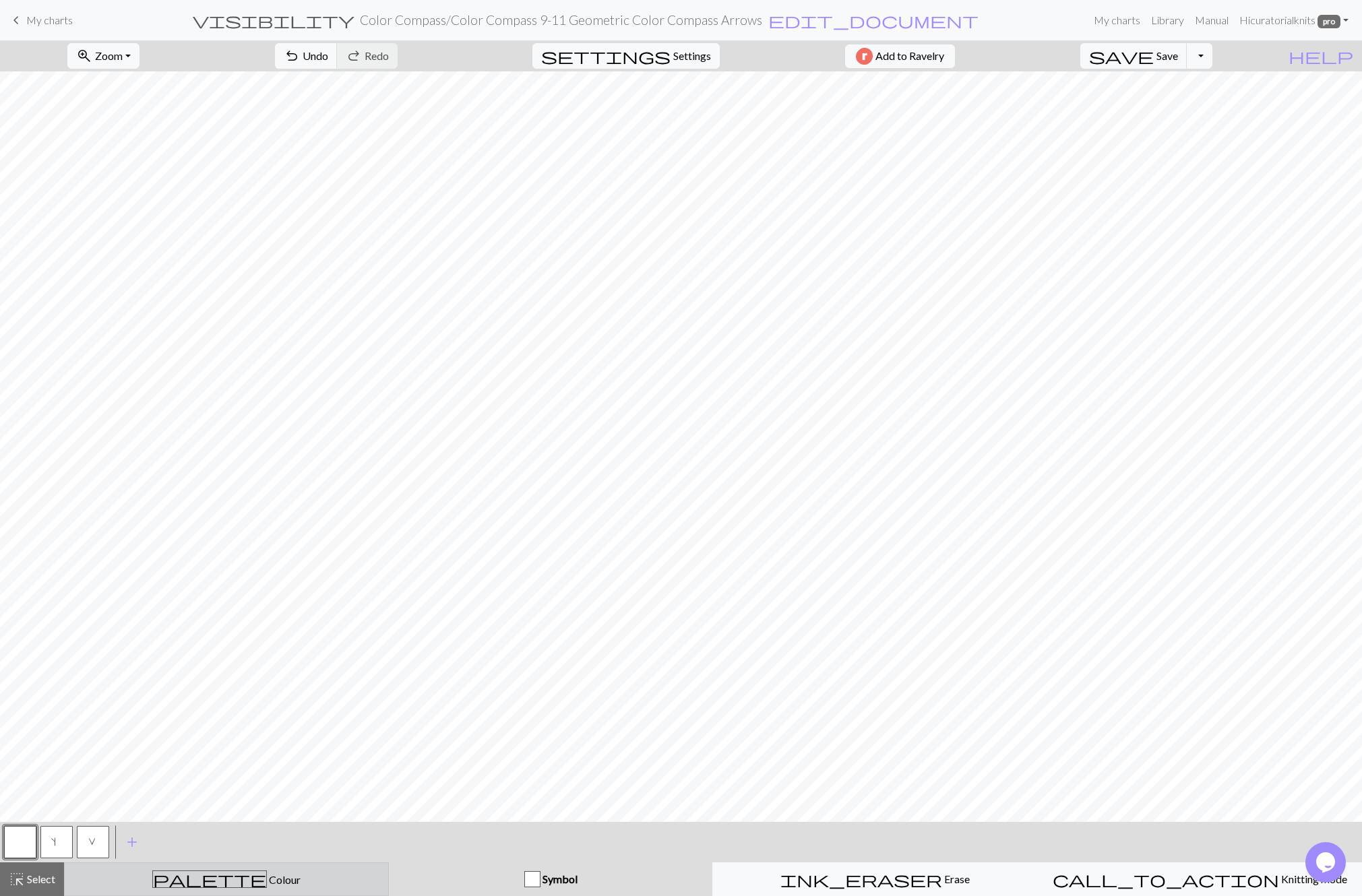
click at [135, 884] on div "palette Colour Colour" at bounding box center [226, 879] width 307 height 17
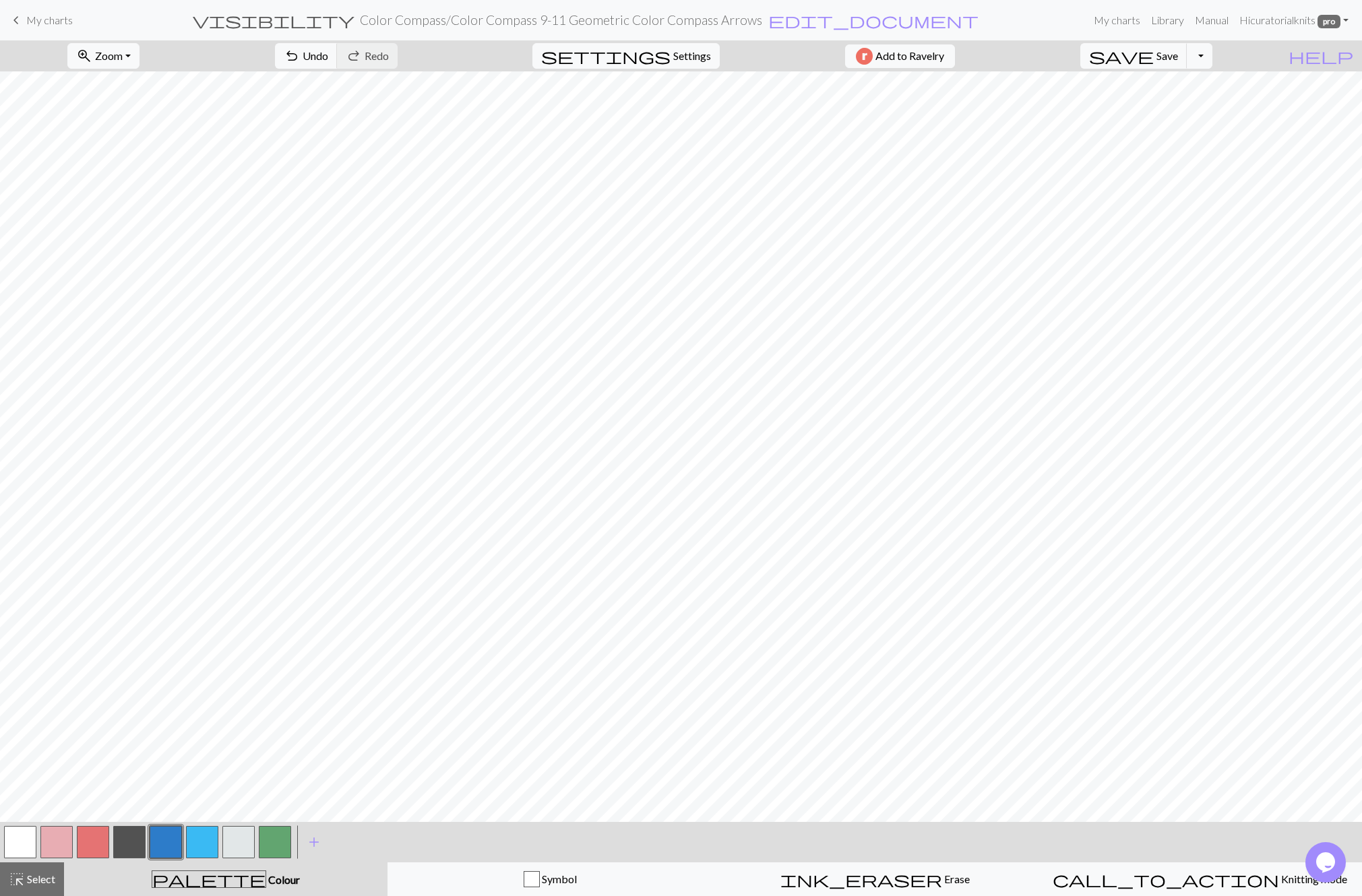
click at [160, 841] on button "button" at bounding box center [165, 841] width 32 height 32
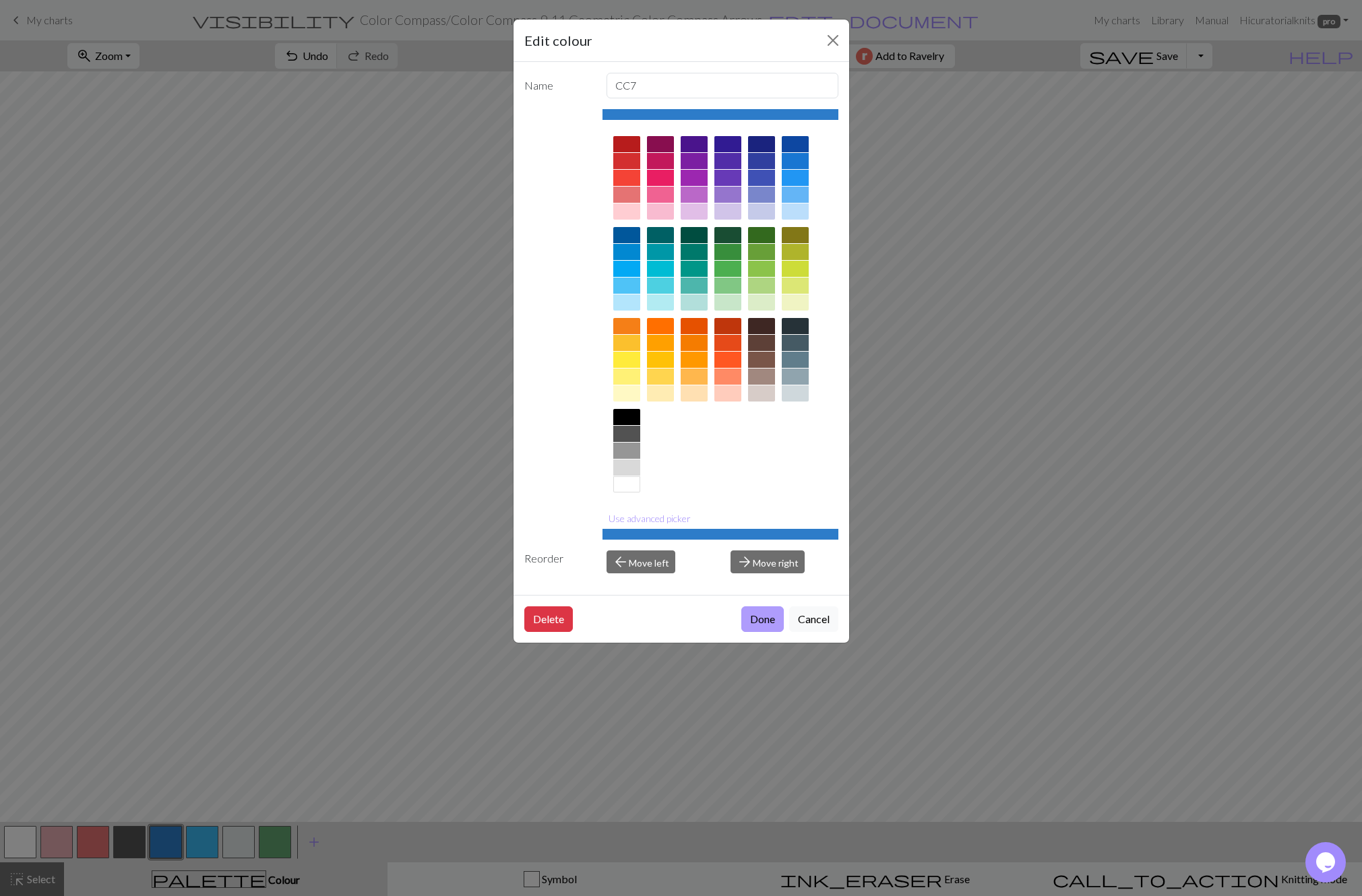
click at [764, 626] on button "Done" at bounding box center [762, 619] width 42 height 26
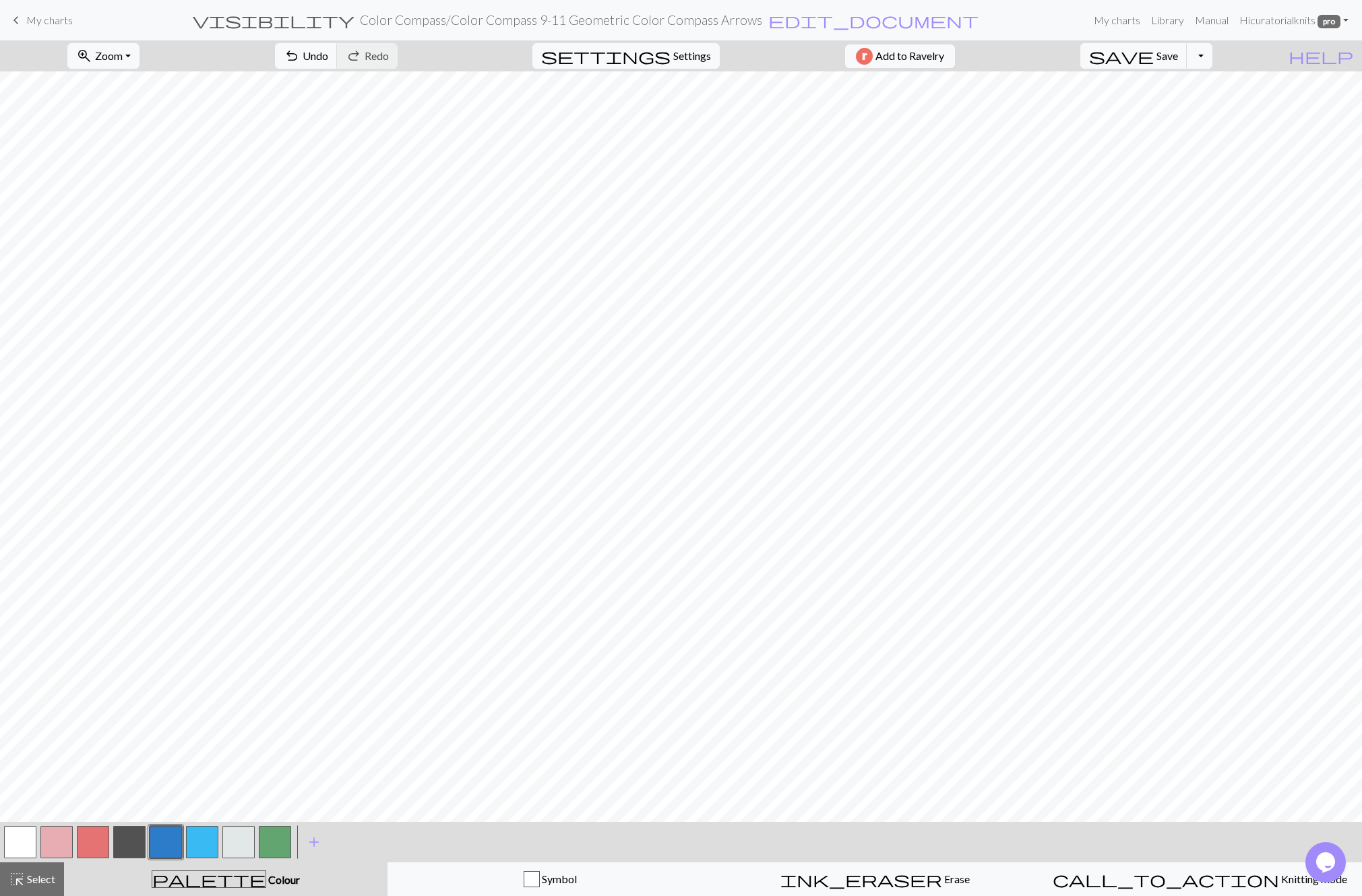
click at [130, 842] on button "button" at bounding box center [129, 841] width 32 height 32
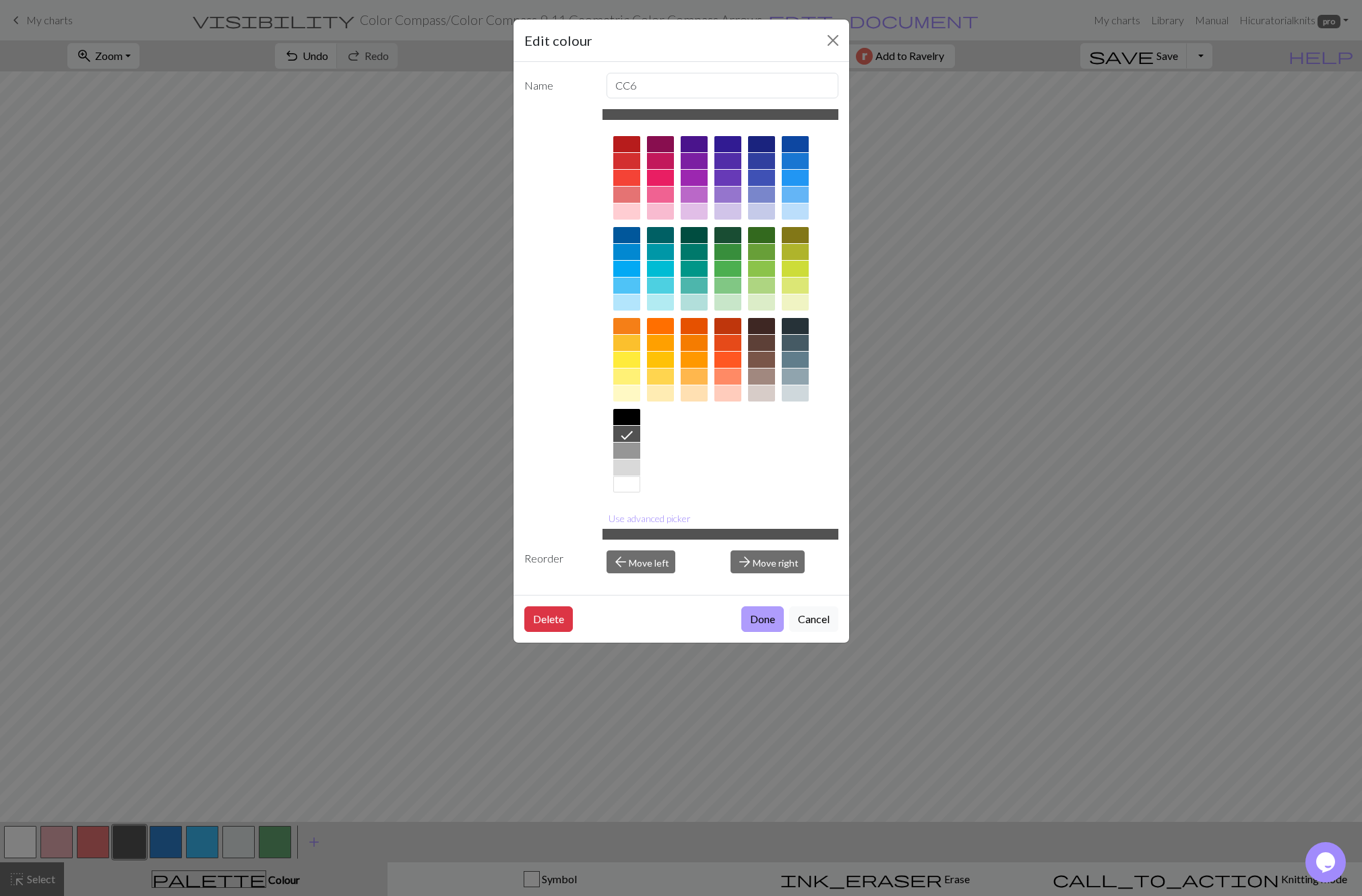
click at [751, 619] on button "Done" at bounding box center [762, 619] width 42 height 26
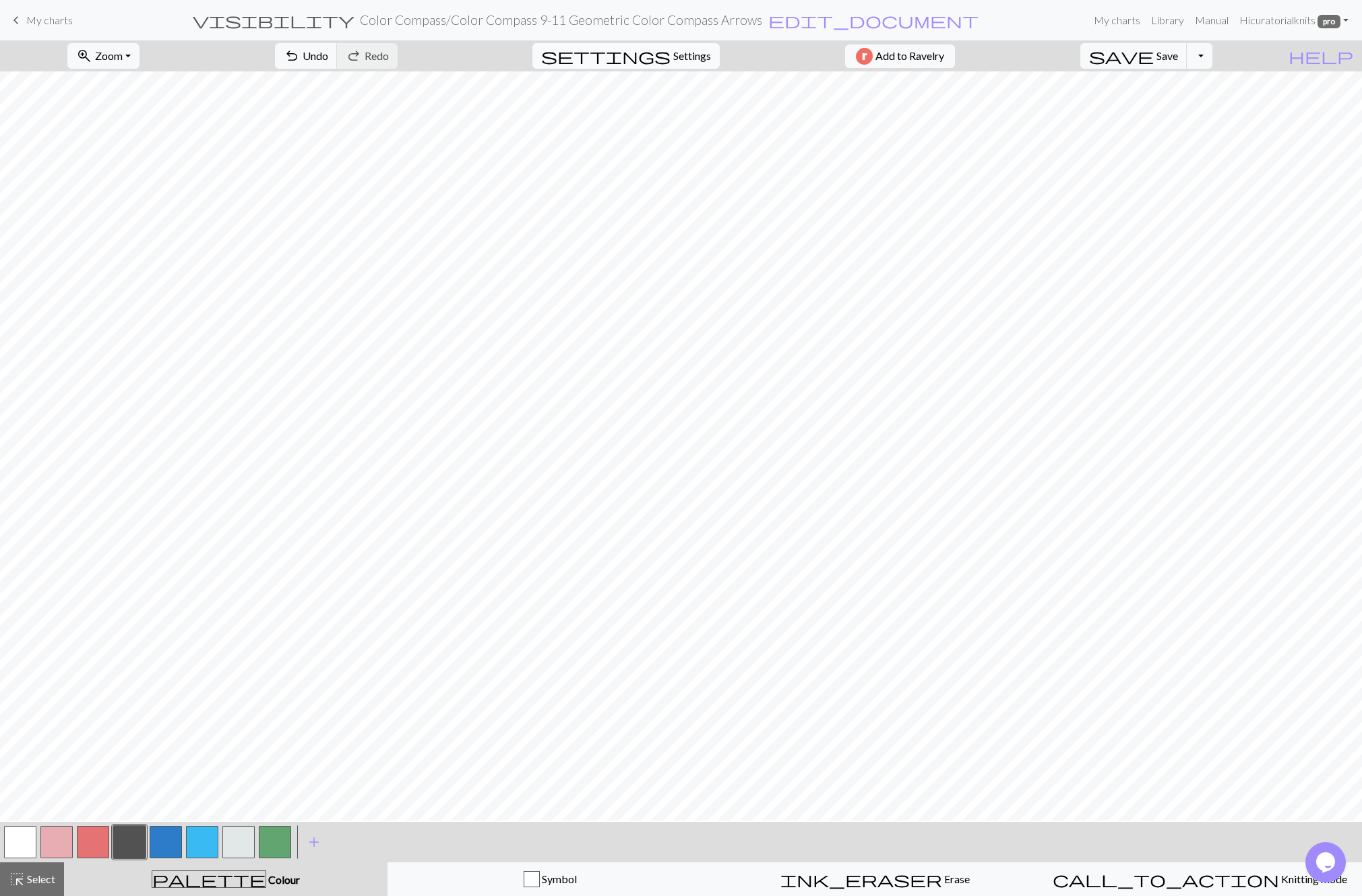
scroll to position [21, 0]
click at [530, 876] on div "button" at bounding box center [532, 879] width 16 height 16
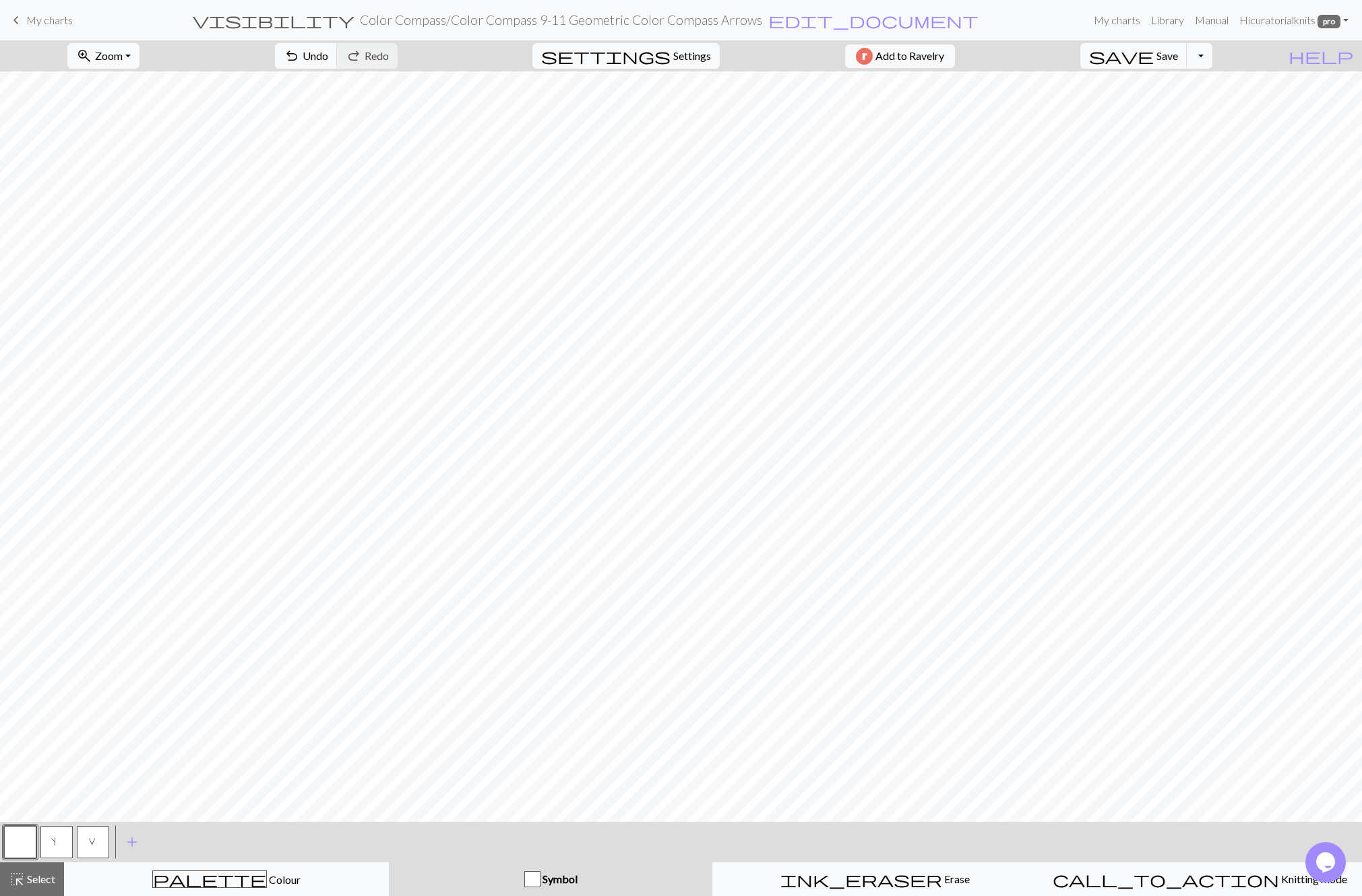
click at [21, 848] on button "button" at bounding box center [20, 841] width 32 height 32
click at [21, 848] on div "Edit symbol Name d f g h j k p s t F H J O P T / | - _ % ^ * & ) ( + ; : " , ` …" at bounding box center [681, 448] width 1362 height 896
click at [29, 834] on button "button" at bounding box center [20, 841] width 32 height 32
click at [29, 834] on div "Edit symbol Name d f g h j k p s t F H J O P T / | - _ % ^ * & ) ( + ; : " , ` …" at bounding box center [681, 448] width 1362 height 896
click at [23, 834] on button "button" at bounding box center [20, 841] width 32 height 32
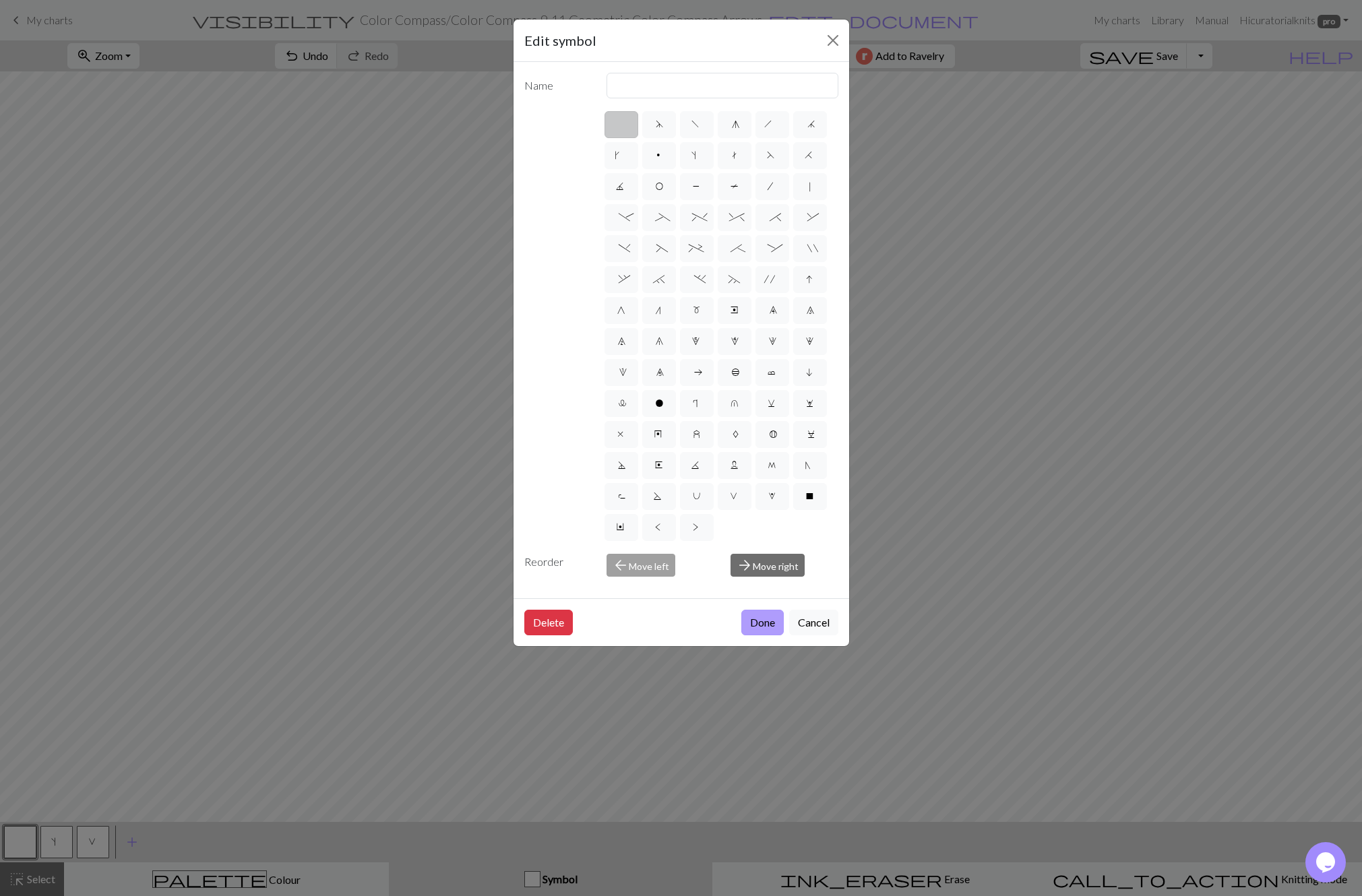
click at [771, 624] on button "Done" at bounding box center [762, 622] width 42 height 26
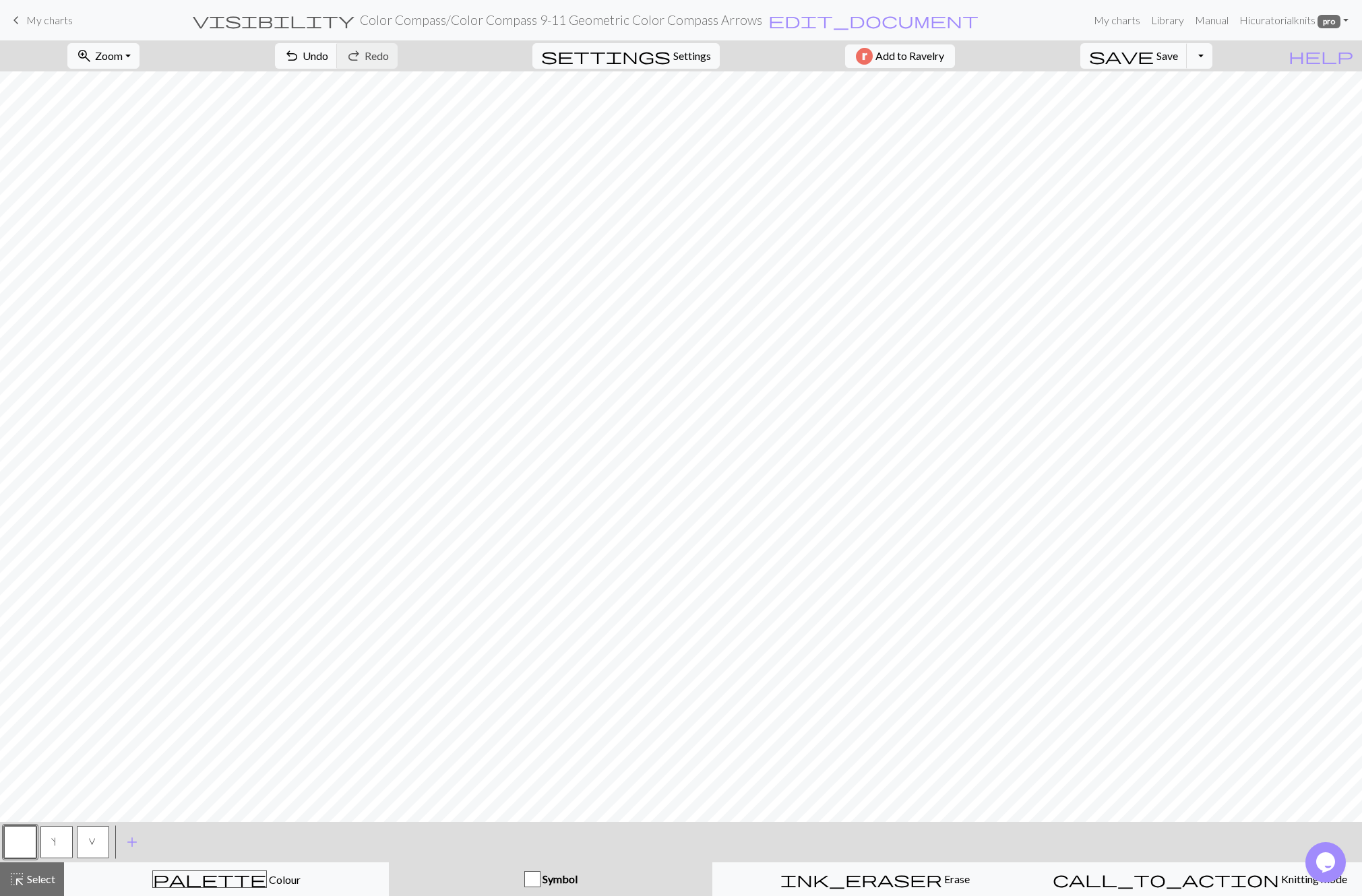
click at [93, 846] on span "V" at bounding box center [93, 843] width 10 height 14
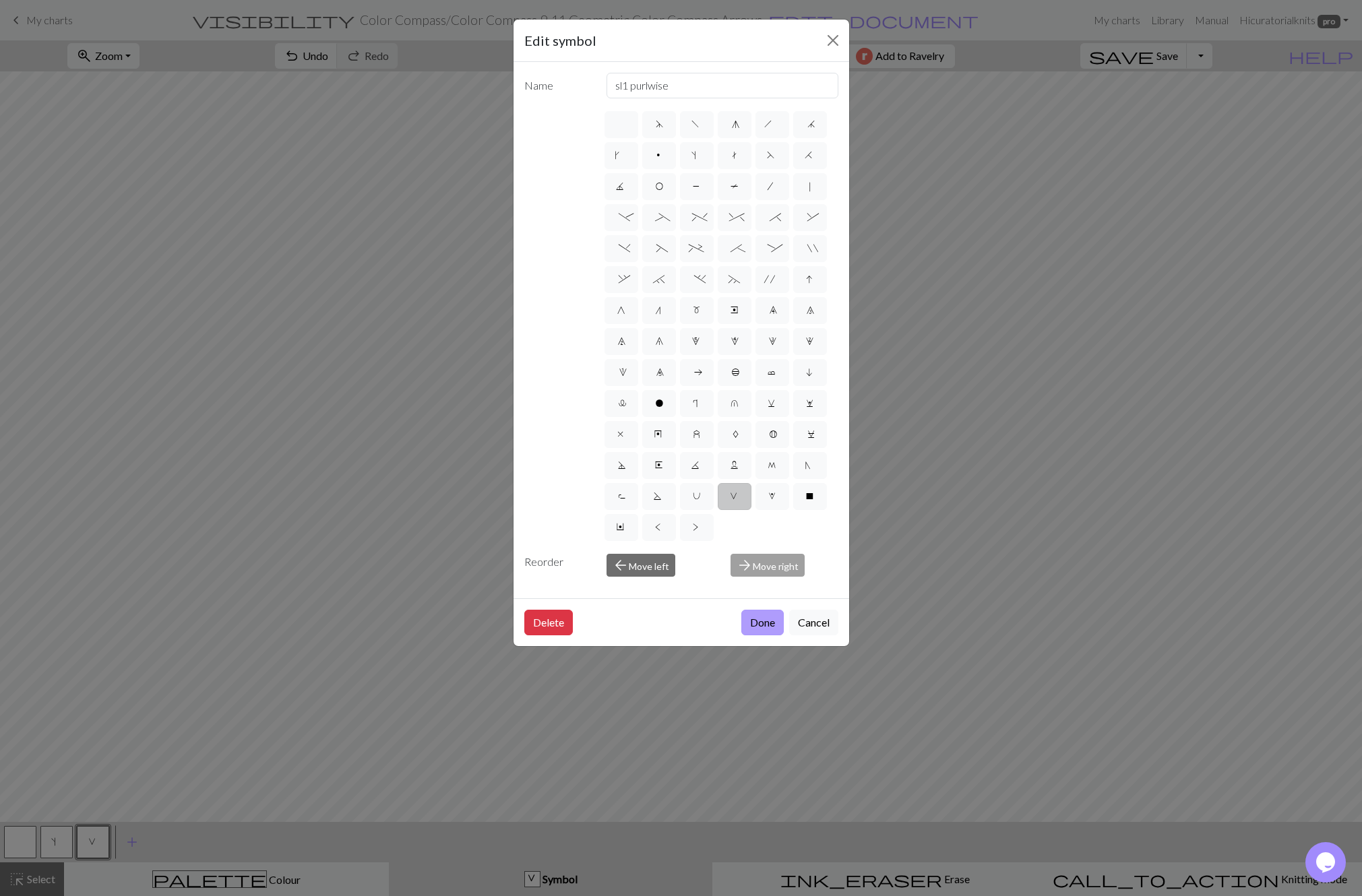
click at [762, 622] on button "Done" at bounding box center [762, 622] width 42 height 26
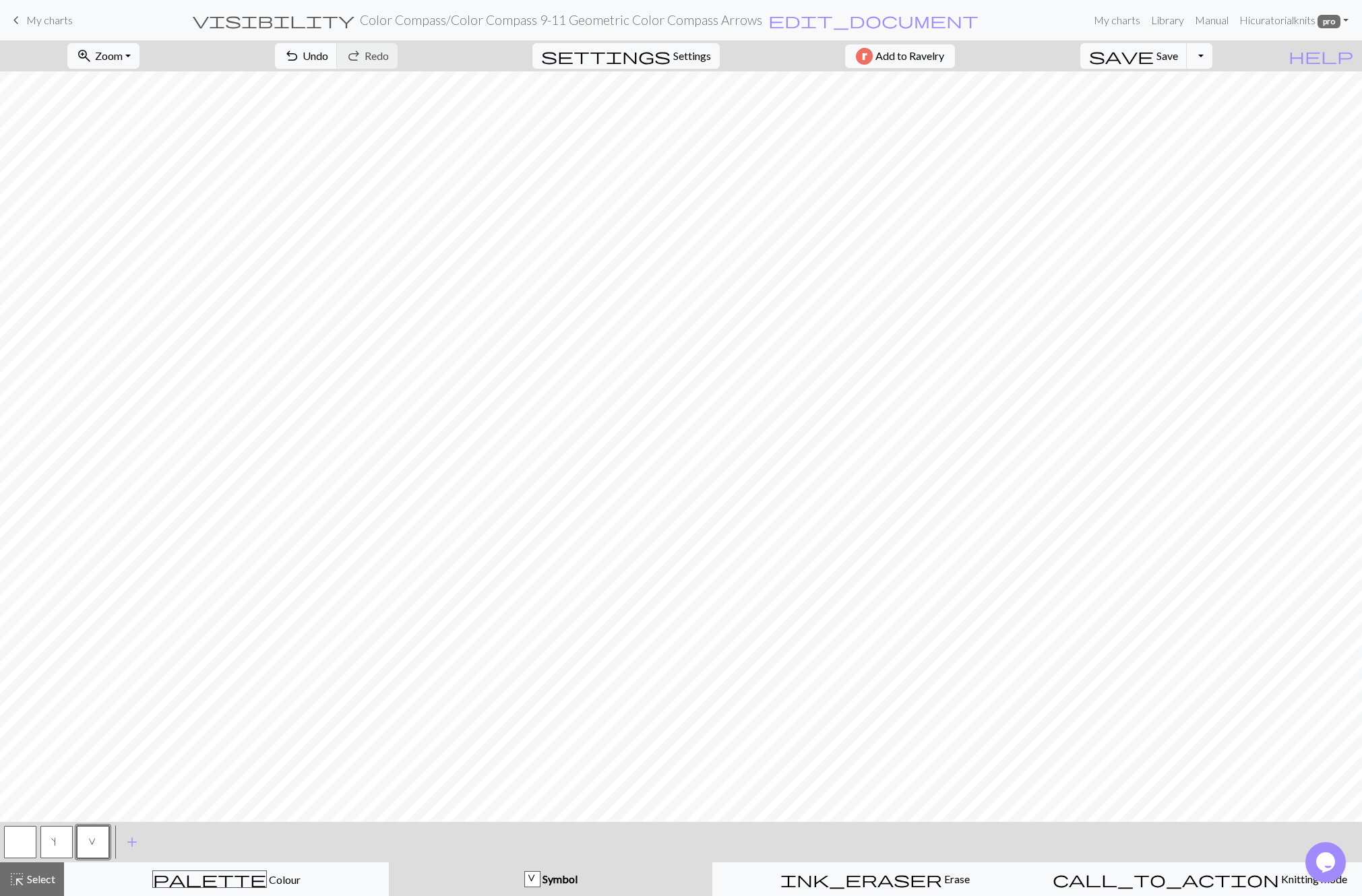
click at [59, 848] on button "s" at bounding box center [56, 841] width 32 height 32
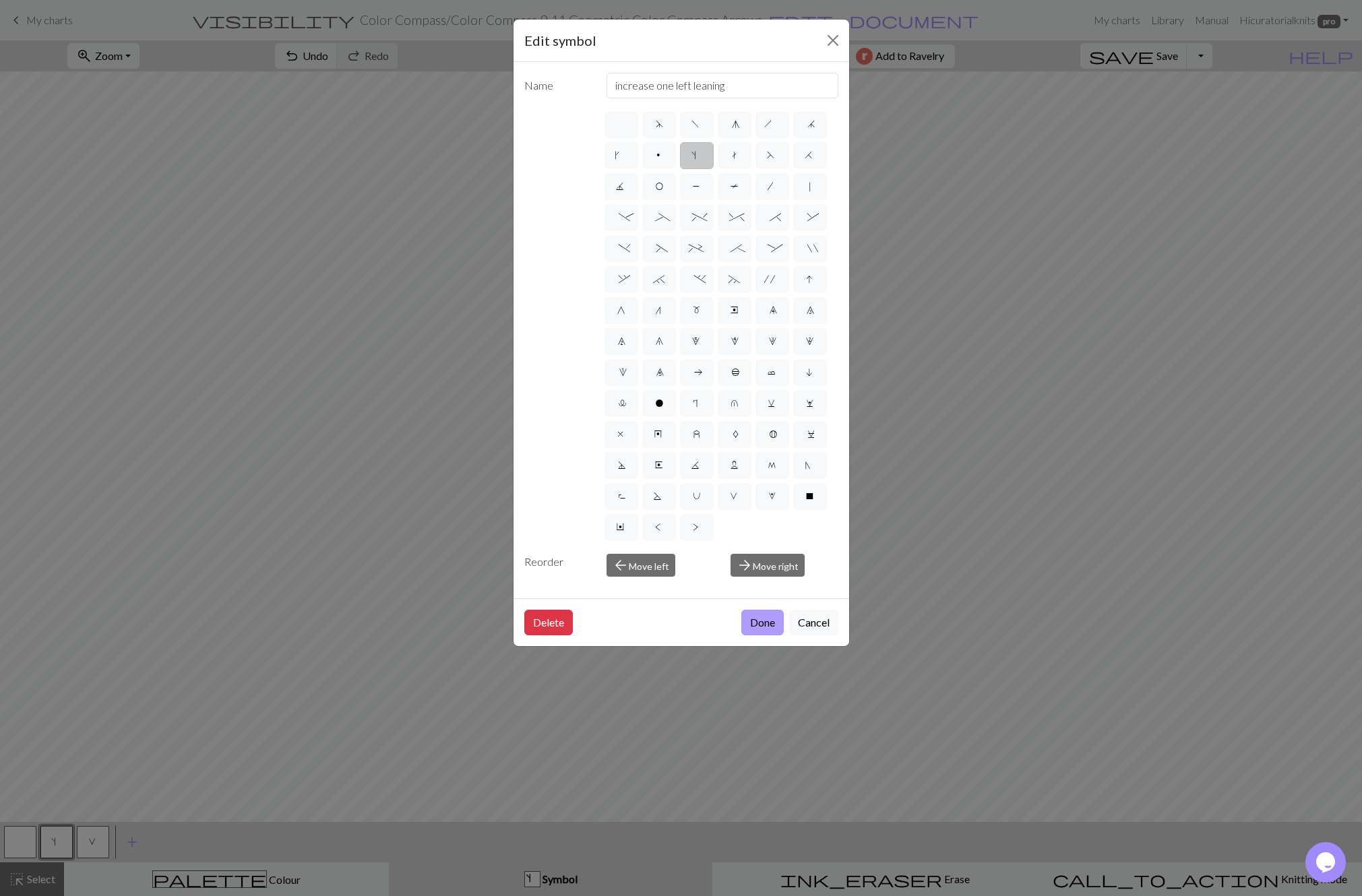
click at [751, 618] on button "Done" at bounding box center [762, 622] width 42 height 26
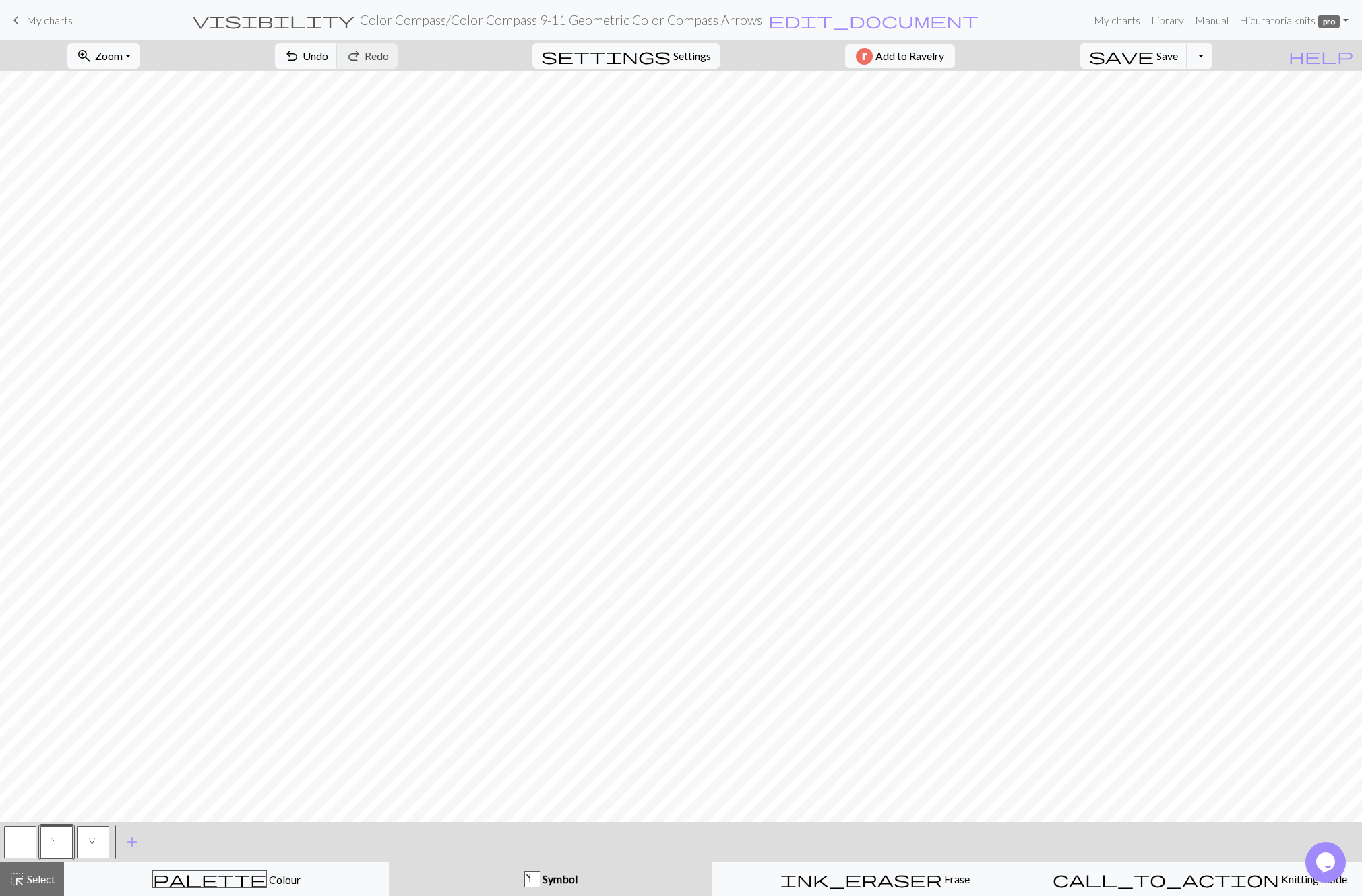
click at [98, 840] on button "V" at bounding box center [93, 841] width 32 height 32
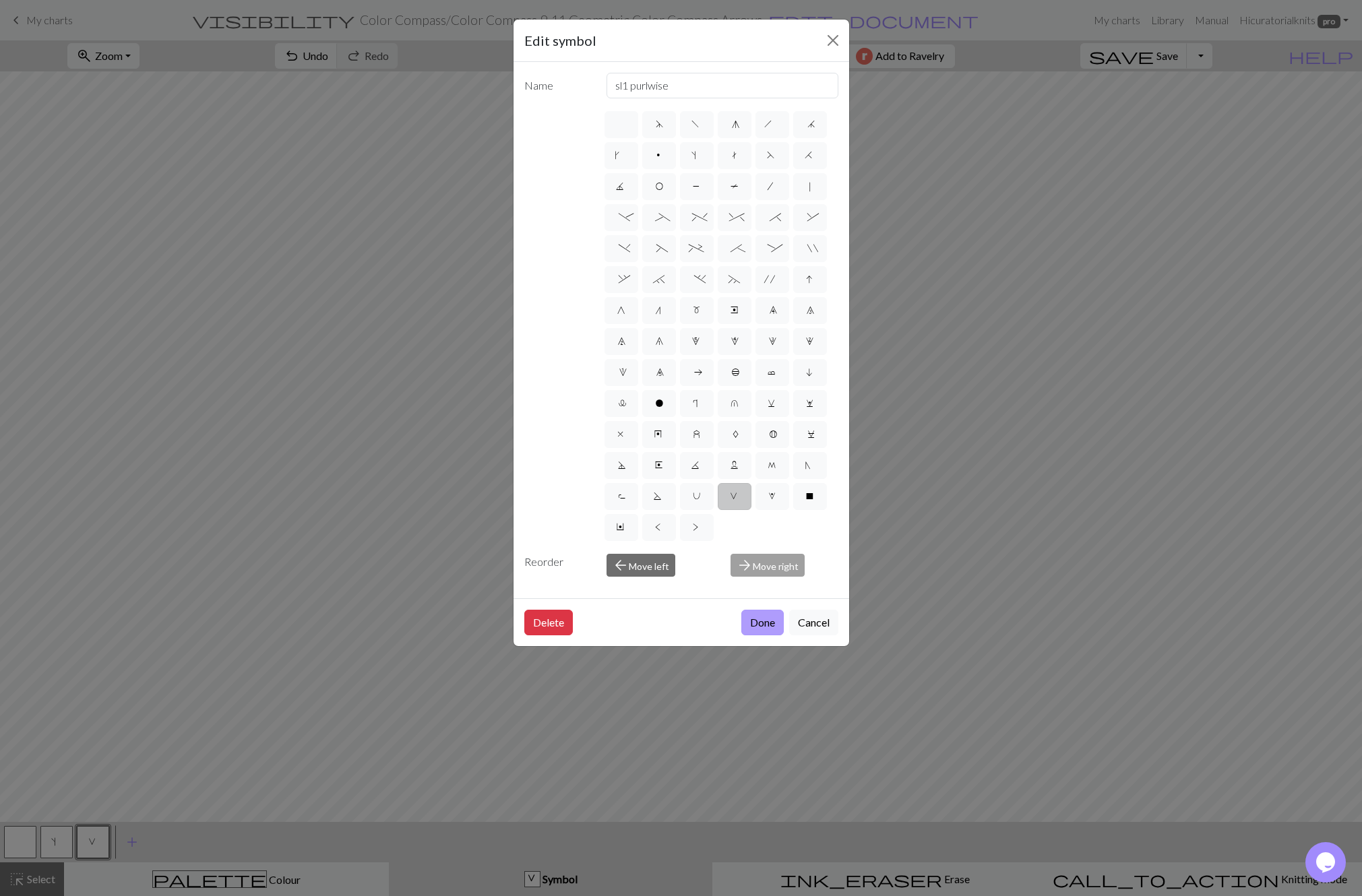
click at [773, 625] on button "Done" at bounding box center [762, 622] width 42 height 26
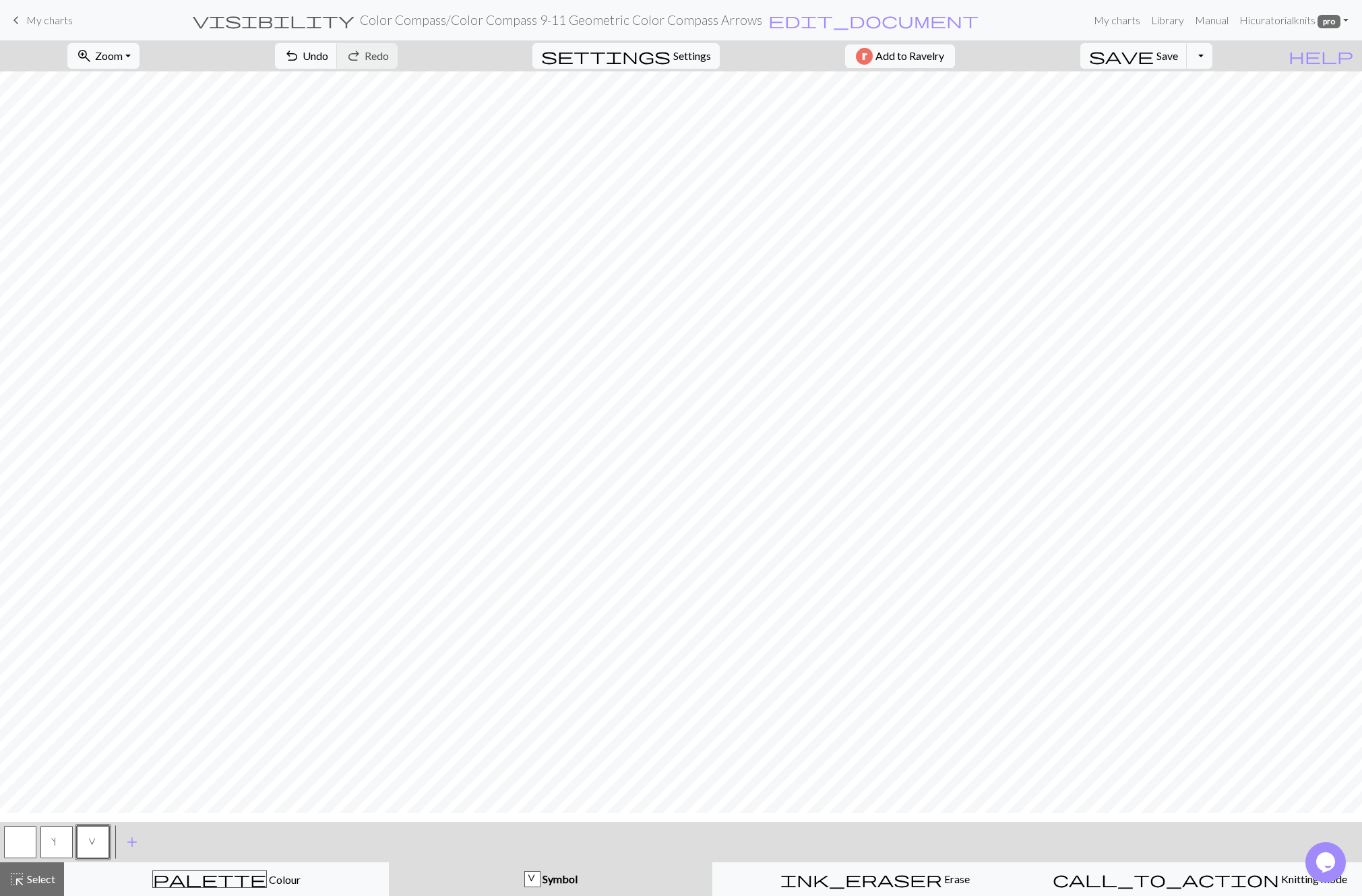
scroll to position [0, 0]
click at [135, 64] on button "zoom_in Zoom Zoom" at bounding box center [103, 56] width 72 height 26
click at [135, 126] on button "Fit height" at bounding box center [121, 128] width 107 height 22
click at [293, 876] on div "palette Colour Colour" at bounding box center [226, 879] width 307 height 17
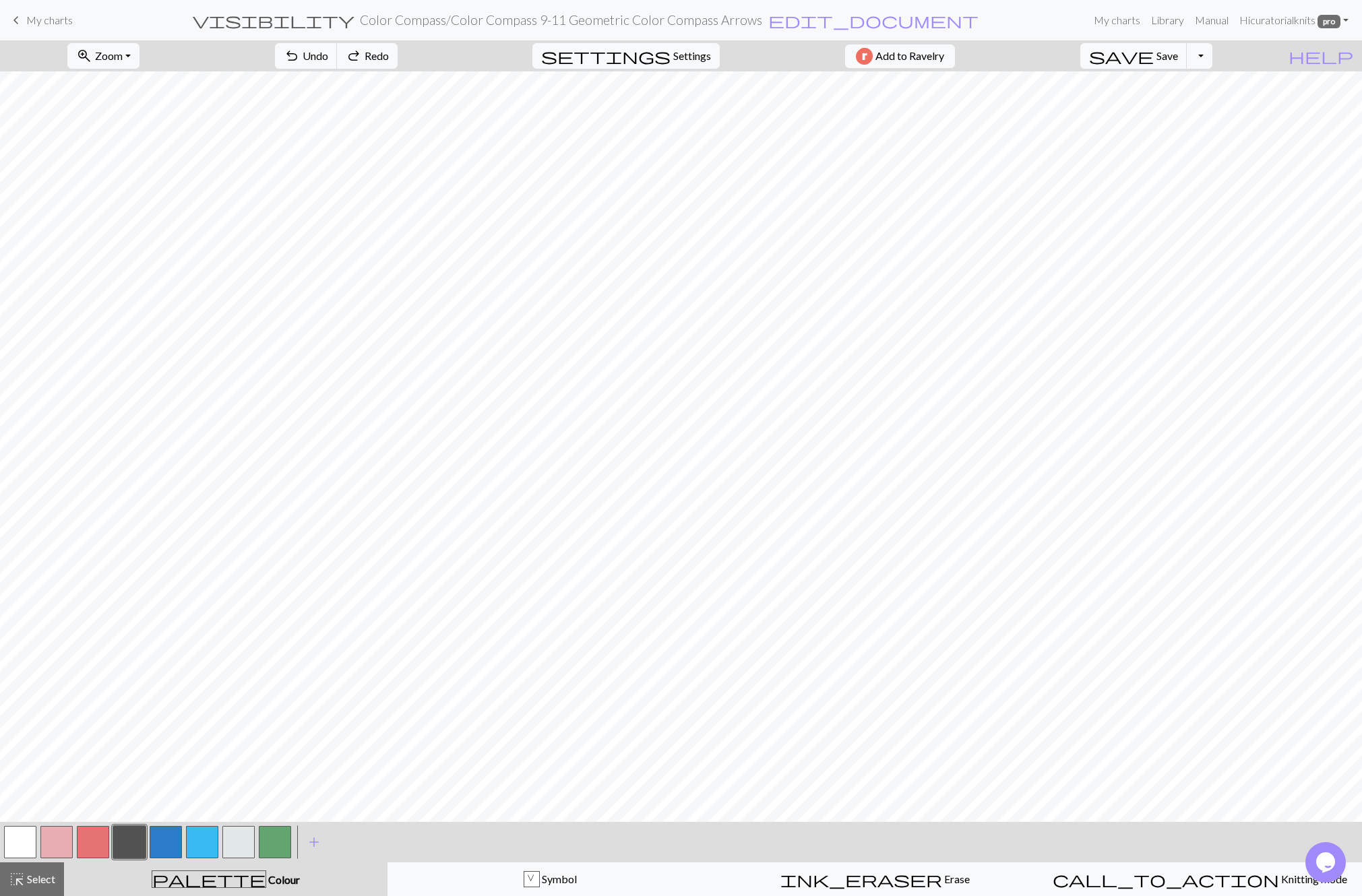
click at [232, 847] on button "button" at bounding box center [238, 841] width 32 height 32
click at [240, 842] on button "button" at bounding box center [238, 841] width 32 height 32
click at [240, 842] on div "Edit colour Name CC7 Use advanced picker Reorder arrow_back Move left arrow_for…" at bounding box center [681, 448] width 1362 height 896
click at [241, 844] on button "button" at bounding box center [238, 841] width 32 height 32
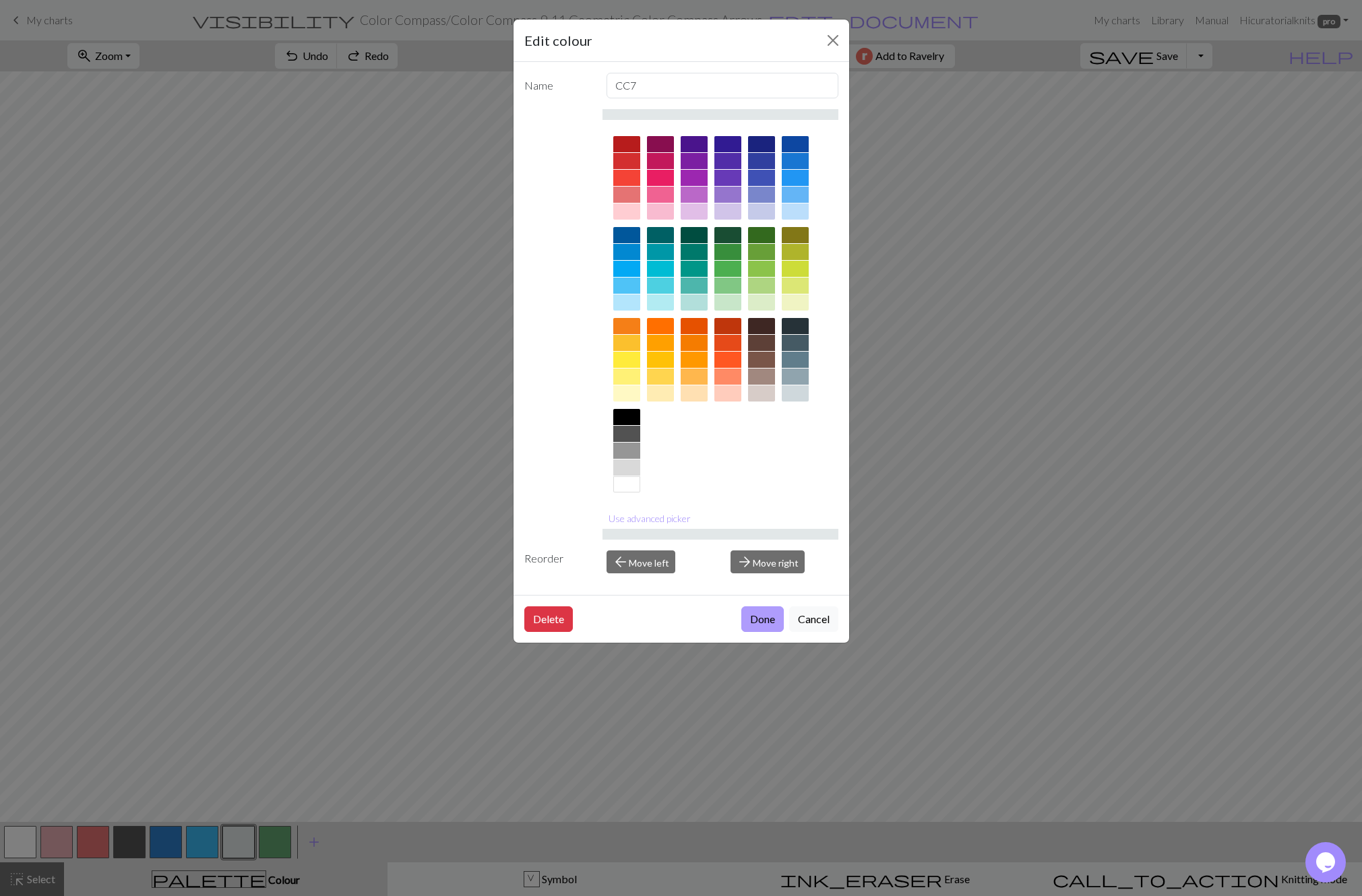
click at [759, 626] on button "Done" at bounding box center [762, 619] width 42 height 26
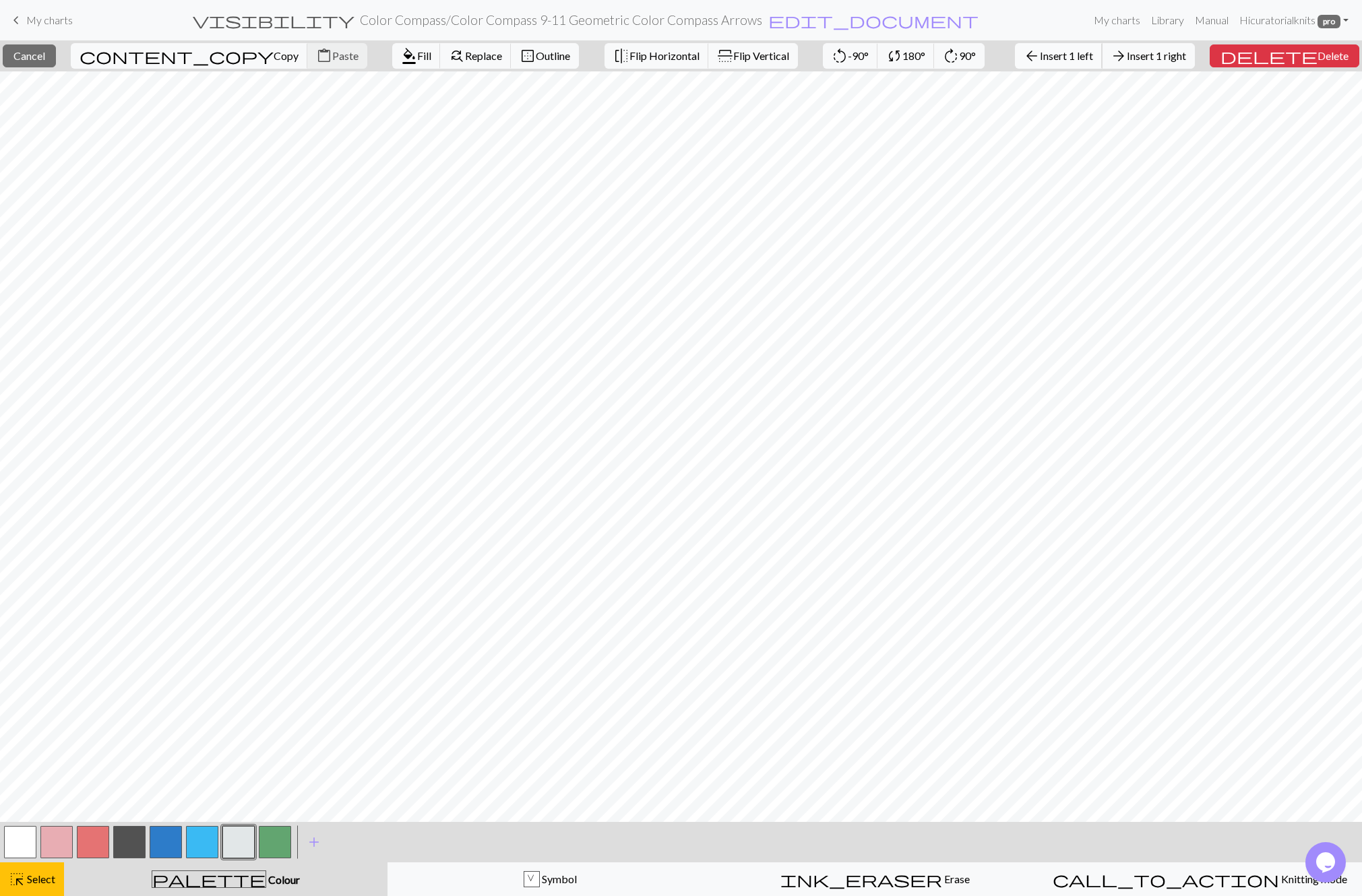
click at [1082, 53] on span "Insert 1 left" at bounding box center [1066, 55] width 53 height 13
click at [1093, 49] on span "Insert 1 left" at bounding box center [1066, 55] width 53 height 13
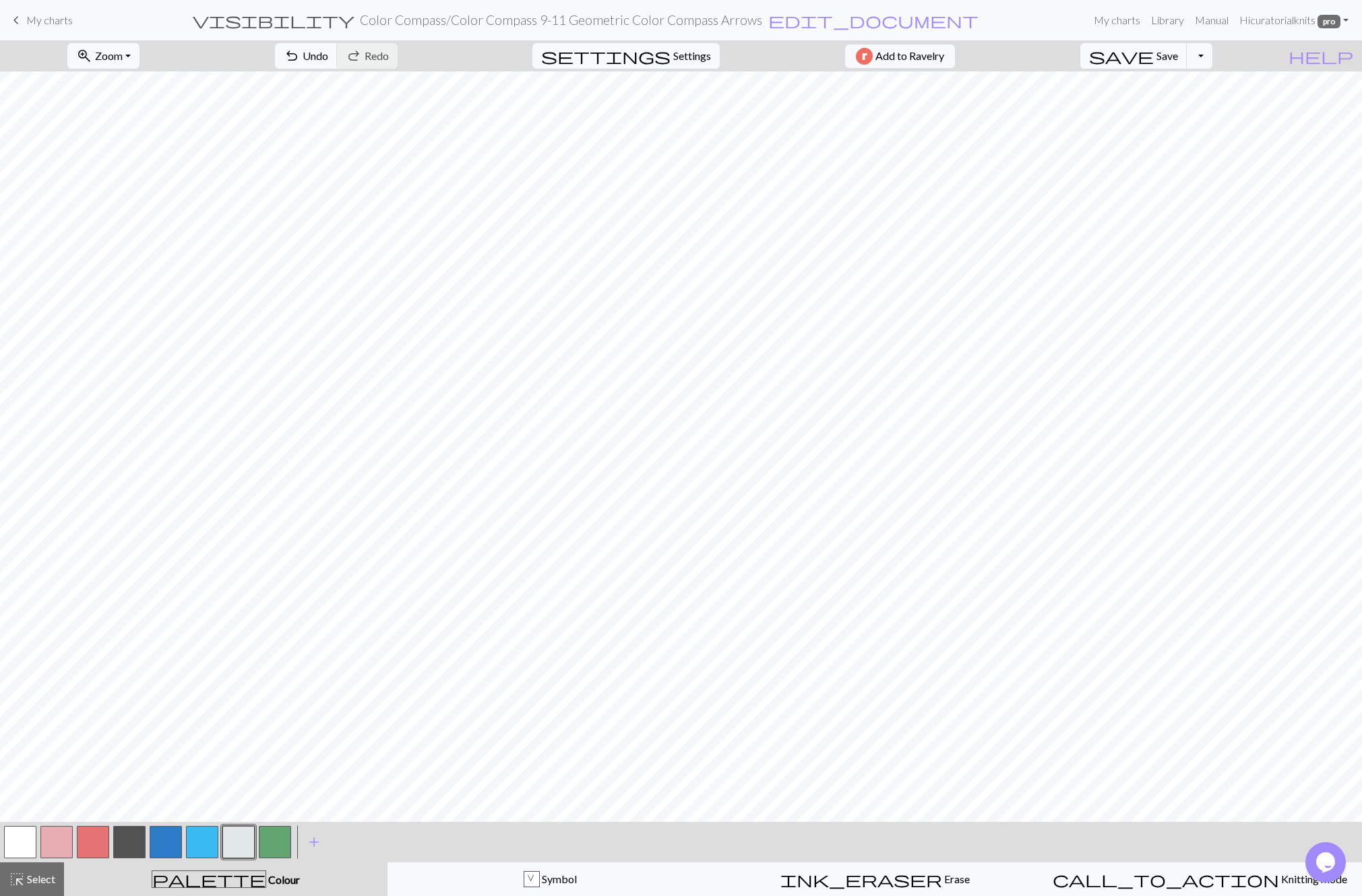
click at [132, 846] on button "button" at bounding box center [129, 841] width 32 height 32
click at [140, 844] on button "button" at bounding box center [129, 841] width 32 height 32
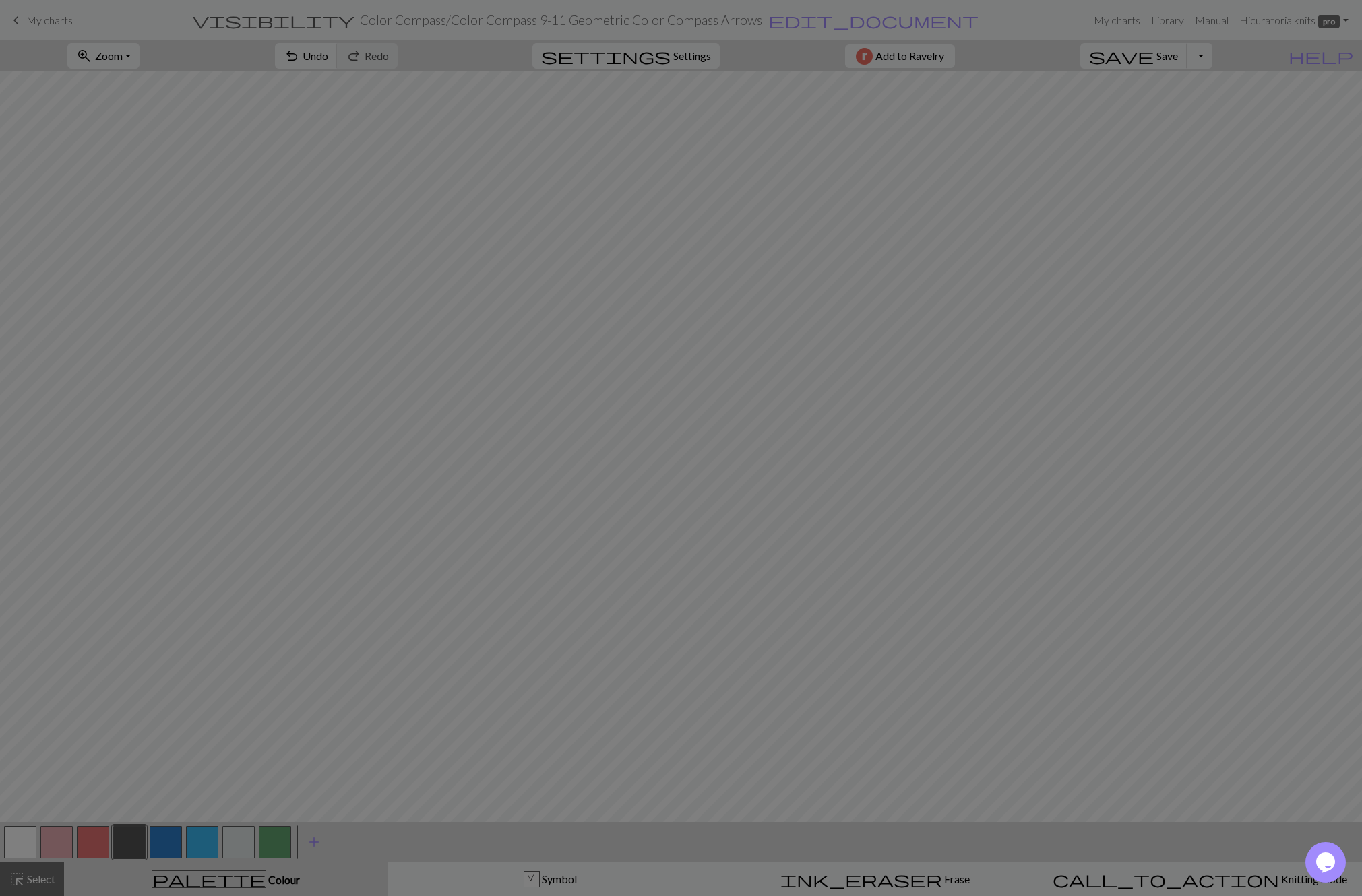
click at [140, 844] on div "Edit colour Name CC6 Use advanced picker Reorder arrow_back Move left arrow_for…" at bounding box center [681, 448] width 1362 height 896
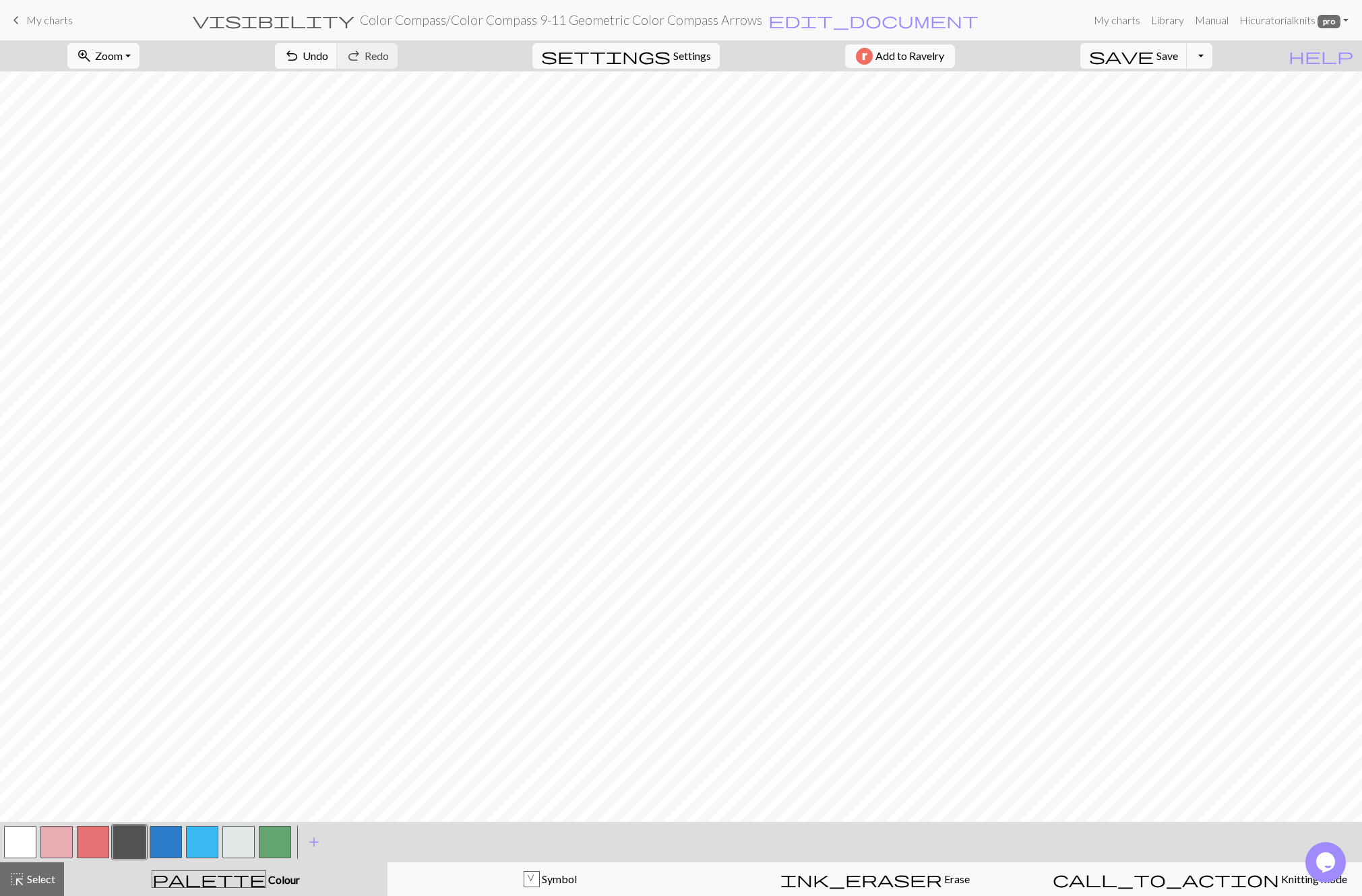
click at [136, 848] on button "button" at bounding box center [129, 841] width 32 height 32
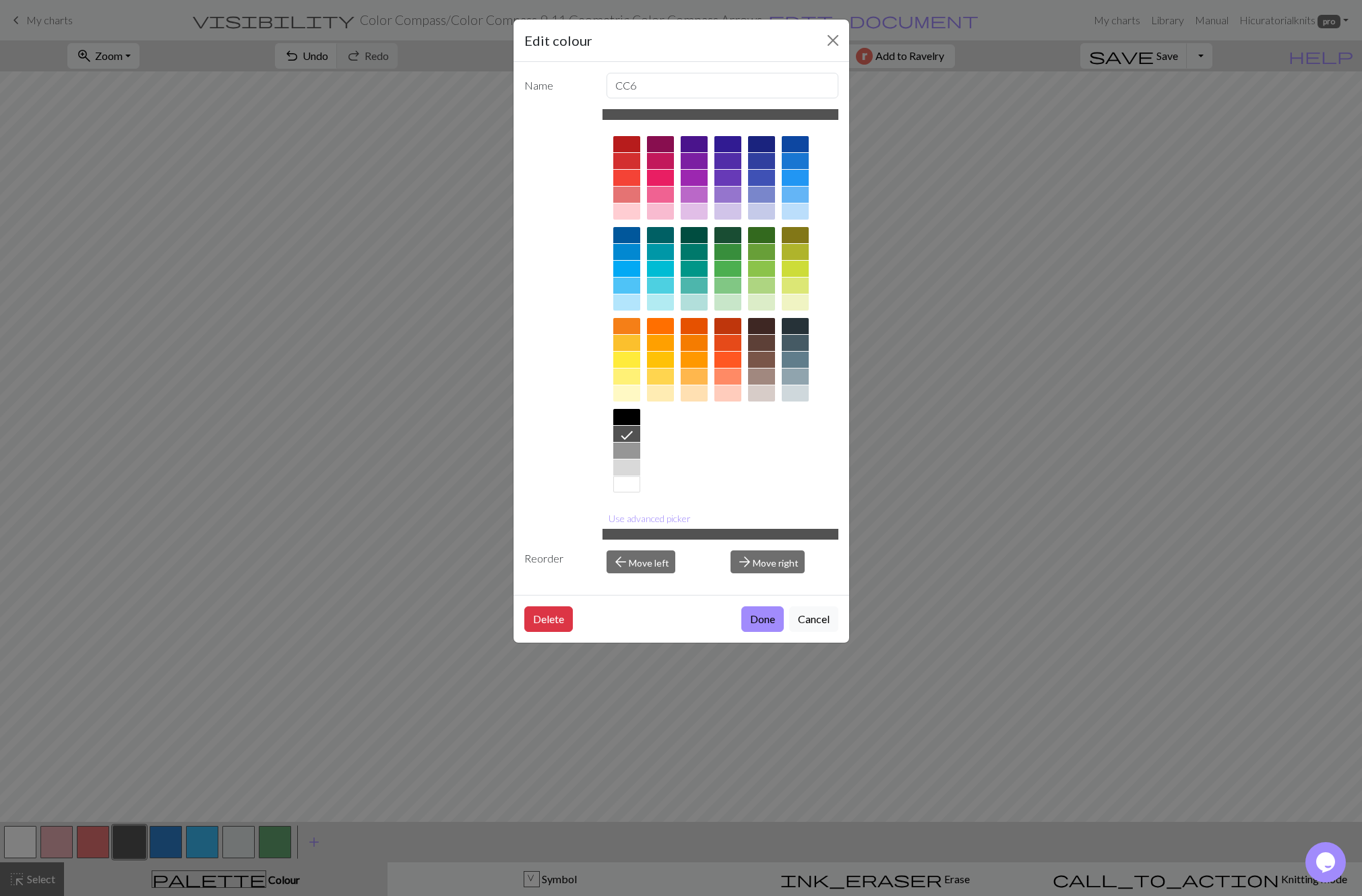
click at [136, 848] on div "Edit colour Name CC6 Use advanced picker Reorder arrow_back Move left arrow_for…" at bounding box center [681, 448] width 1362 height 896
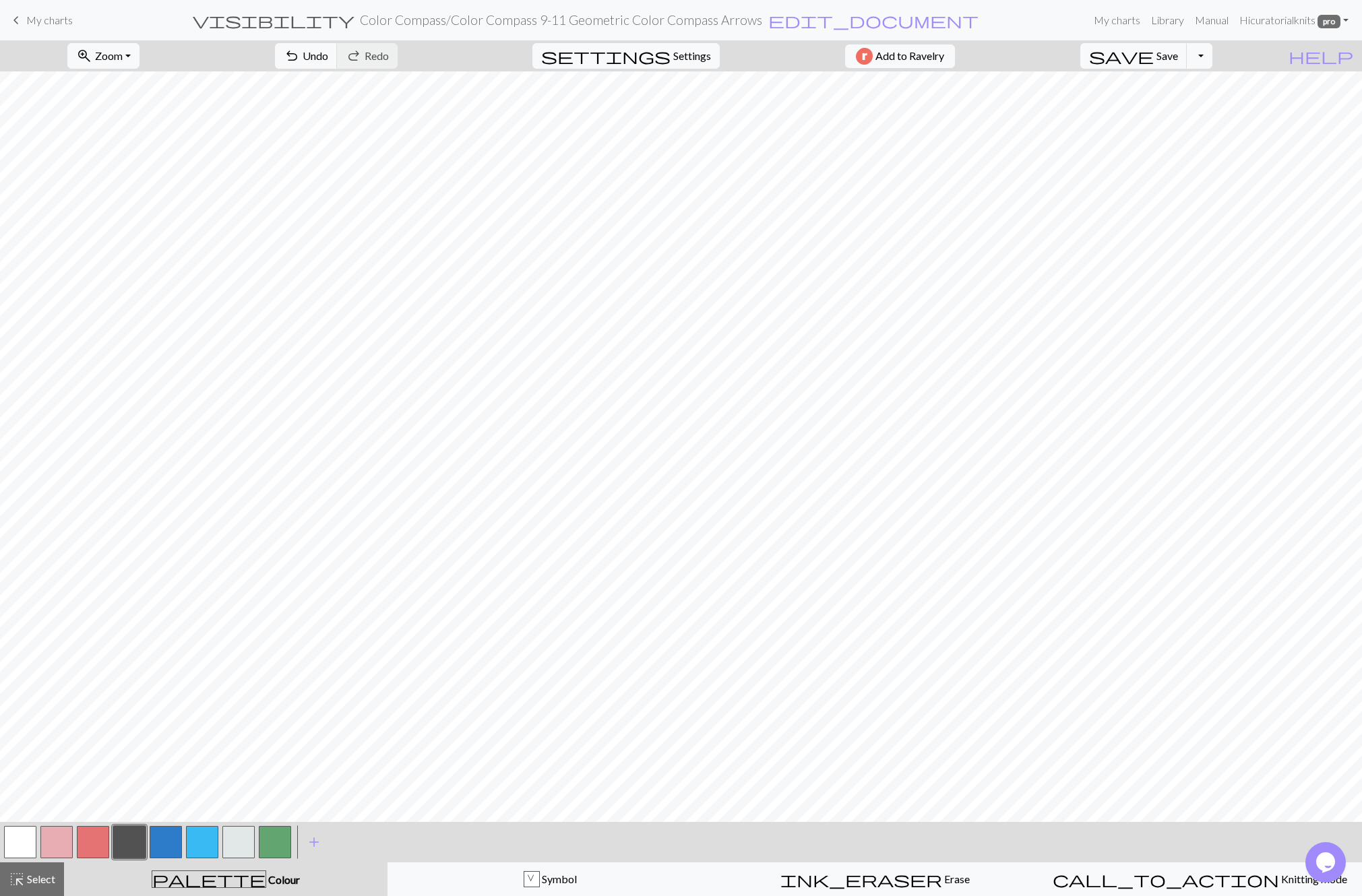
click at [132, 848] on button "button" at bounding box center [129, 841] width 32 height 32
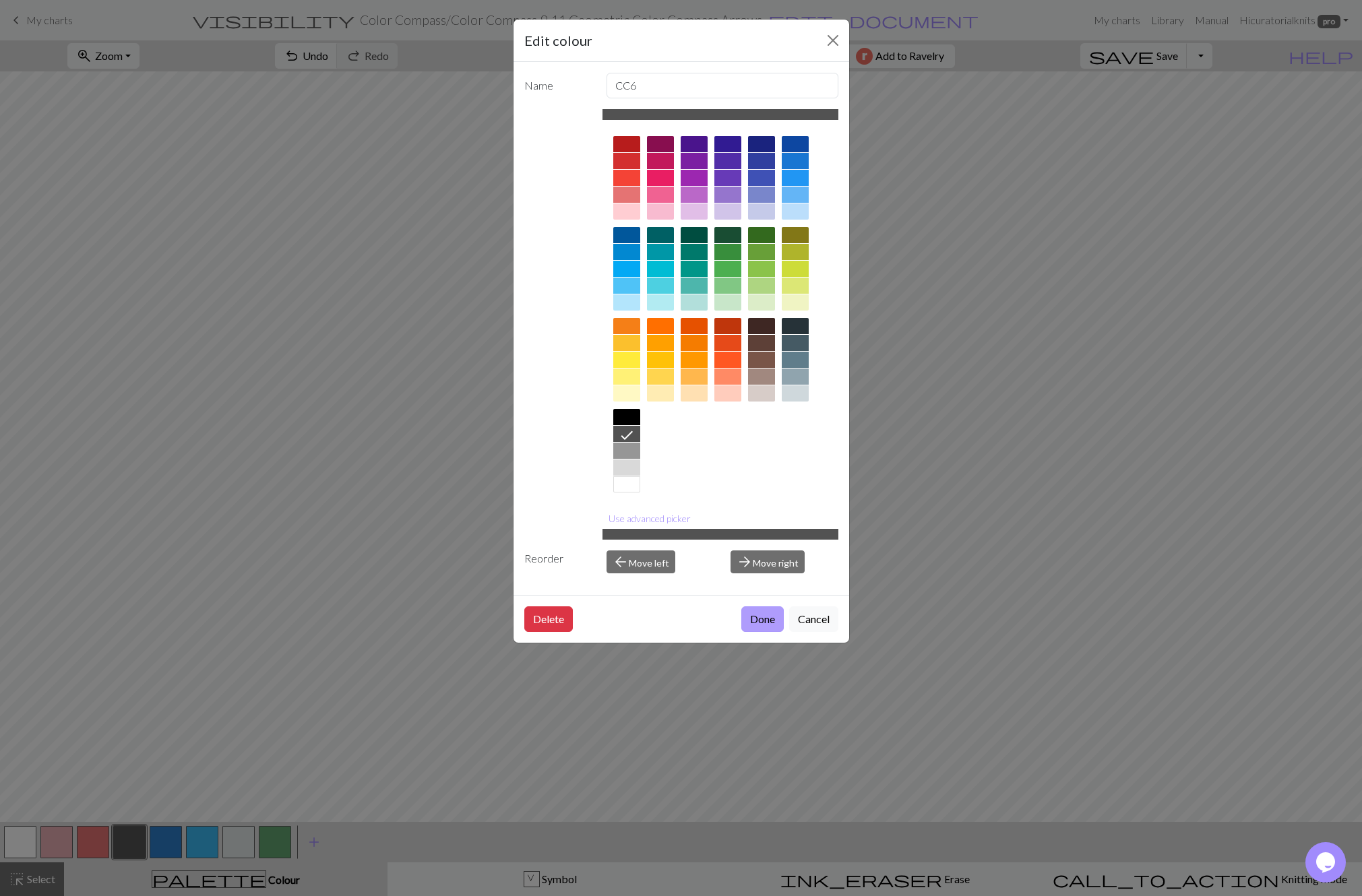
click at [749, 623] on button "Done" at bounding box center [762, 619] width 42 height 26
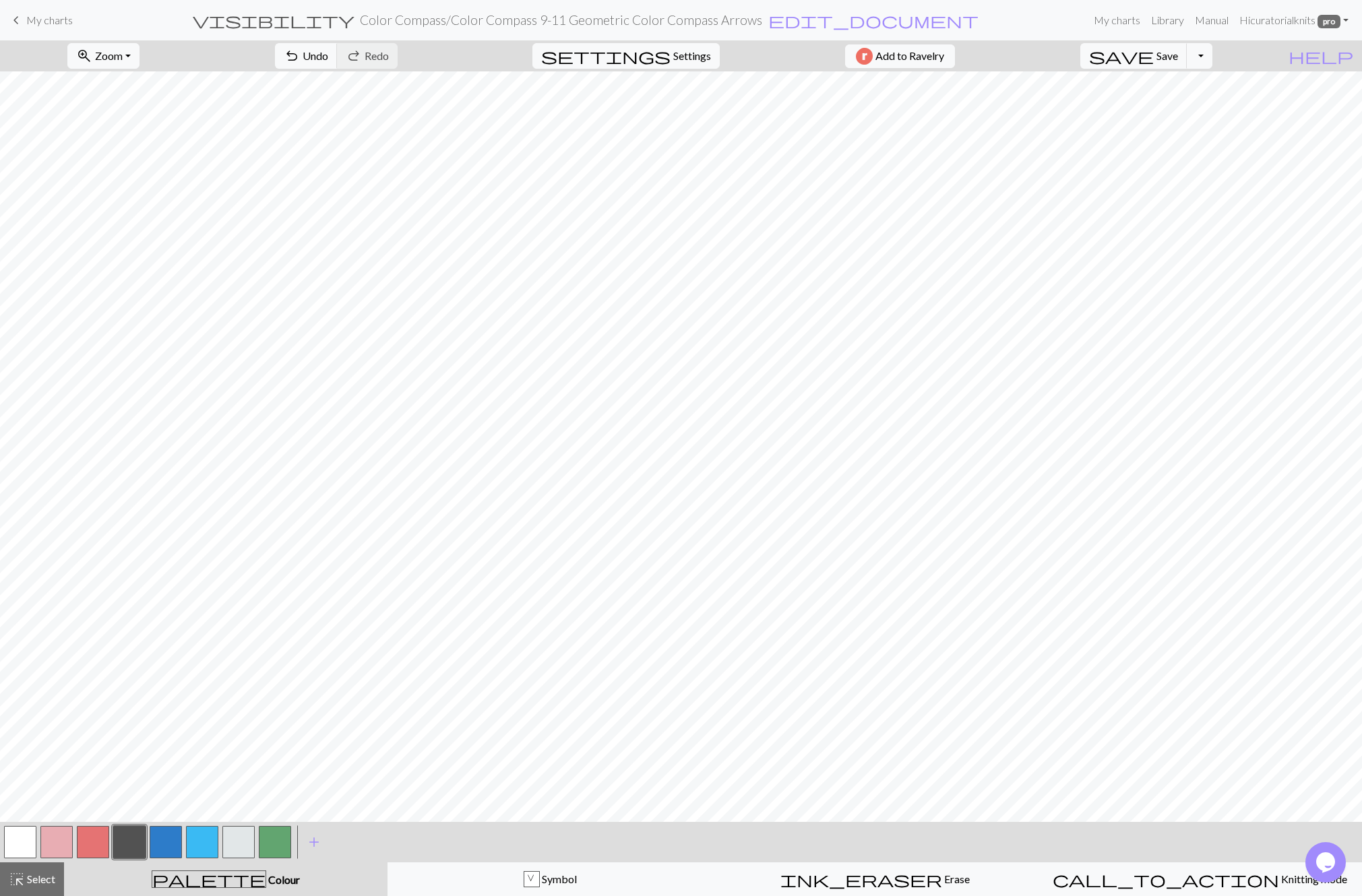
click at [245, 830] on button "button" at bounding box center [238, 841] width 32 height 32
click at [242, 833] on button "button" at bounding box center [238, 841] width 32 height 32
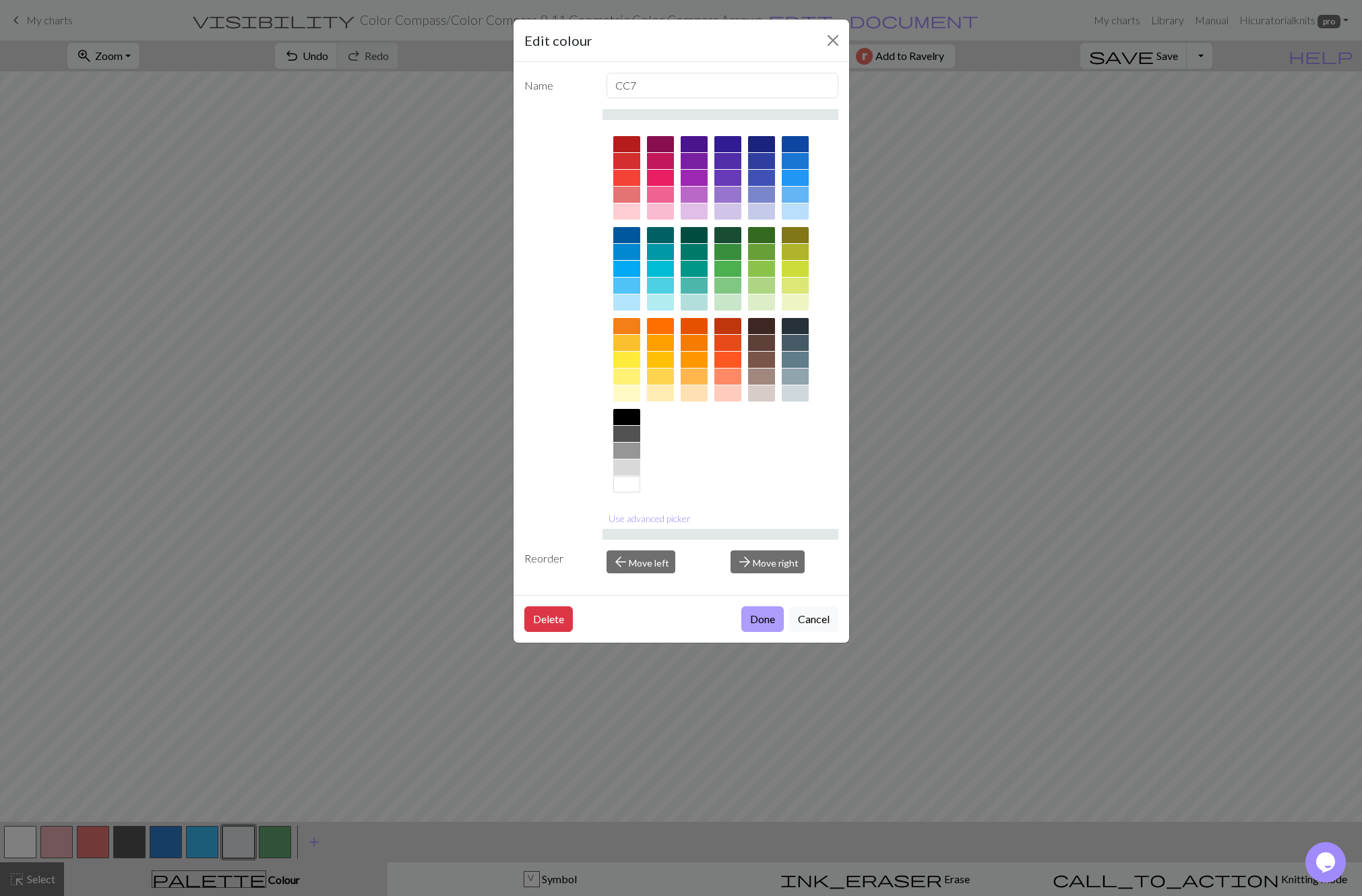
click at [763, 618] on button "Done" at bounding box center [762, 619] width 42 height 26
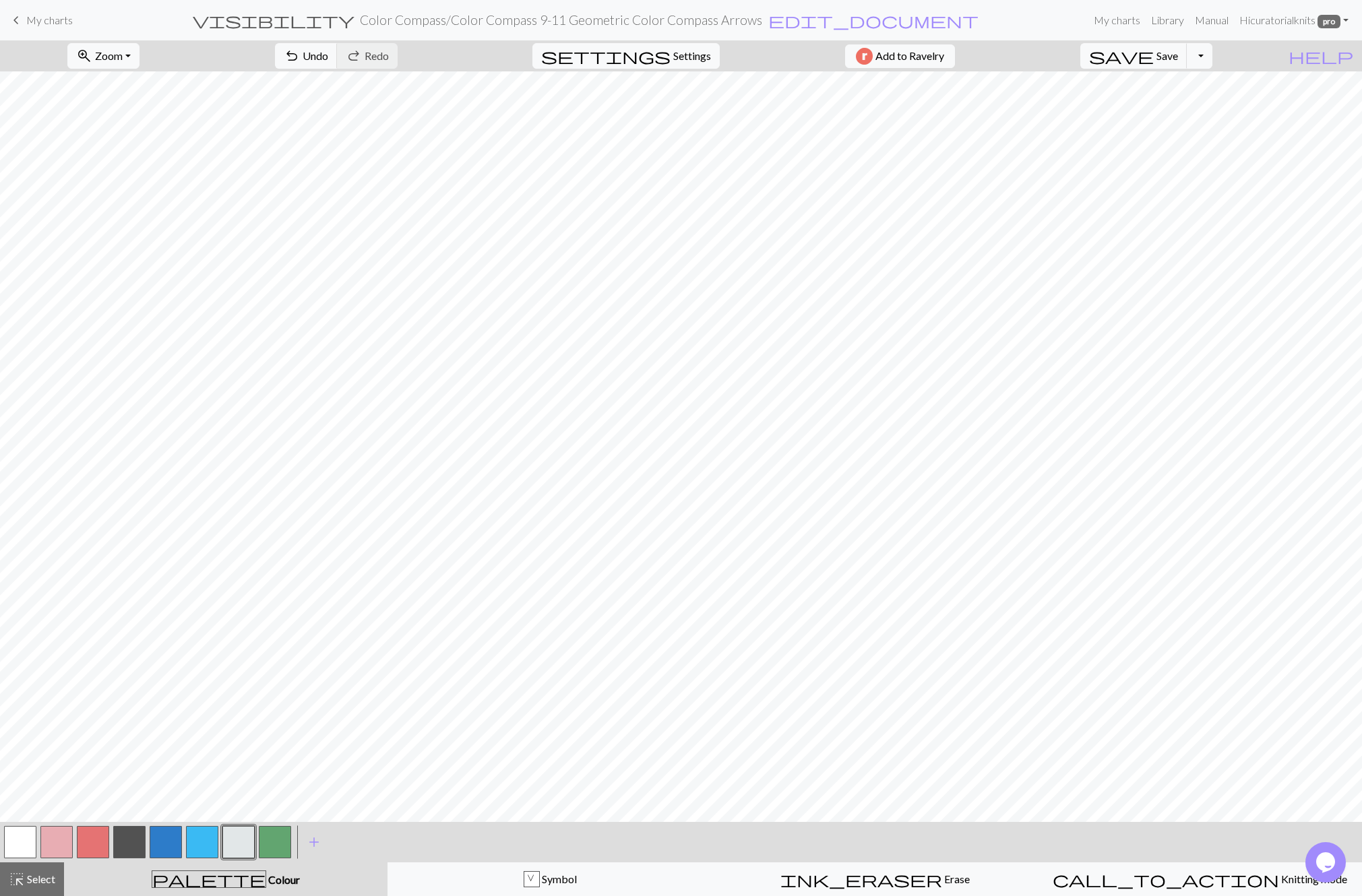
click at [163, 840] on button "button" at bounding box center [165, 841] width 32 height 32
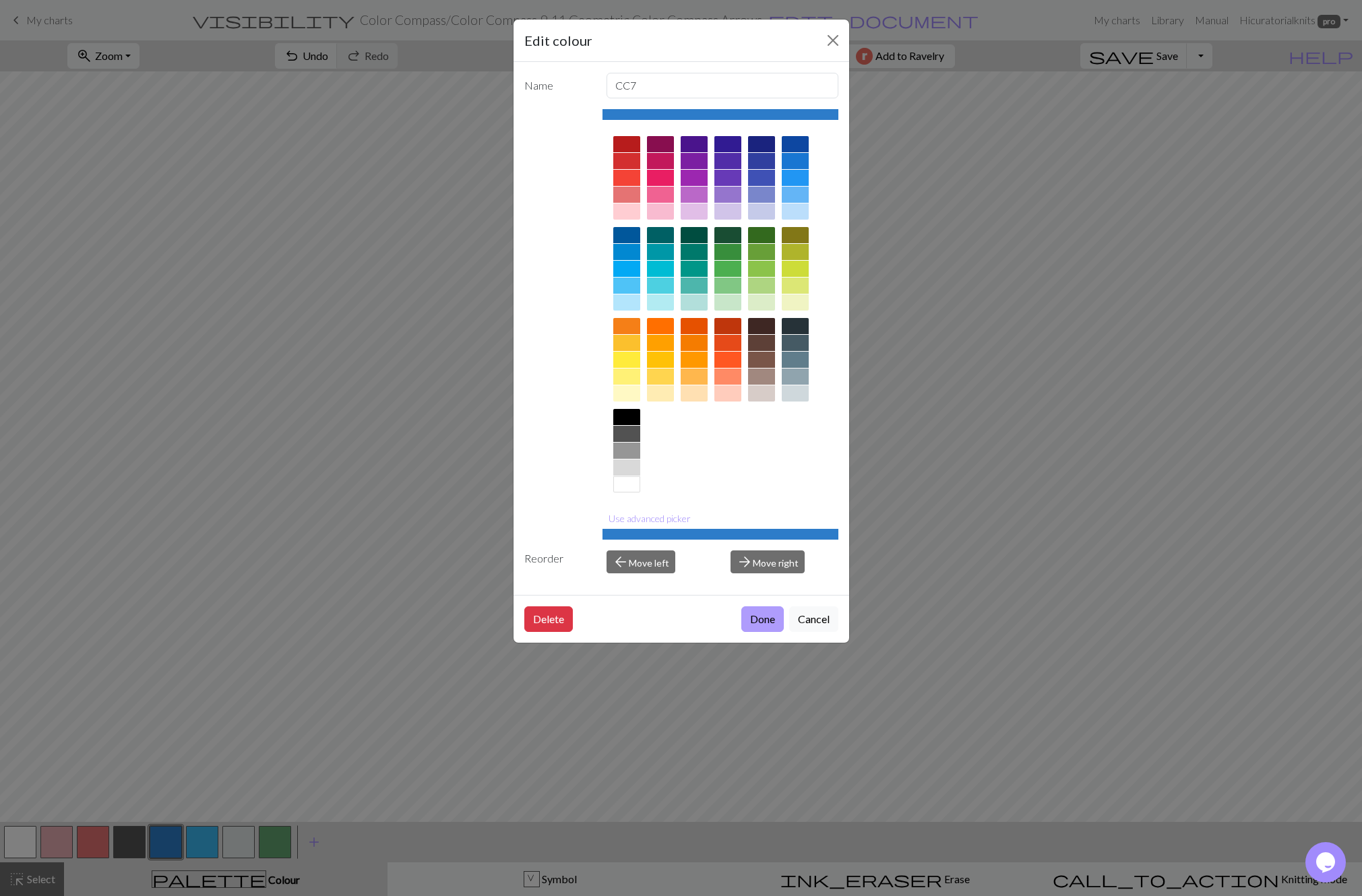
click at [771, 622] on button "Done" at bounding box center [762, 619] width 42 height 26
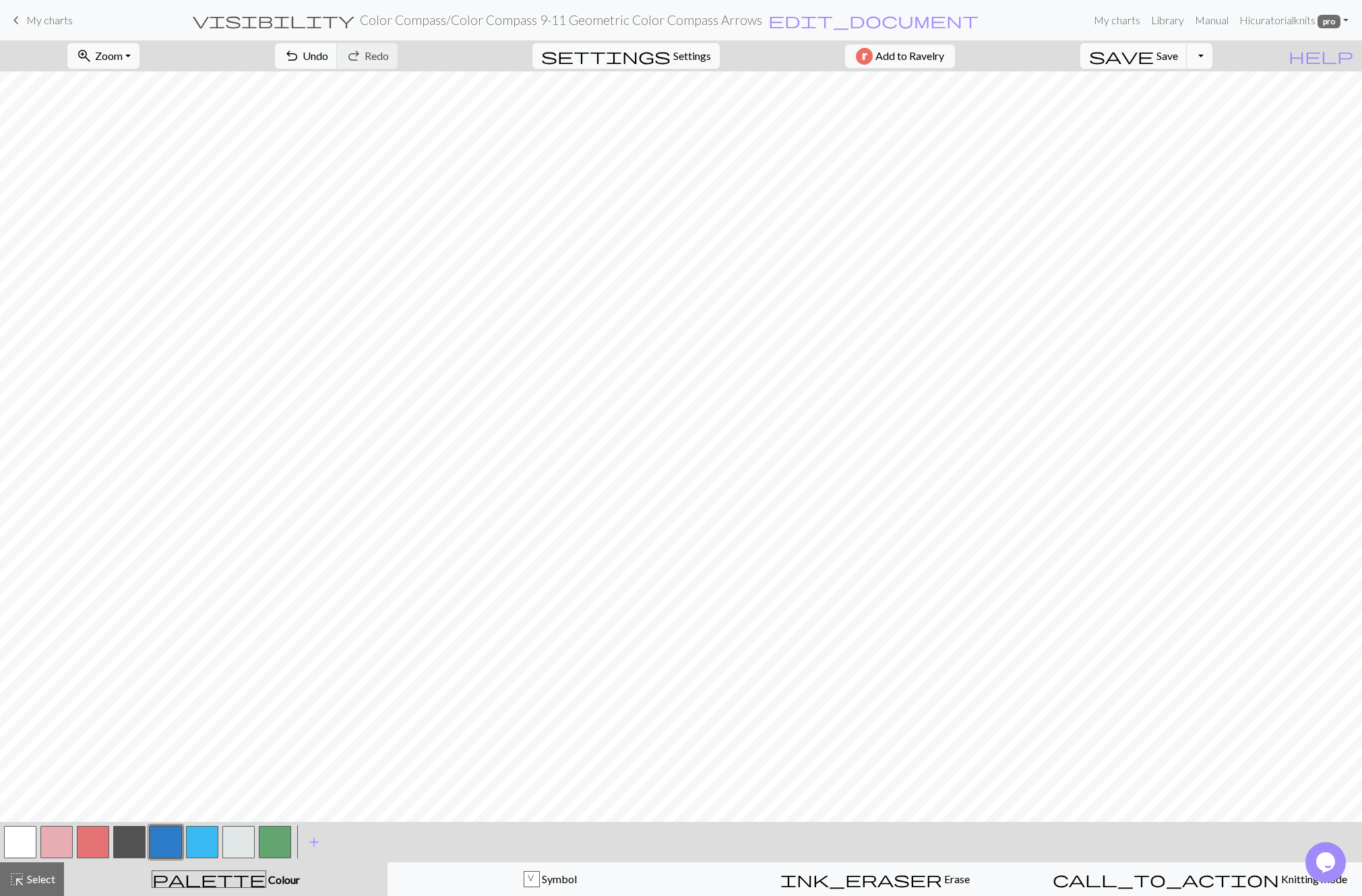
click at [129, 840] on button "button" at bounding box center [129, 841] width 32 height 32
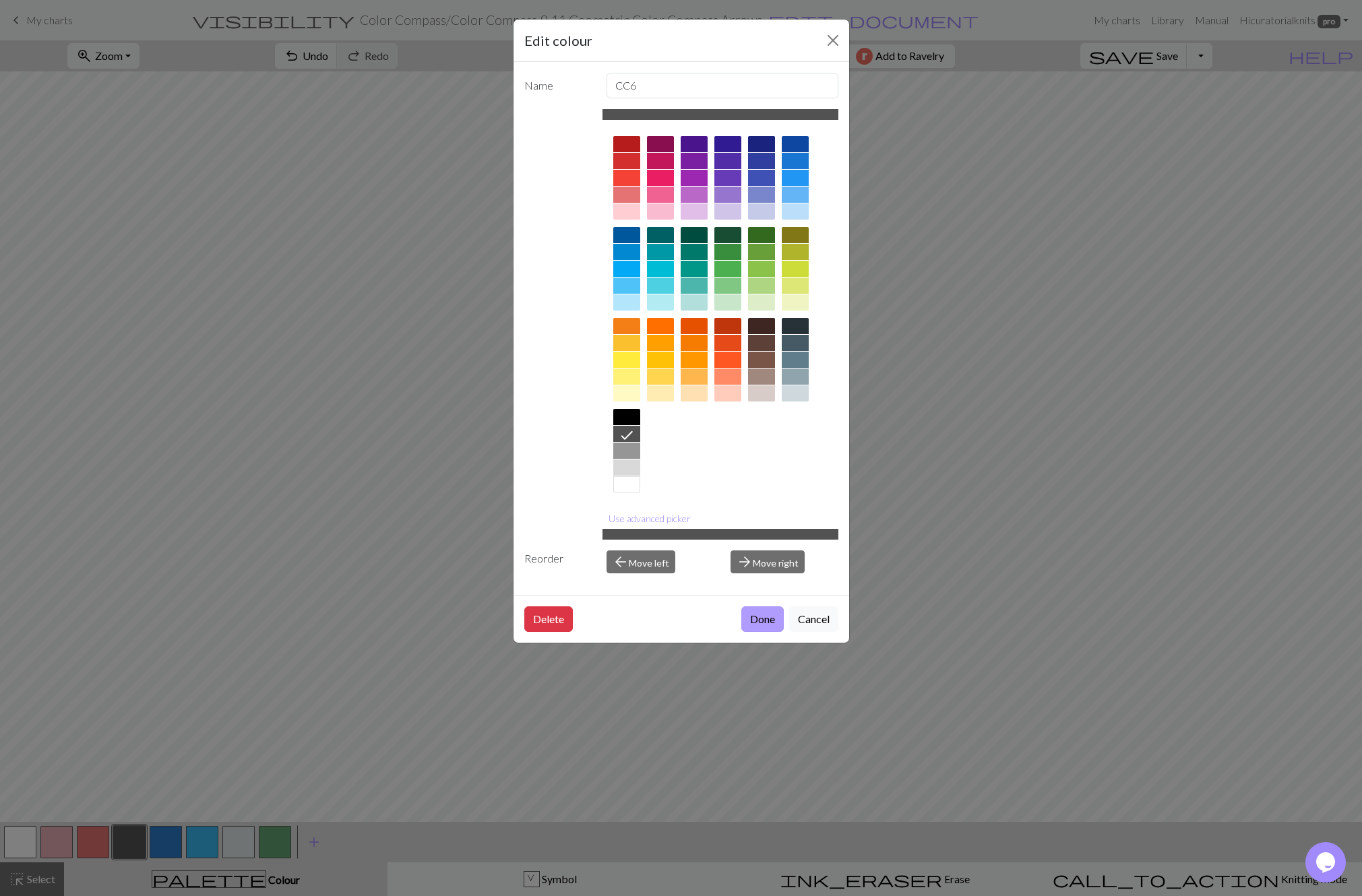
click at [771, 614] on button "Done" at bounding box center [762, 619] width 42 height 26
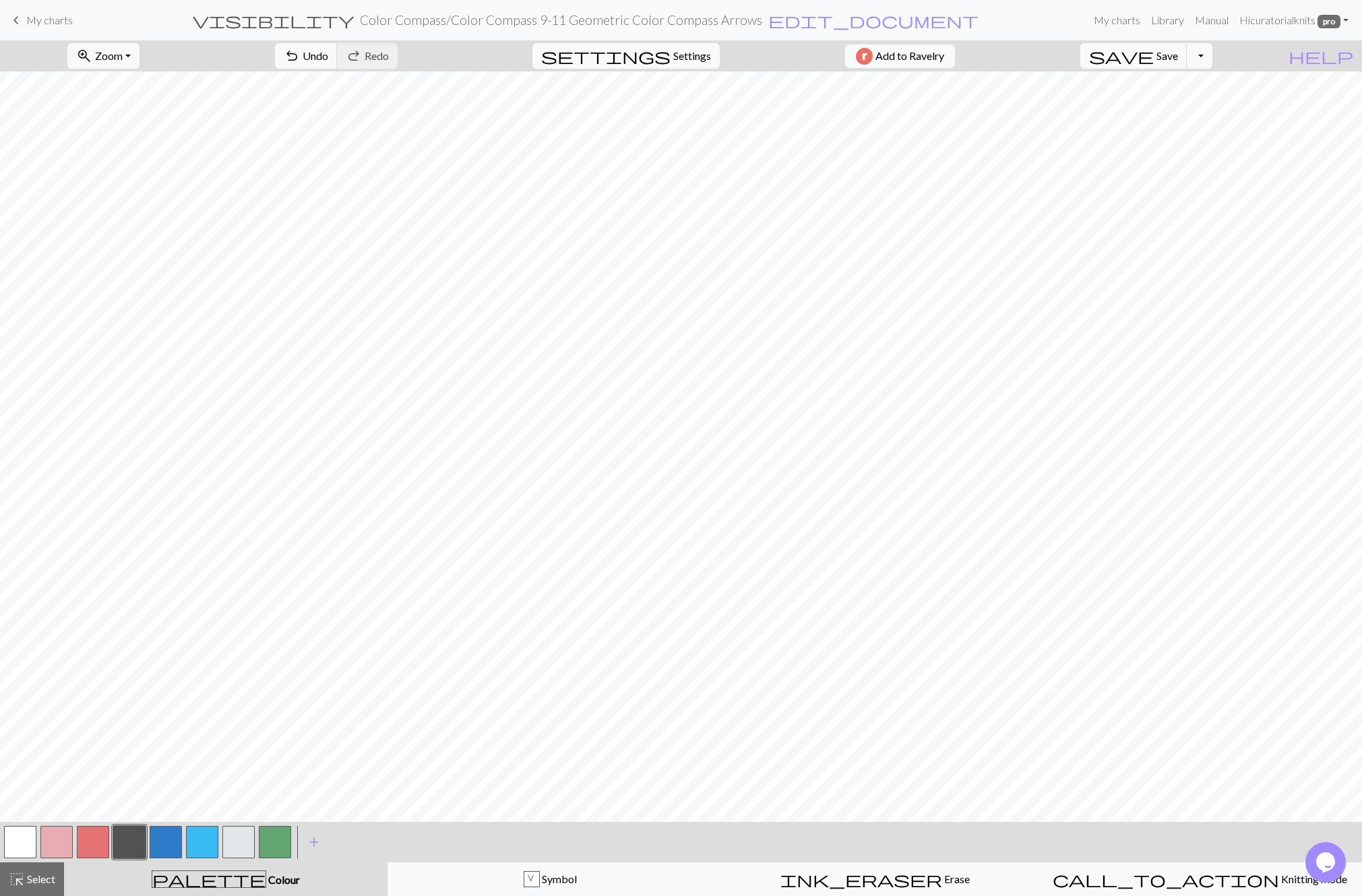
click at [199, 838] on button "button" at bounding box center [202, 841] width 32 height 32
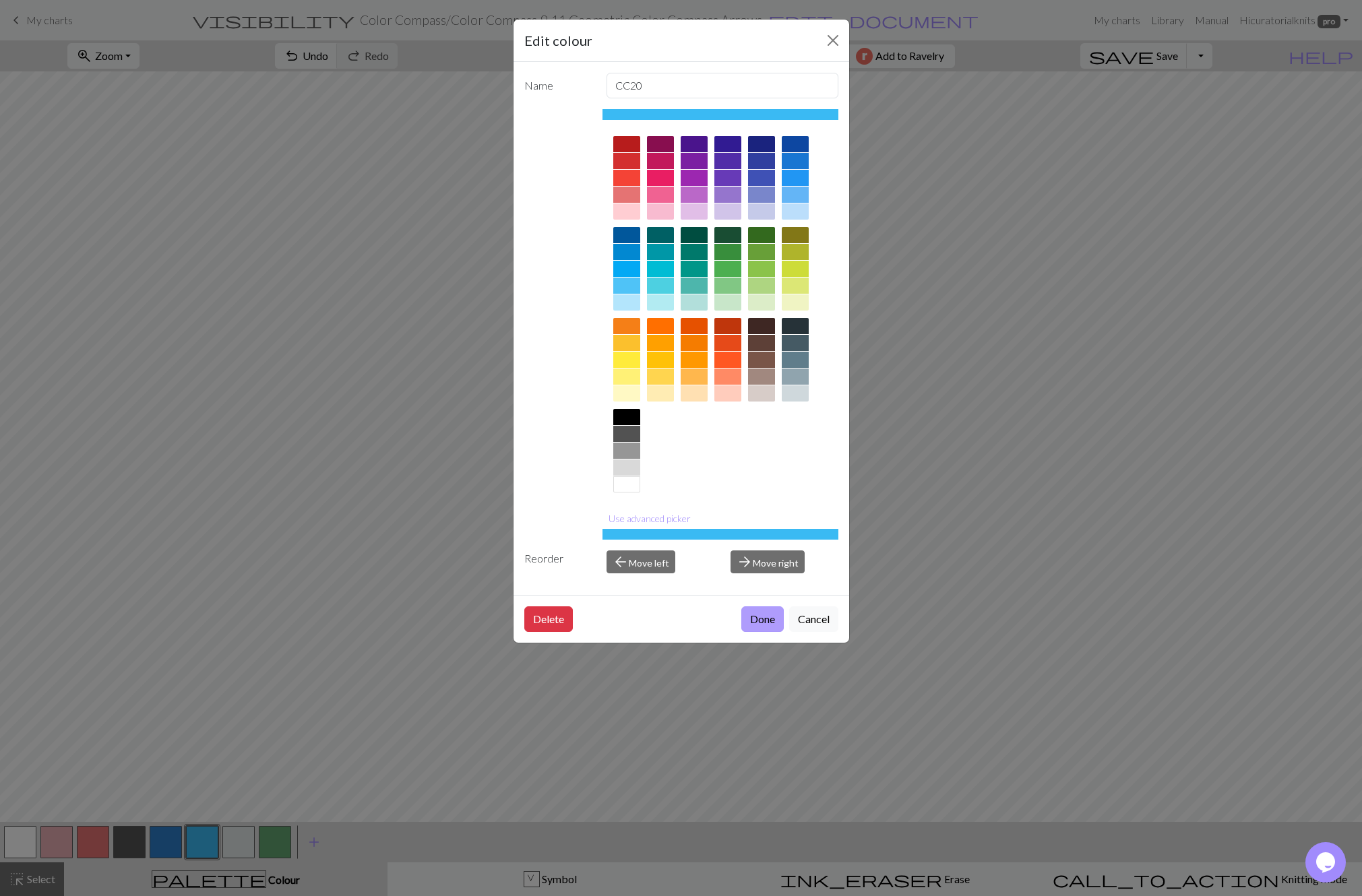
click at [763, 616] on button "Done" at bounding box center [762, 619] width 42 height 26
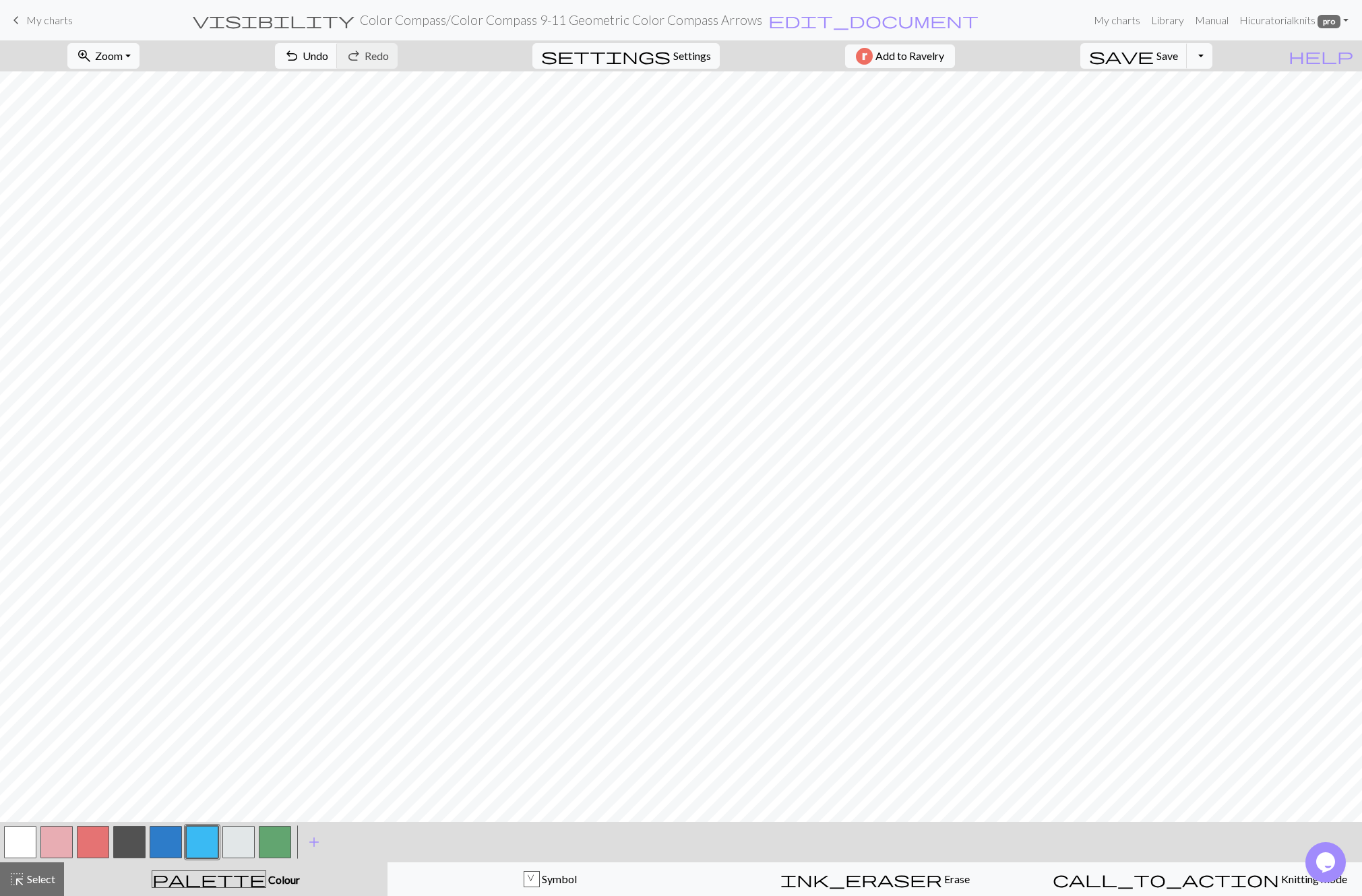
click at [94, 848] on button "button" at bounding box center [93, 841] width 32 height 32
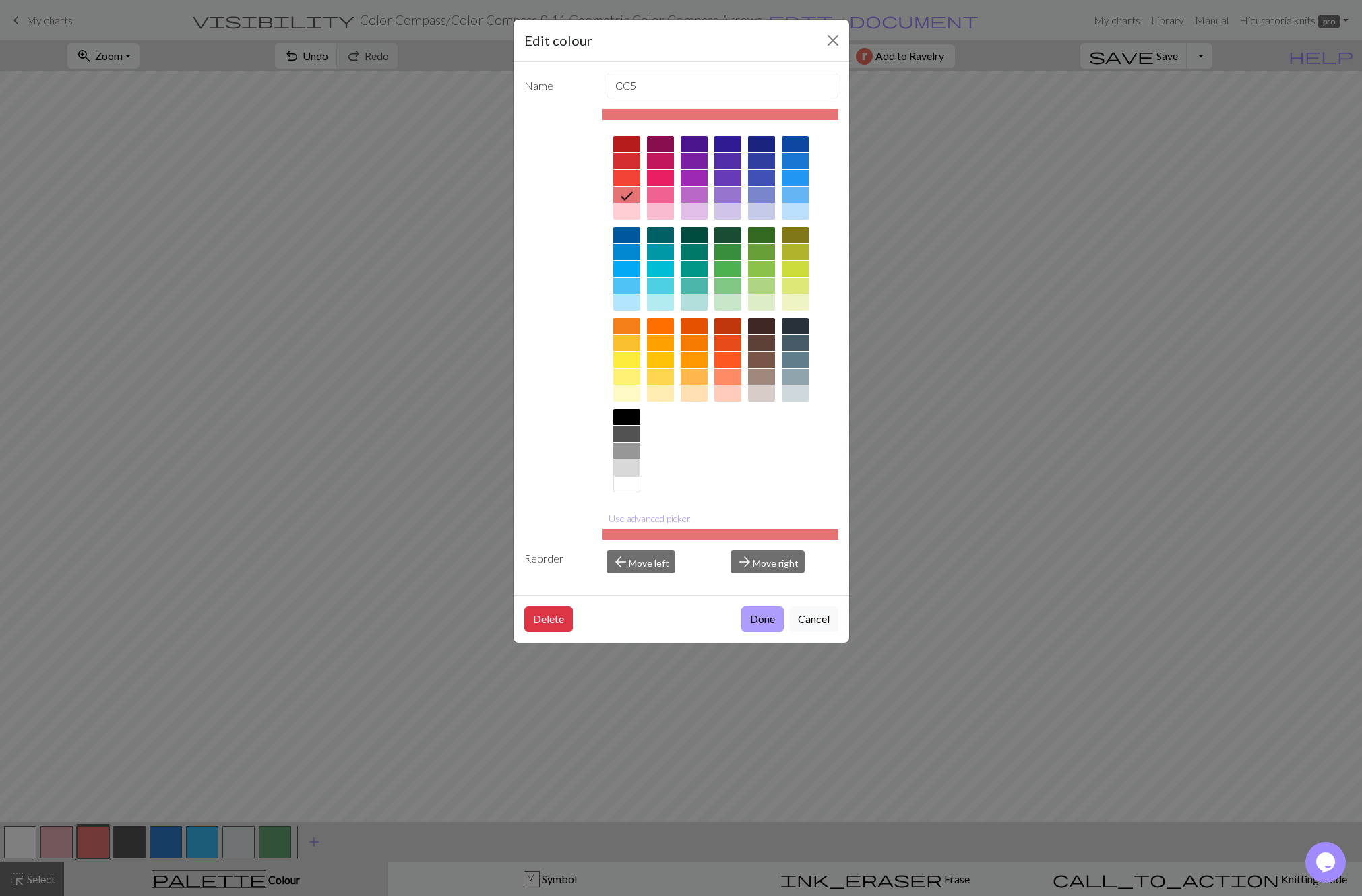
click at [771, 617] on button "Done" at bounding box center [762, 619] width 42 height 26
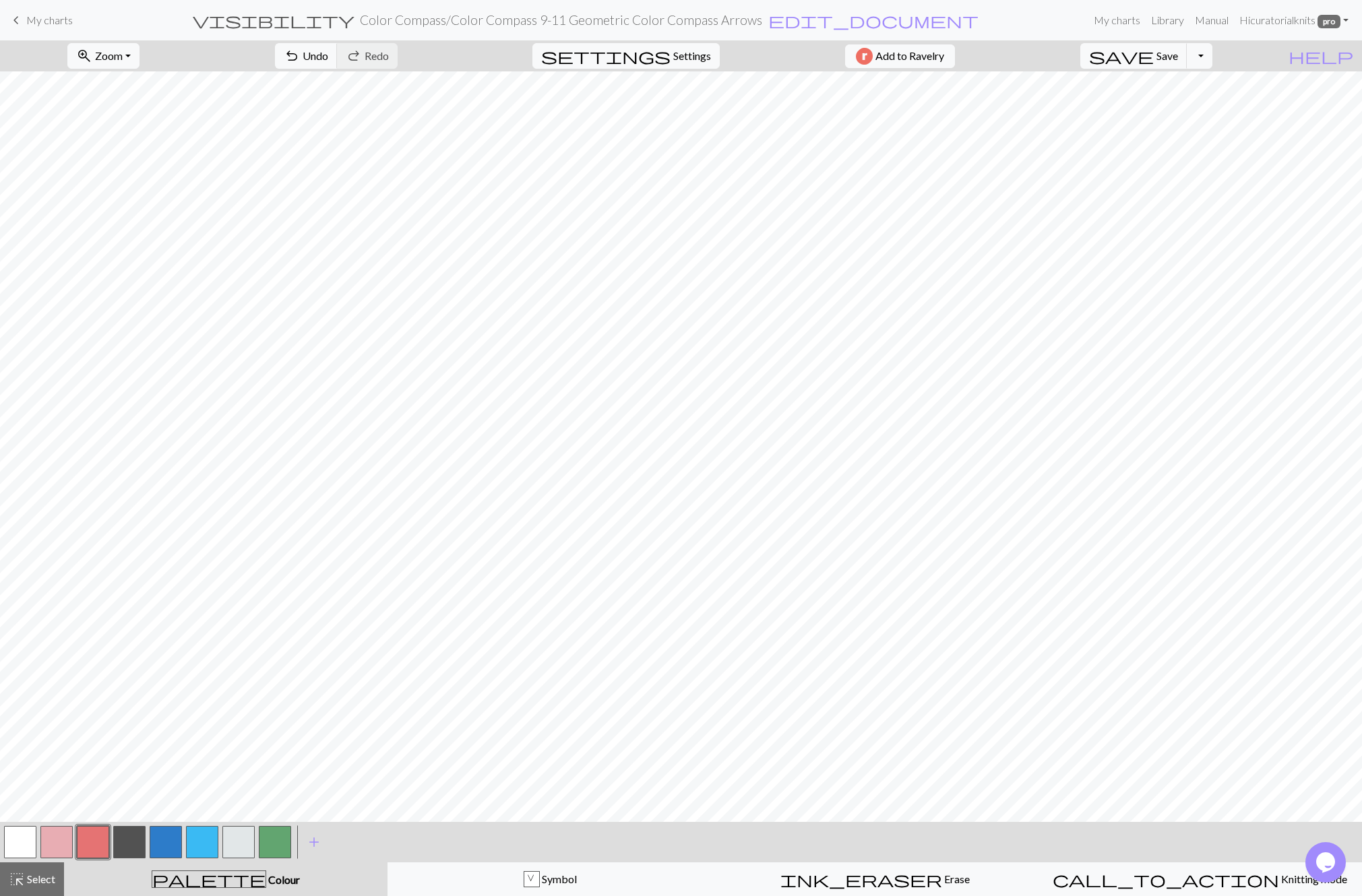
click at [161, 839] on button "button" at bounding box center [165, 841] width 32 height 32
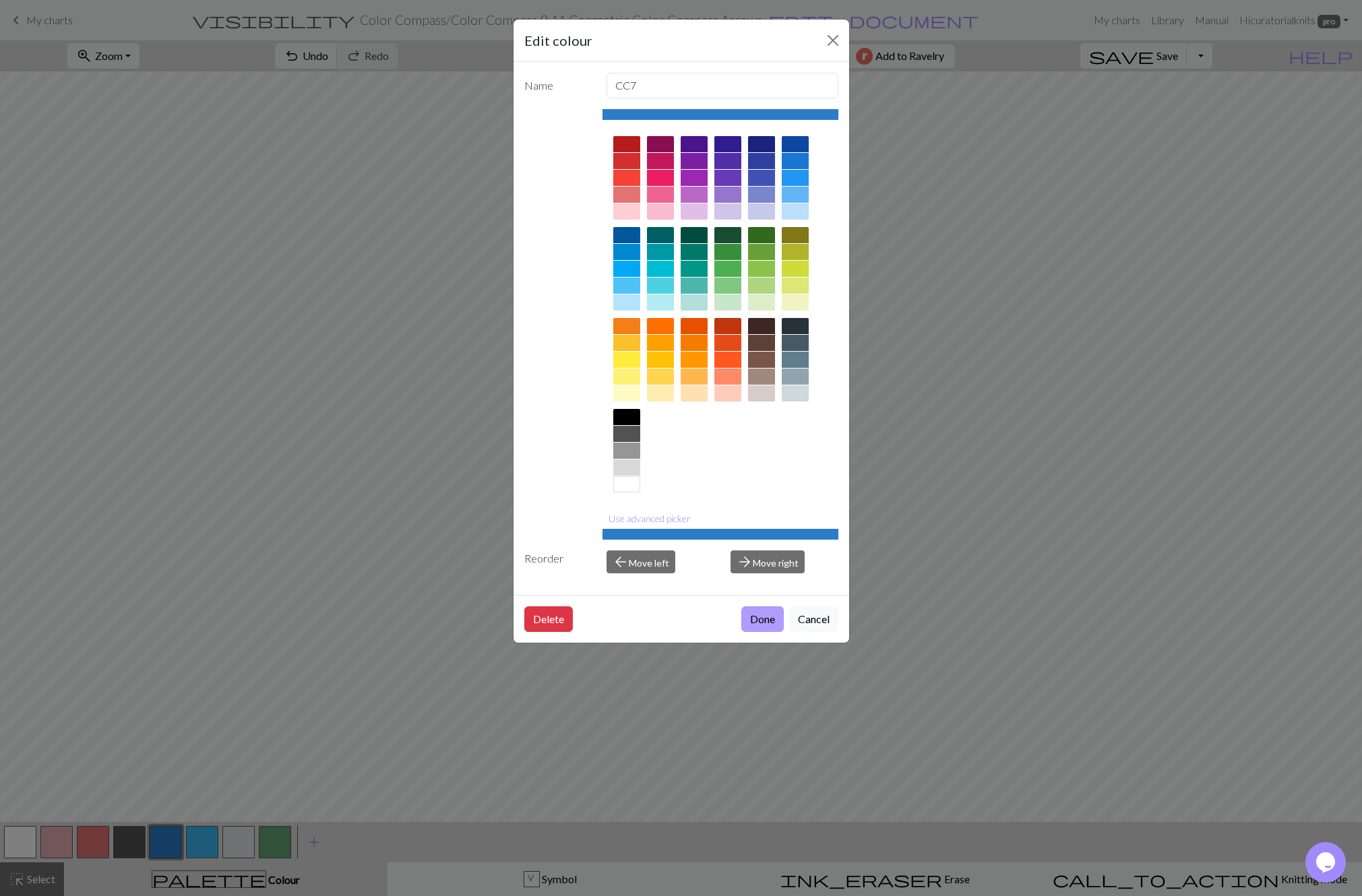
click at [758, 621] on button "Done" at bounding box center [762, 619] width 42 height 26
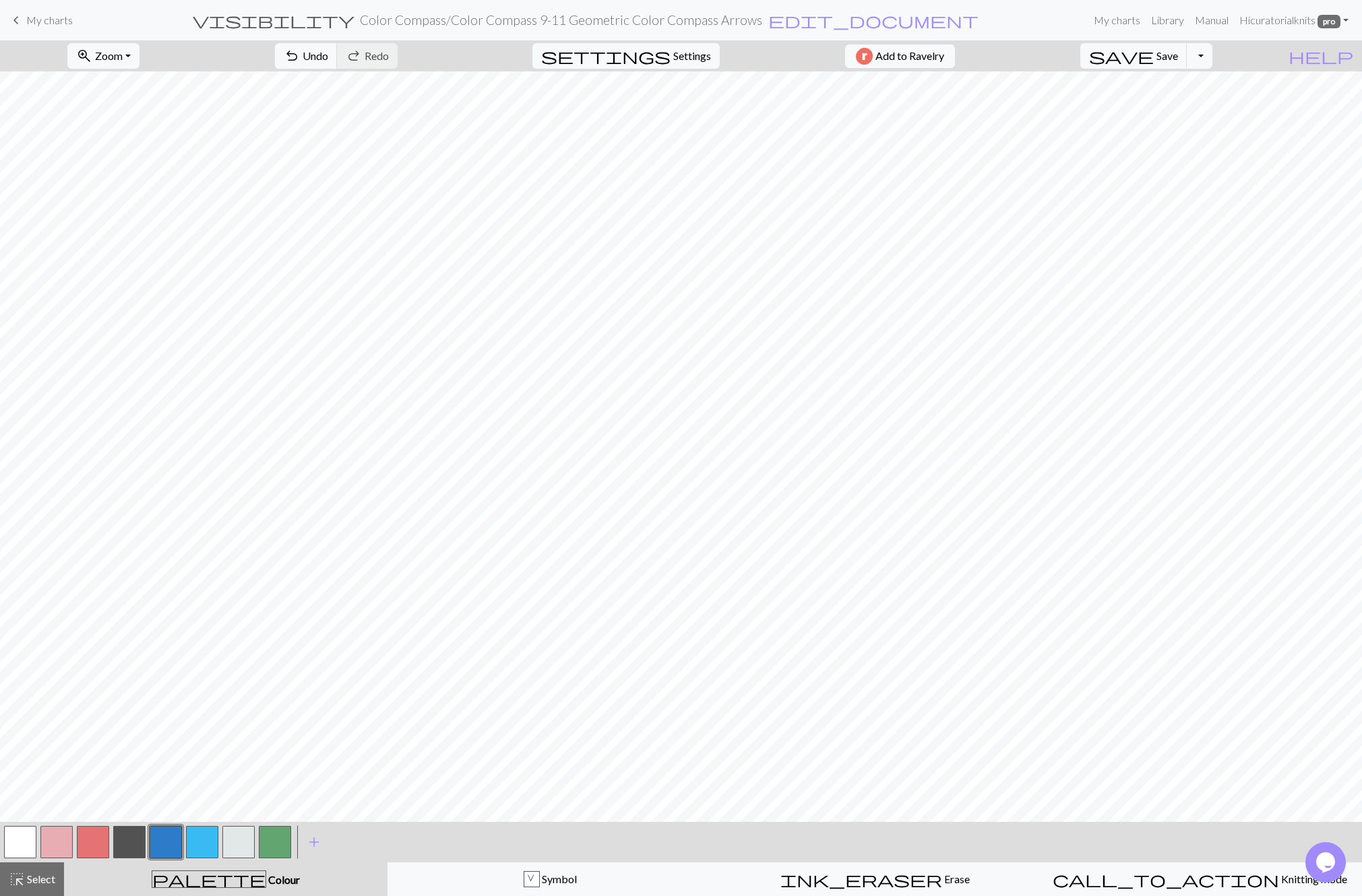
click at [65, 845] on button "button" at bounding box center [56, 841] width 32 height 32
click at [62, 845] on button "button" at bounding box center [56, 841] width 32 height 32
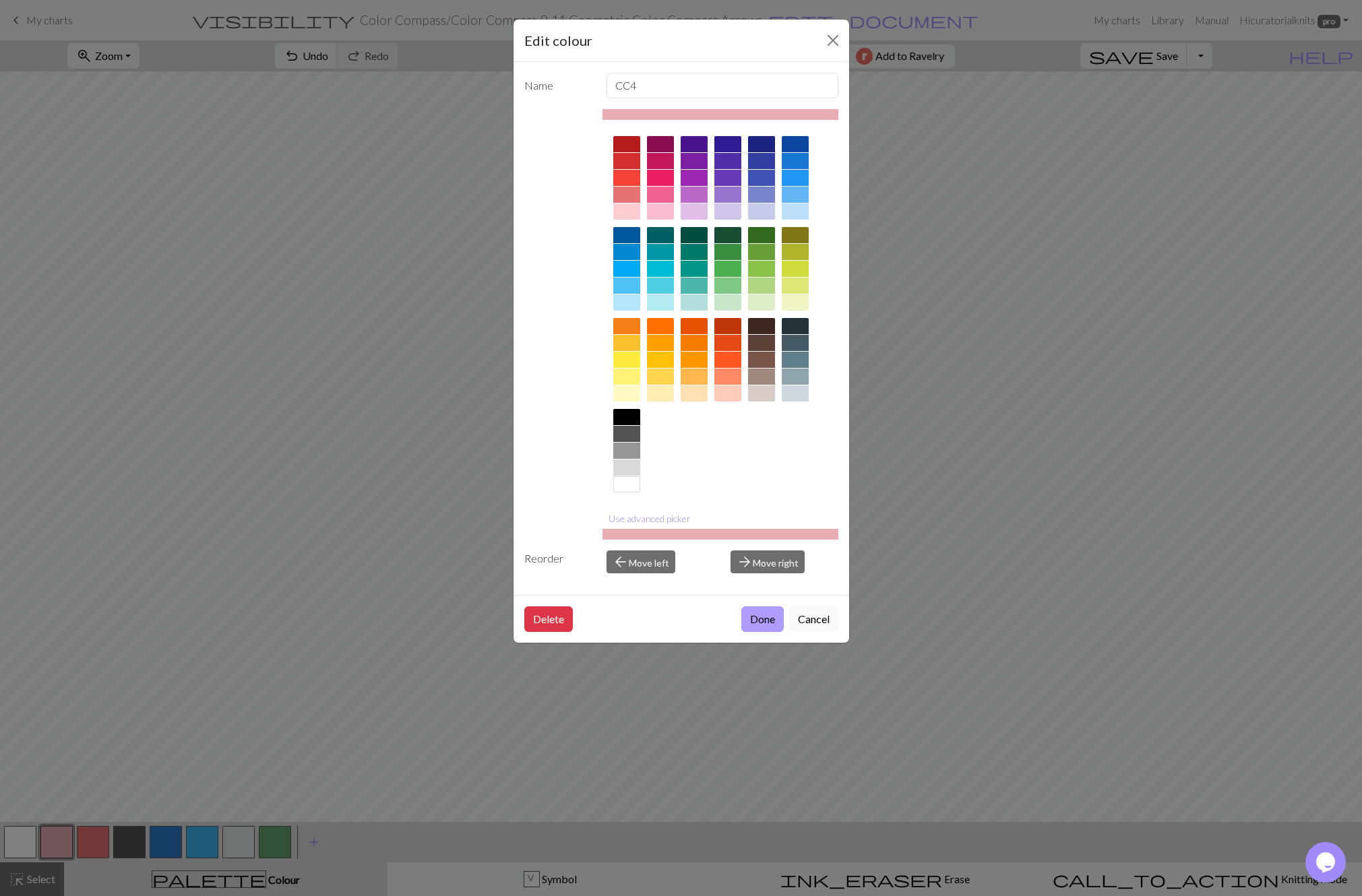
click at [764, 625] on button "Done" at bounding box center [762, 619] width 42 height 26
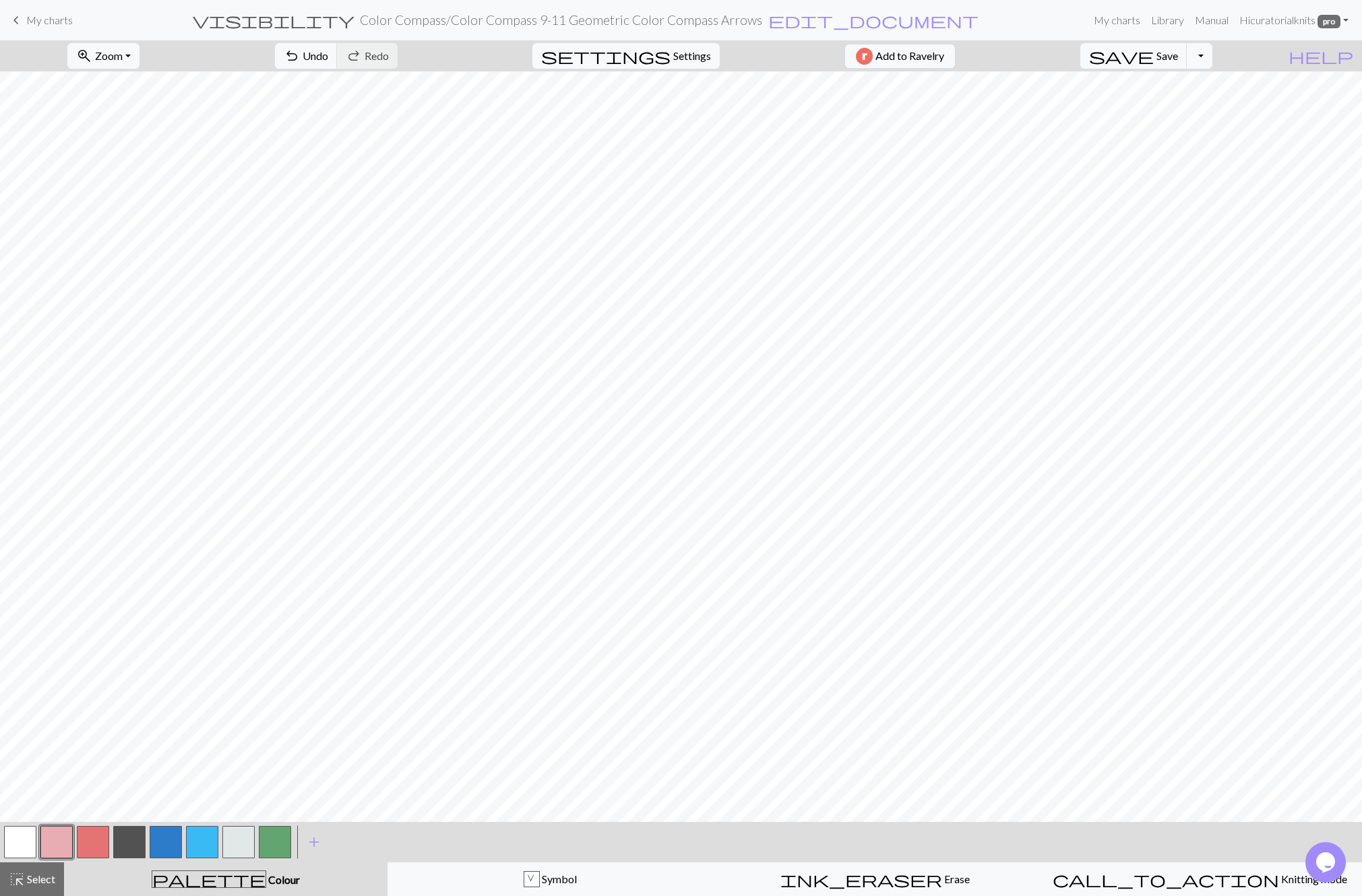
click at [232, 834] on button "button" at bounding box center [238, 841] width 32 height 32
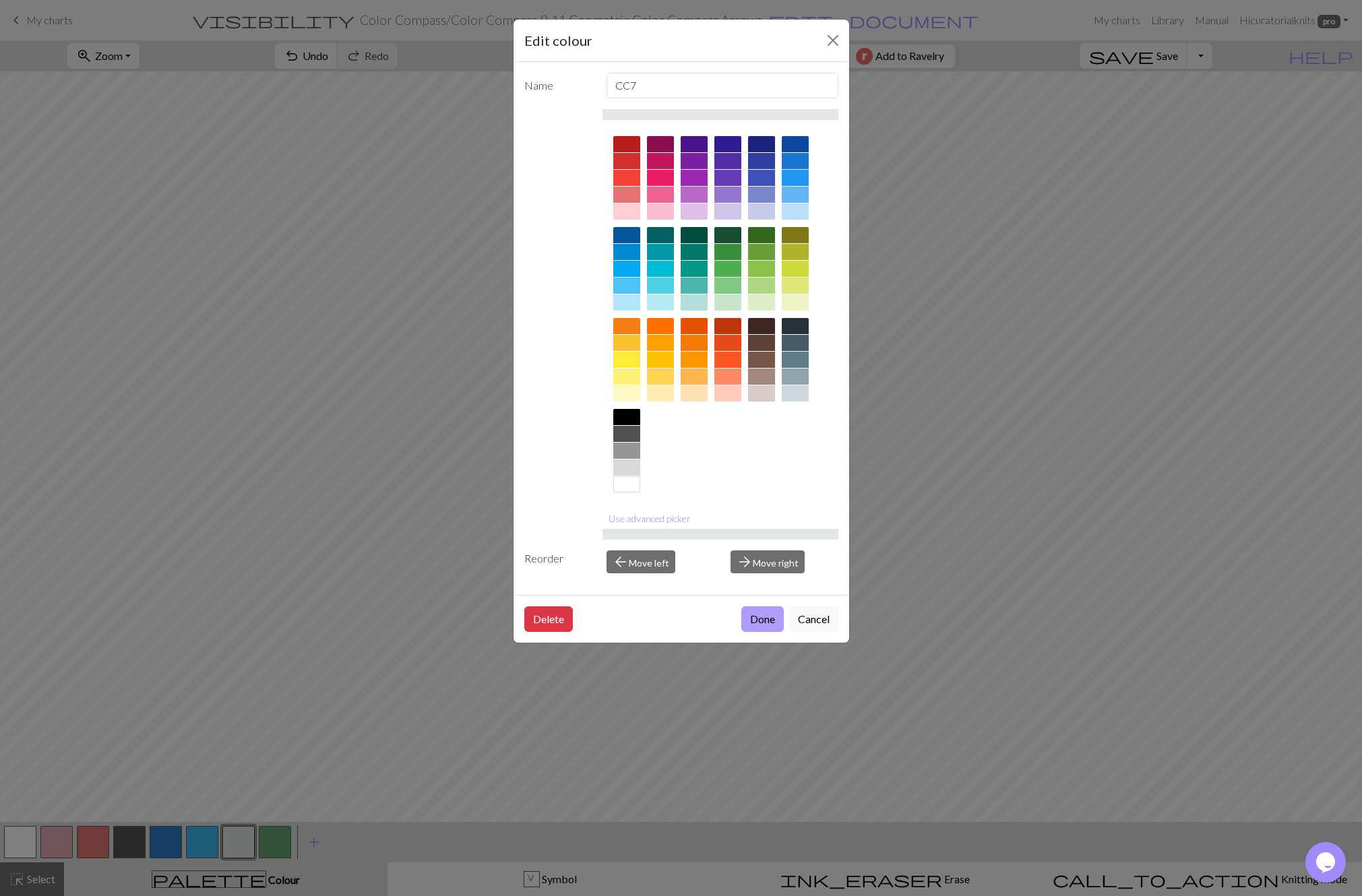
click at [764, 626] on button "Done" at bounding box center [762, 619] width 42 height 26
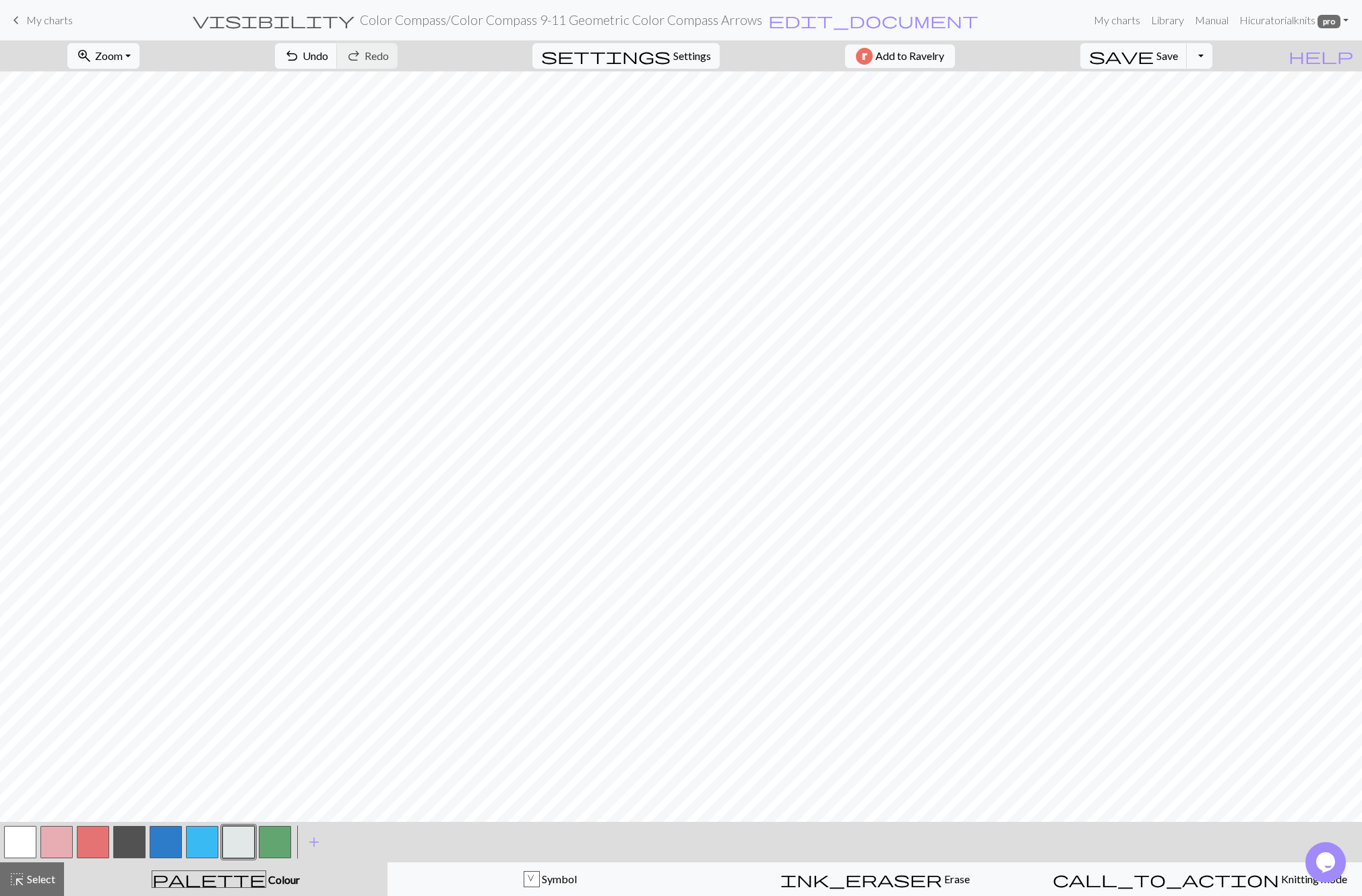
click at [169, 829] on button "button" at bounding box center [165, 841] width 32 height 32
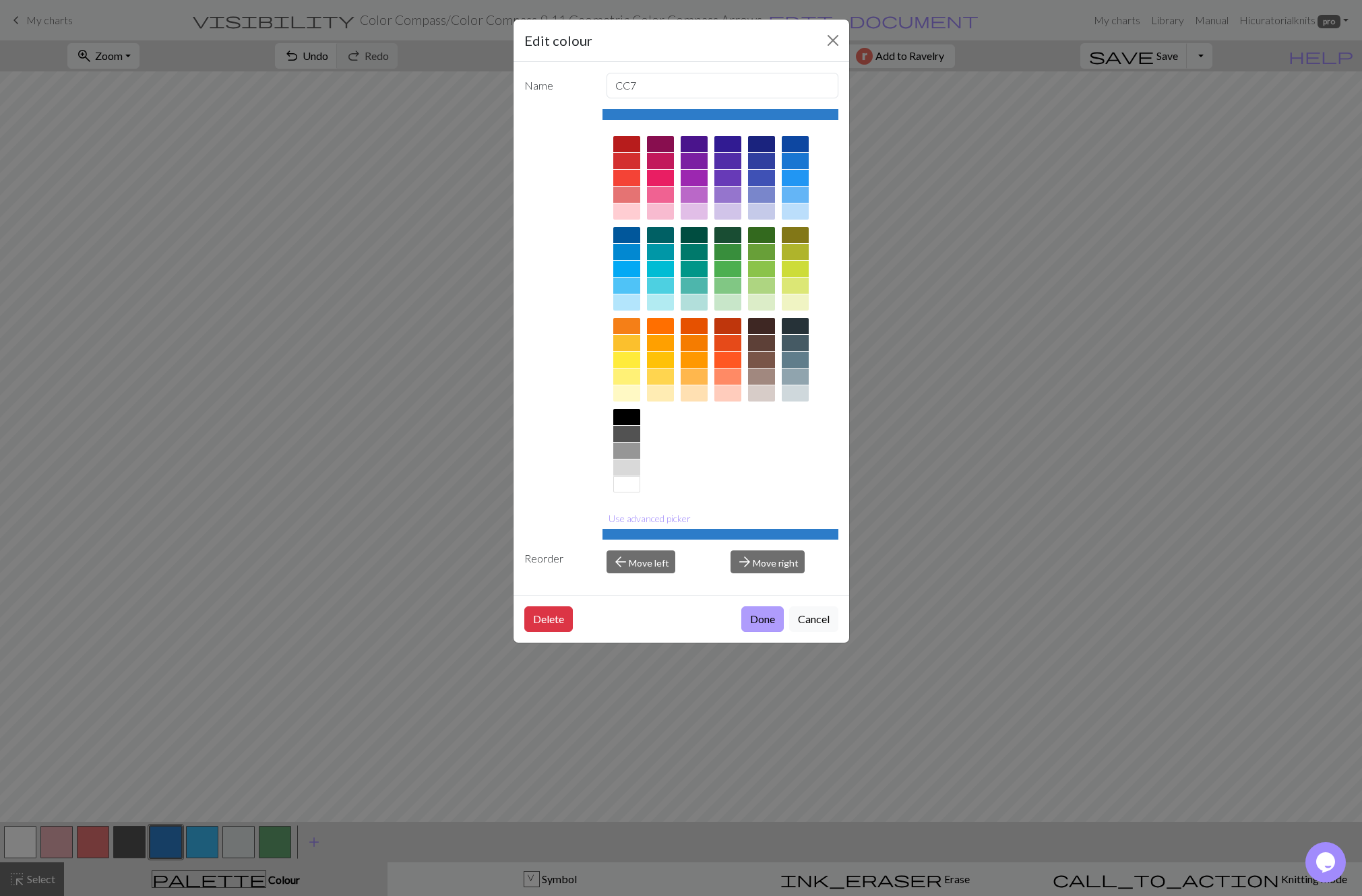
click at [767, 620] on button "Done" at bounding box center [762, 619] width 42 height 26
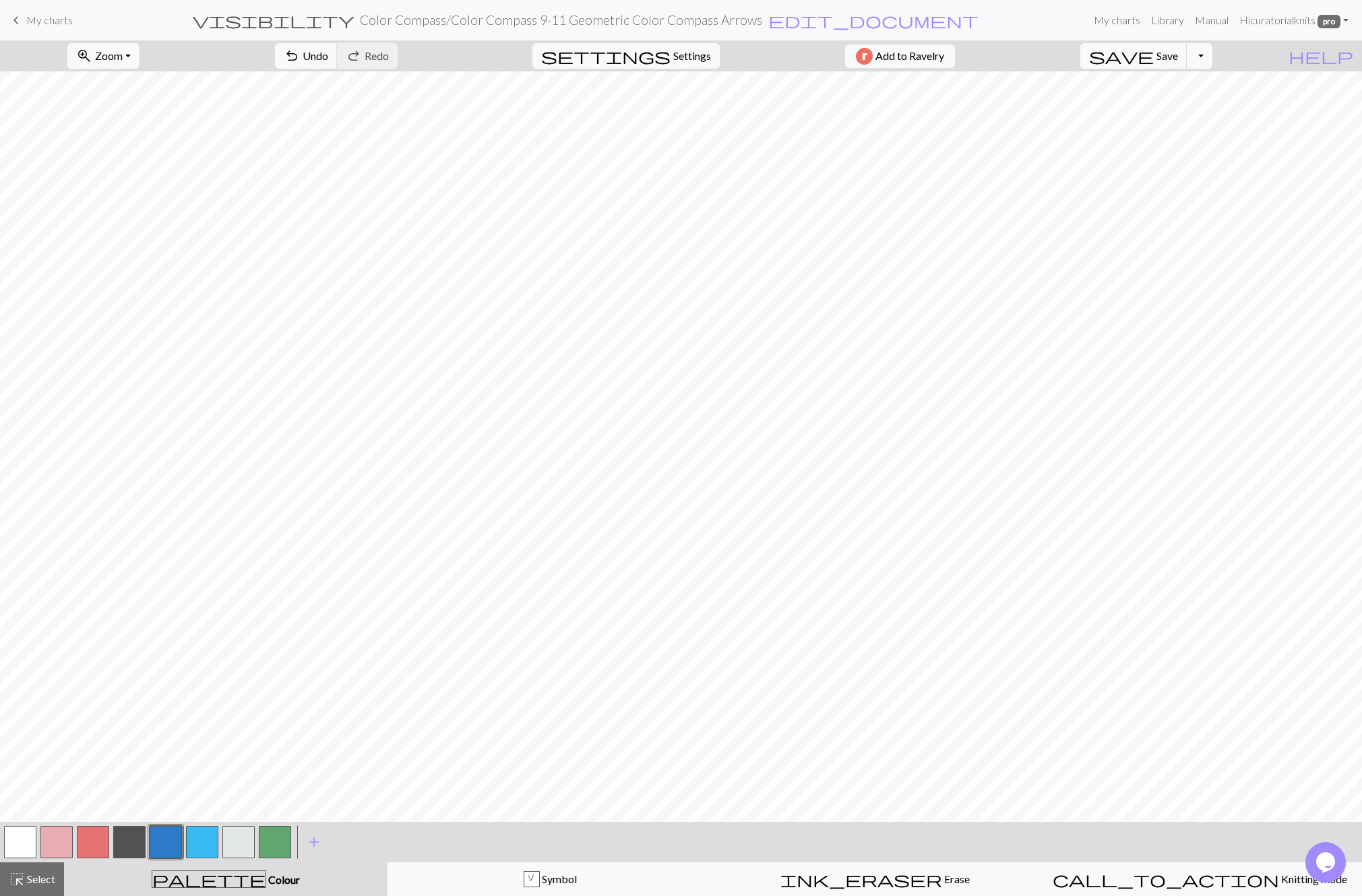
click at [57, 834] on button "button" at bounding box center [56, 841] width 32 height 32
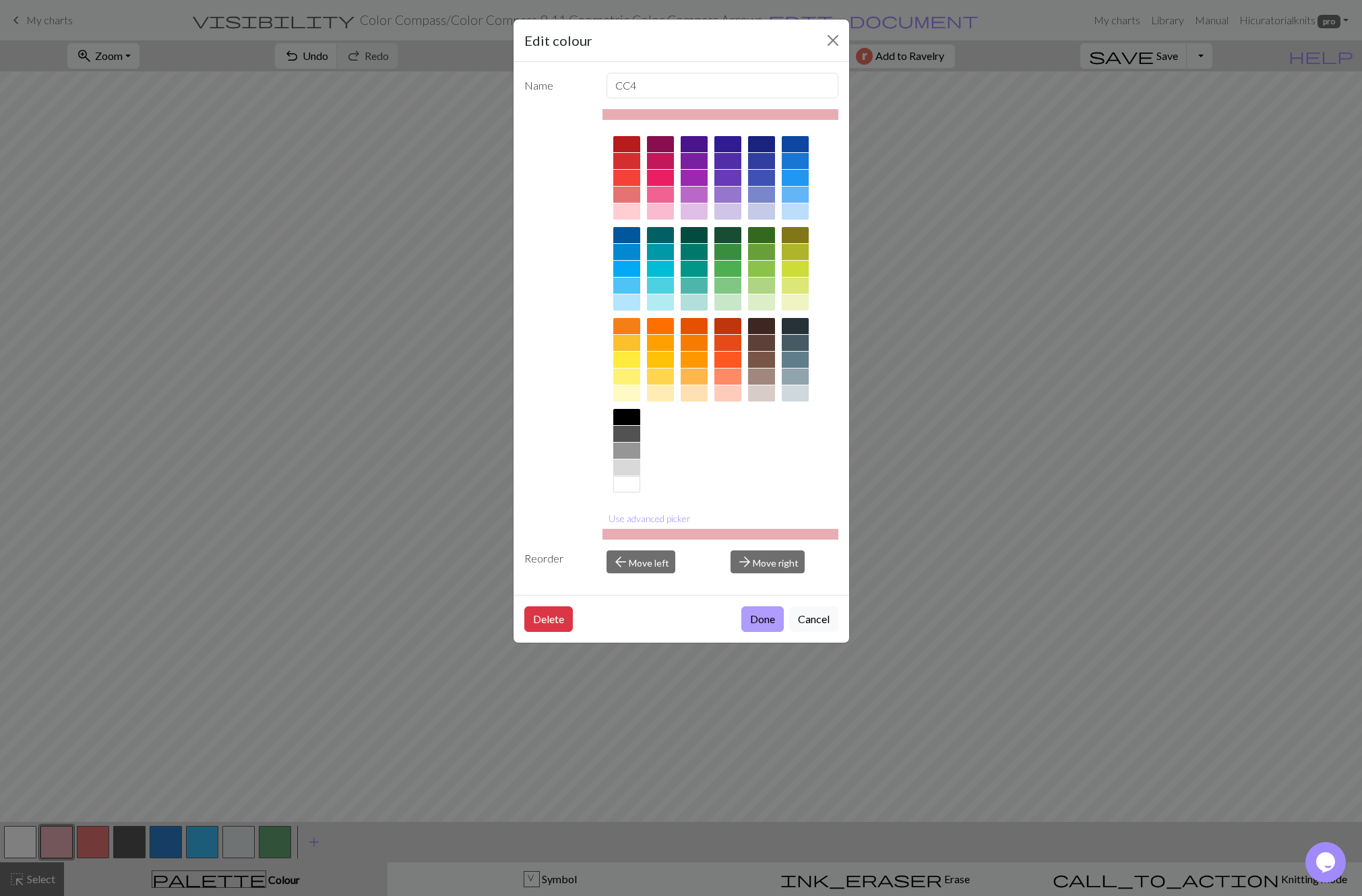
click at [768, 621] on button "Done" at bounding box center [762, 619] width 42 height 26
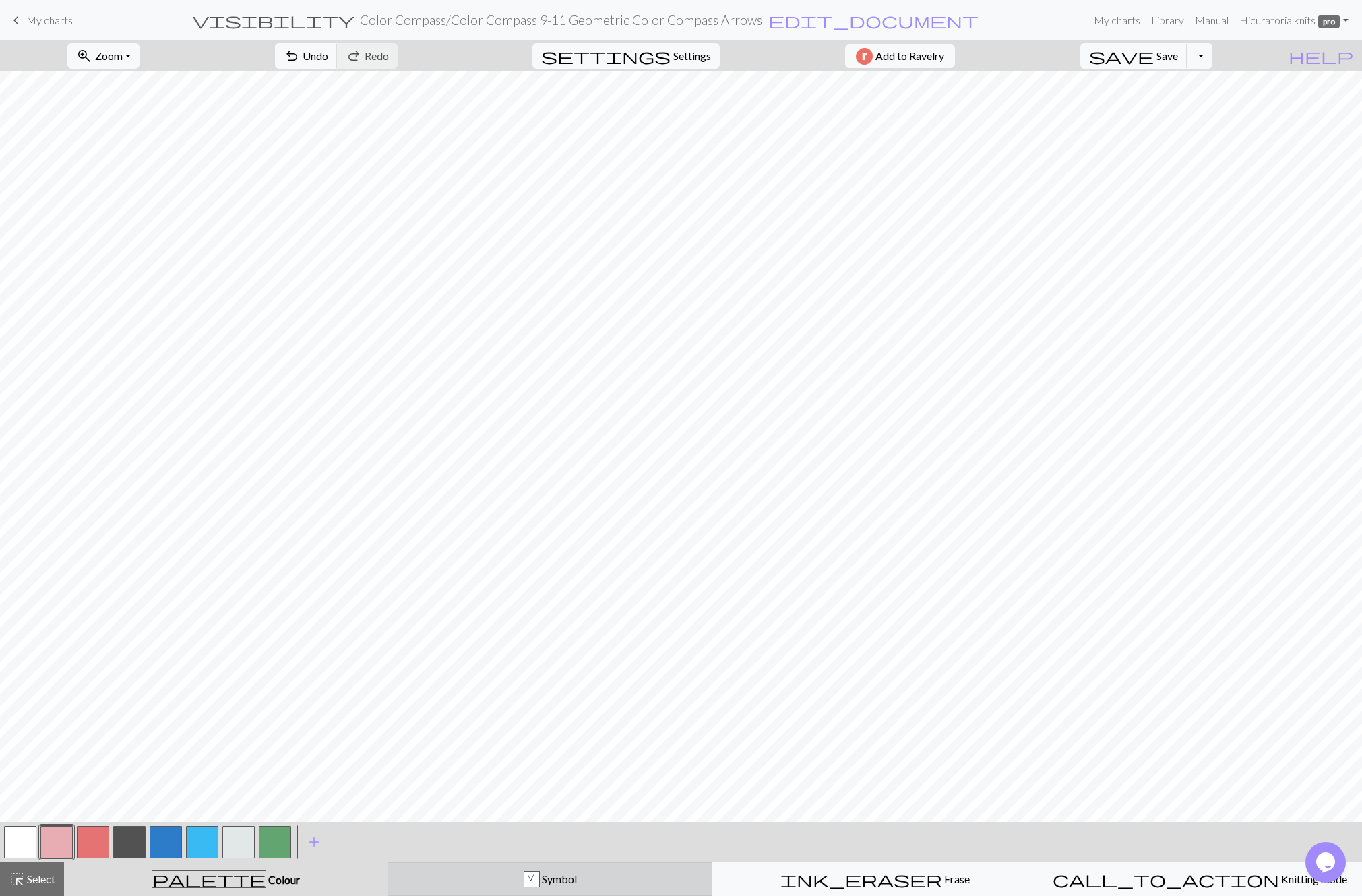
click at [521, 881] on div "V Symbol" at bounding box center [550, 879] width 307 height 16
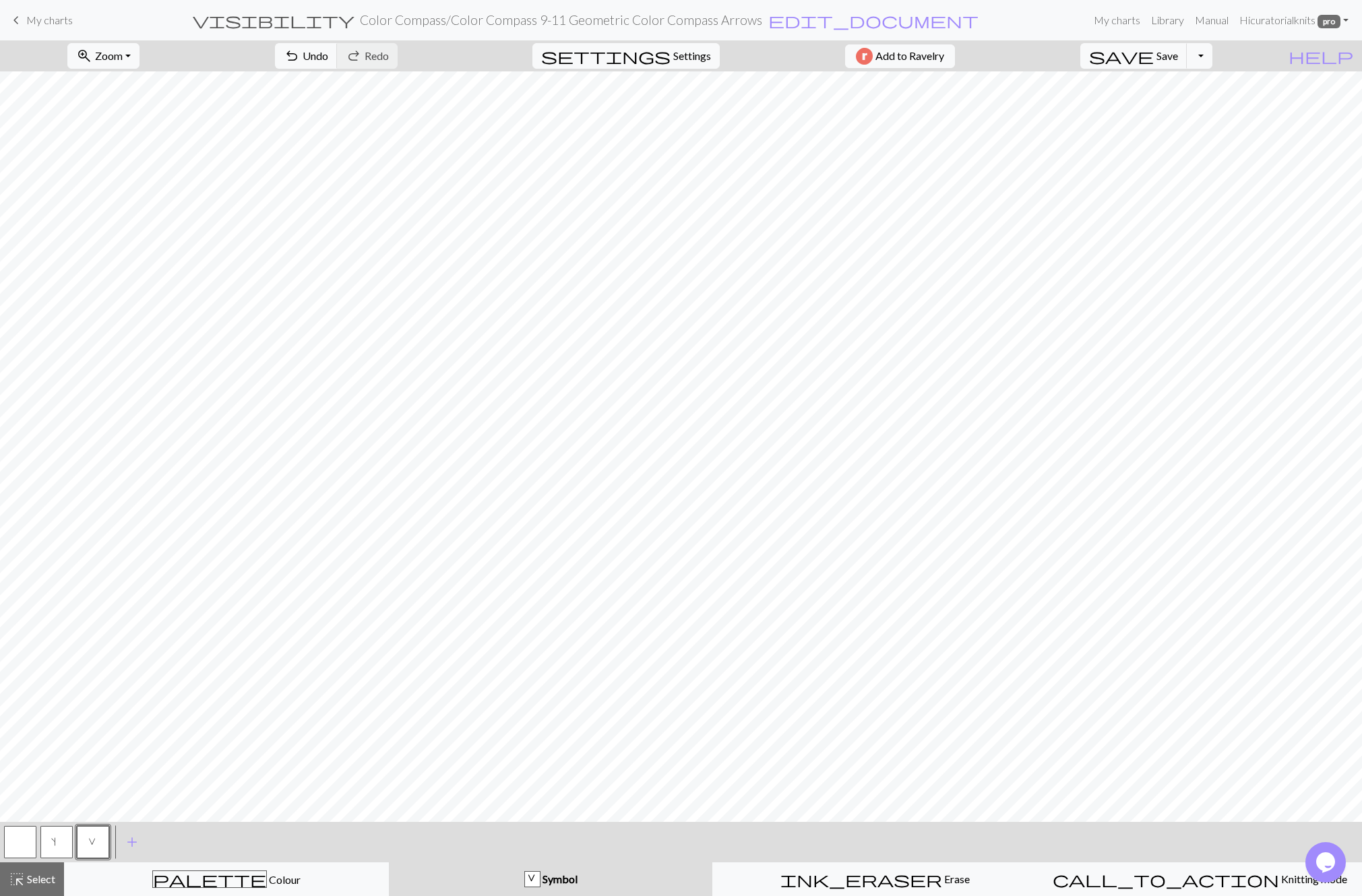
click at [22, 842] on button "button" at bounding box center [20, 841] width 32 height 32
click at [21, 842] on button "button" at bounding box center [20, 841] width 32 height 32
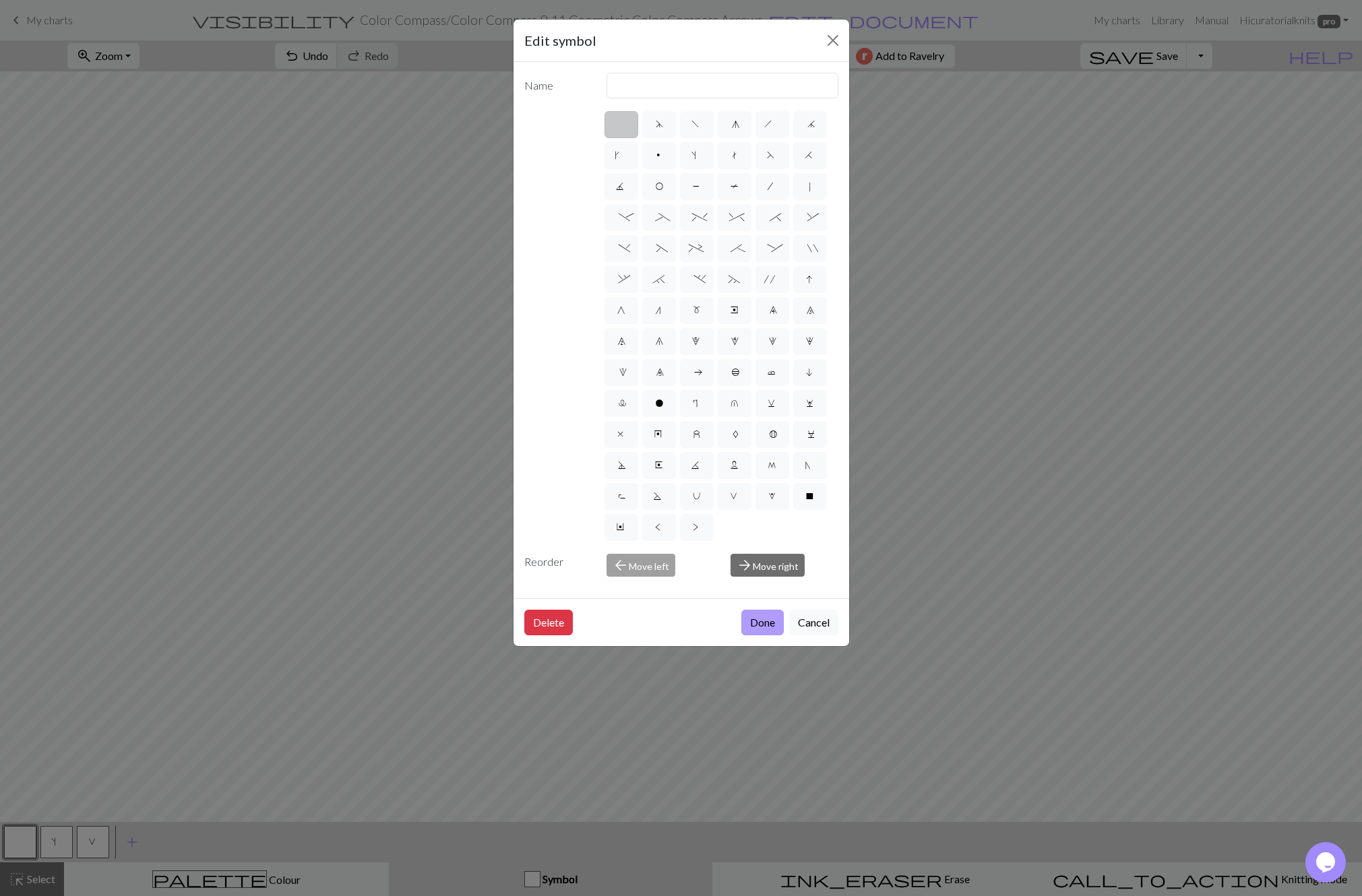
click at [751, 621] on button "Done" at bounding box center [762, 622] width 42 height 26
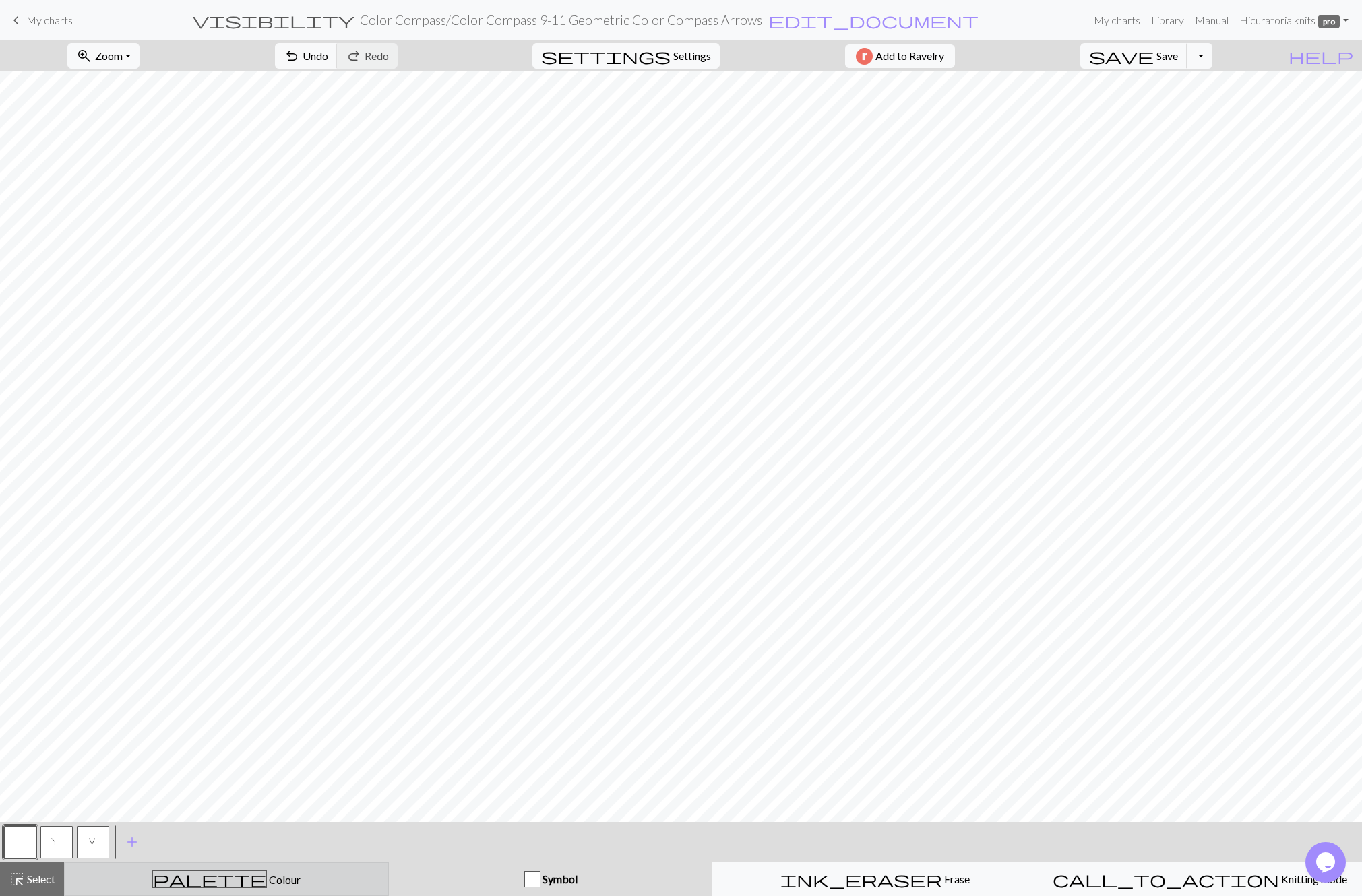
click at [178, 870] on button "palette Colour Colour" at bounding box center [226, 879] width 325 height 34
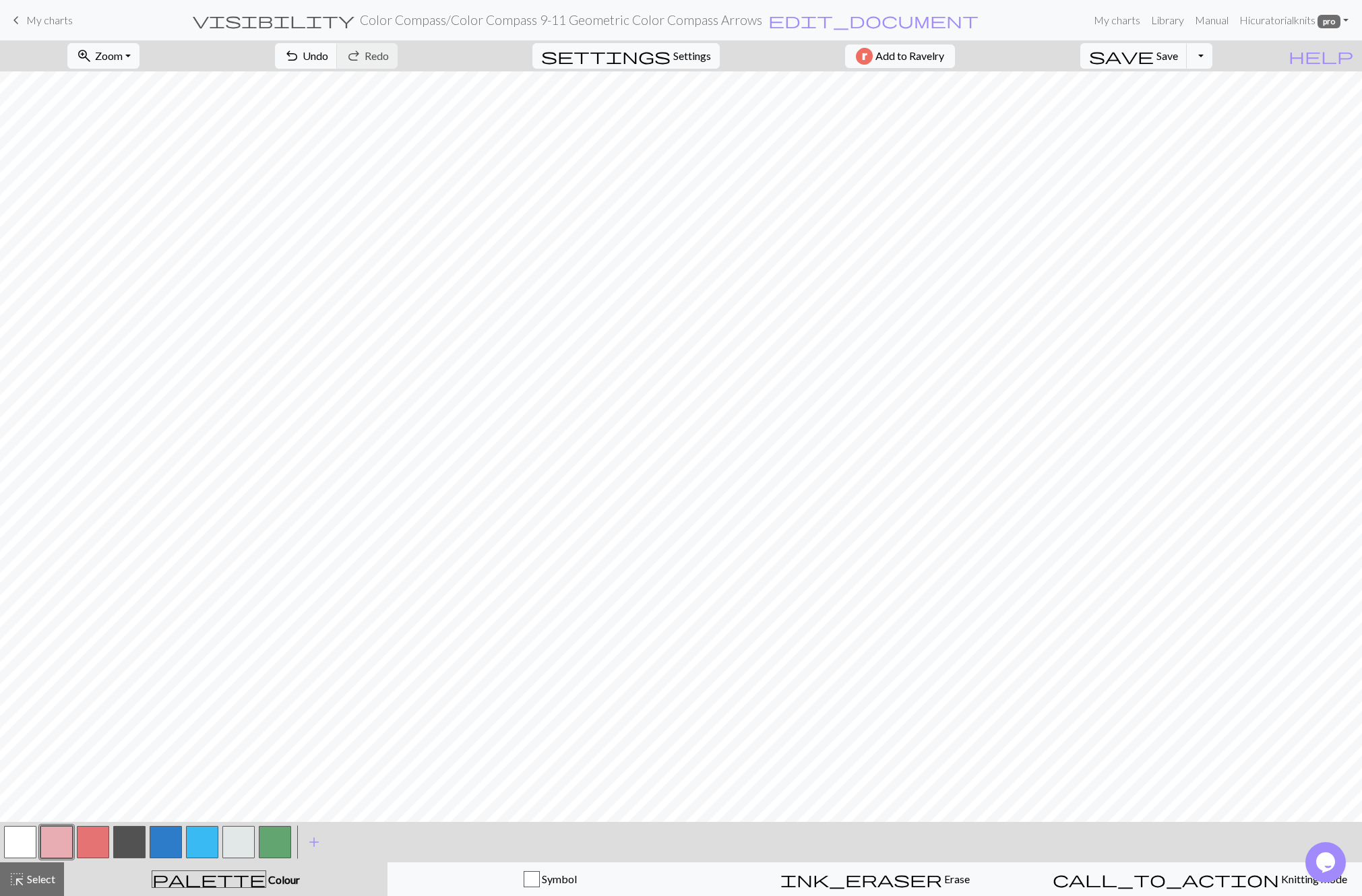
click at [132, 836] on button "button" at bounding box center [129, 841] width 32 height 32
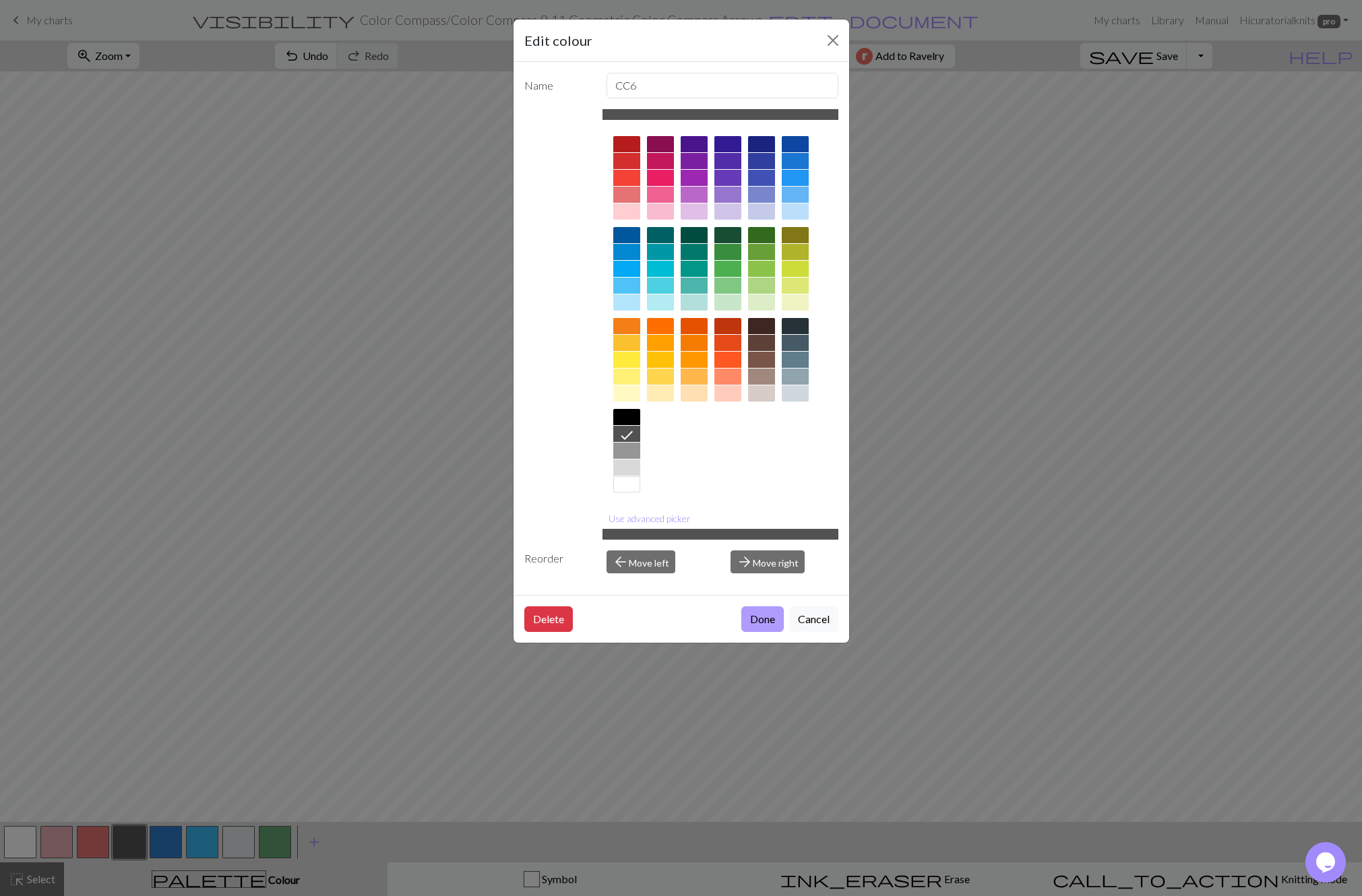
click at [773, 622] on button "Done" at bounding box center [762, 619] width 42 height 26
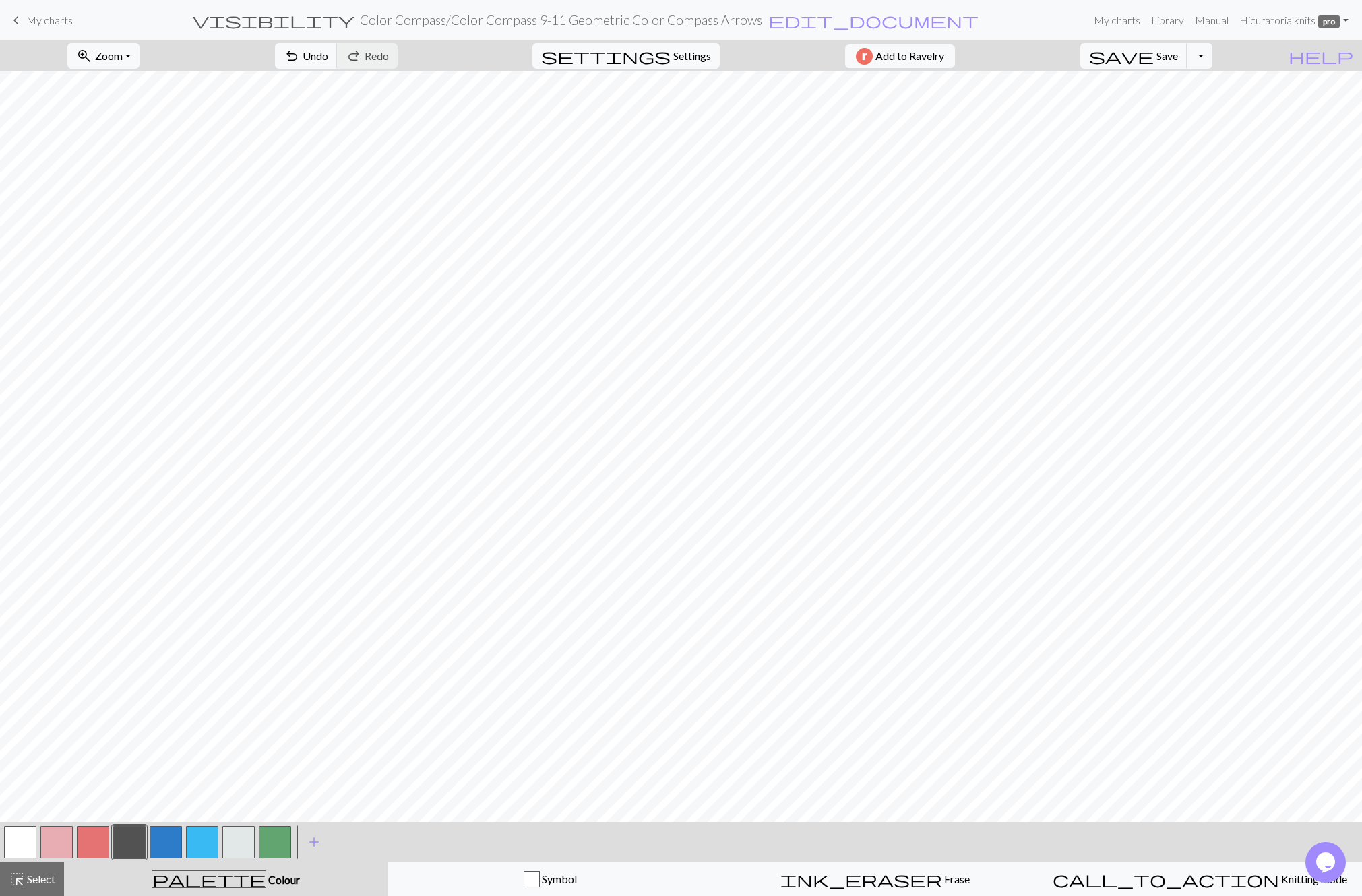
click at [202, 842] on button "button" at bounding box center [202, 841] width 32 height 32
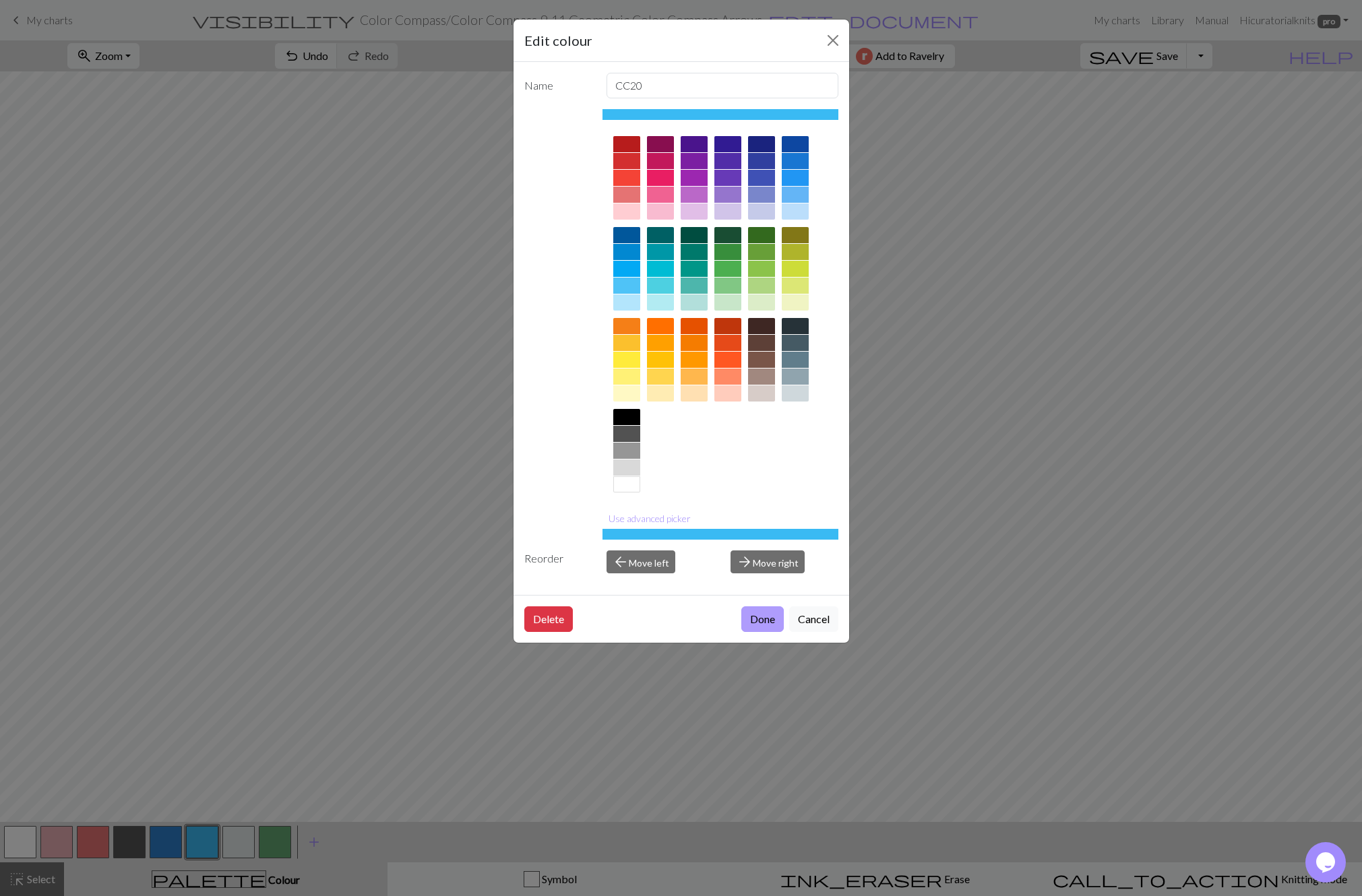
click at [762, 621] on button "Done" at bounding box center [762, 619] width 42 height 26
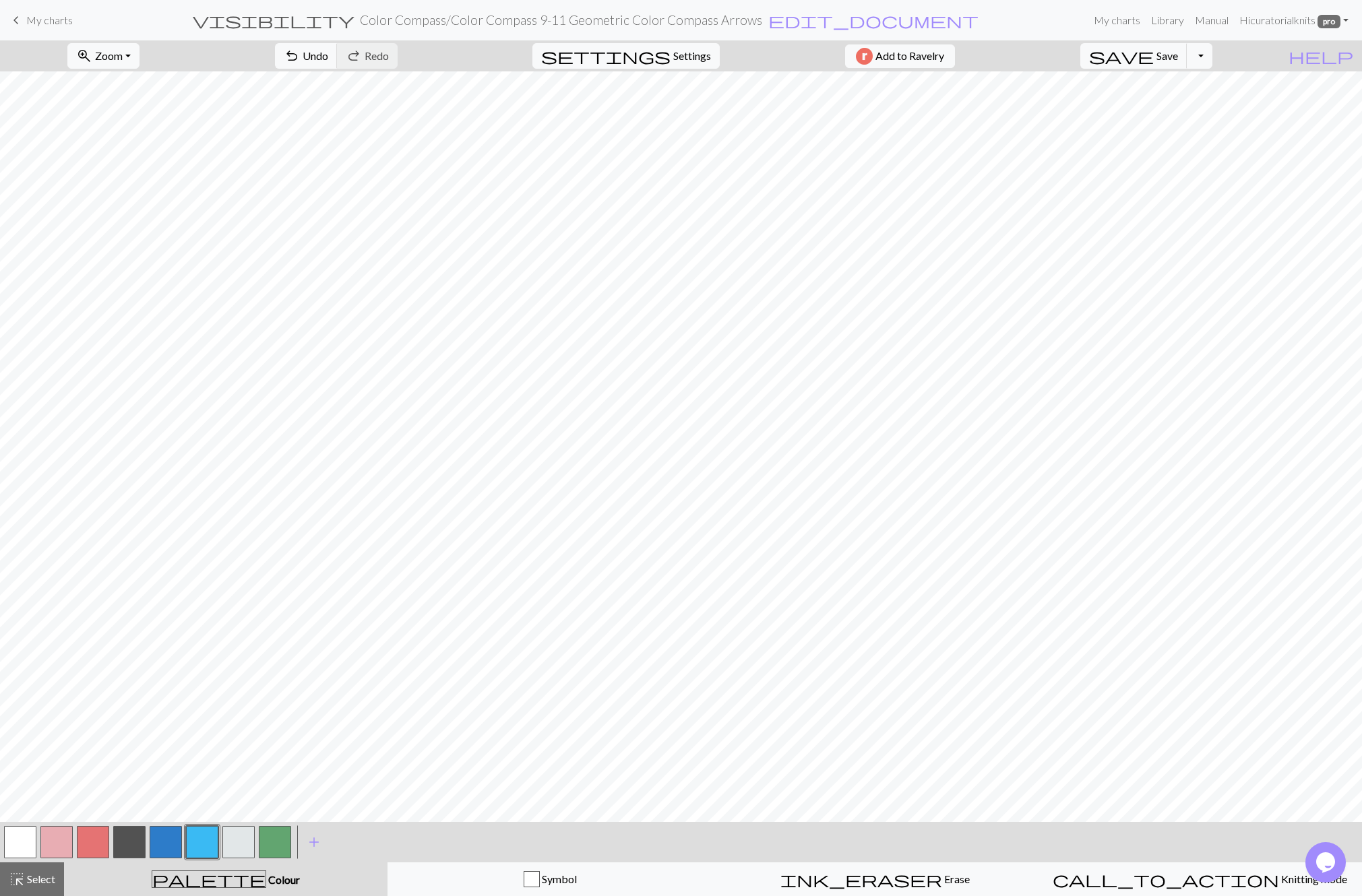
click at [162, 851] on button "button" at bounding box center [165, 841] width 32 height 32
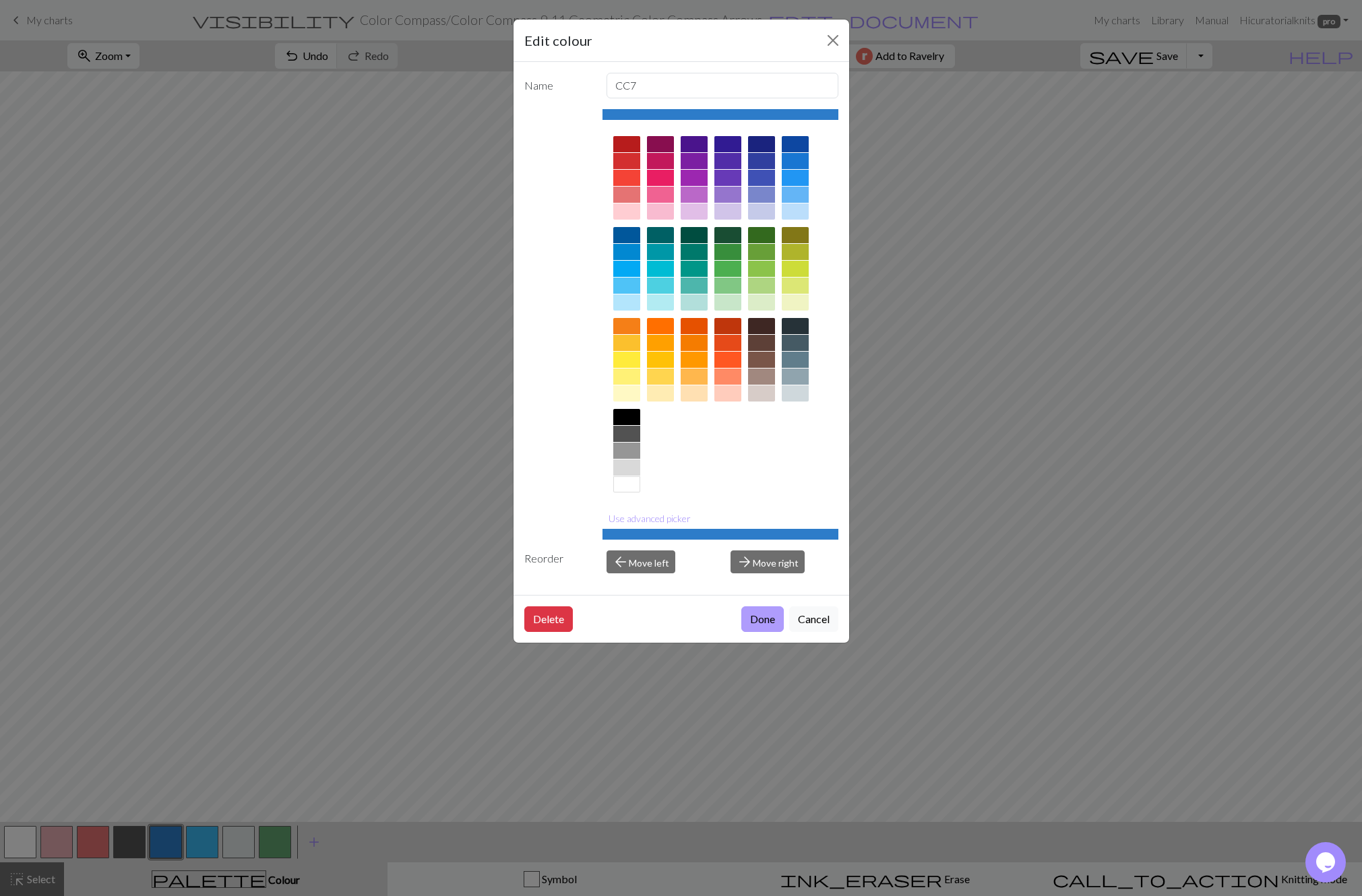
click at [757, 622] on button "Done" at bounding box center [762, 619] width 42 height 26
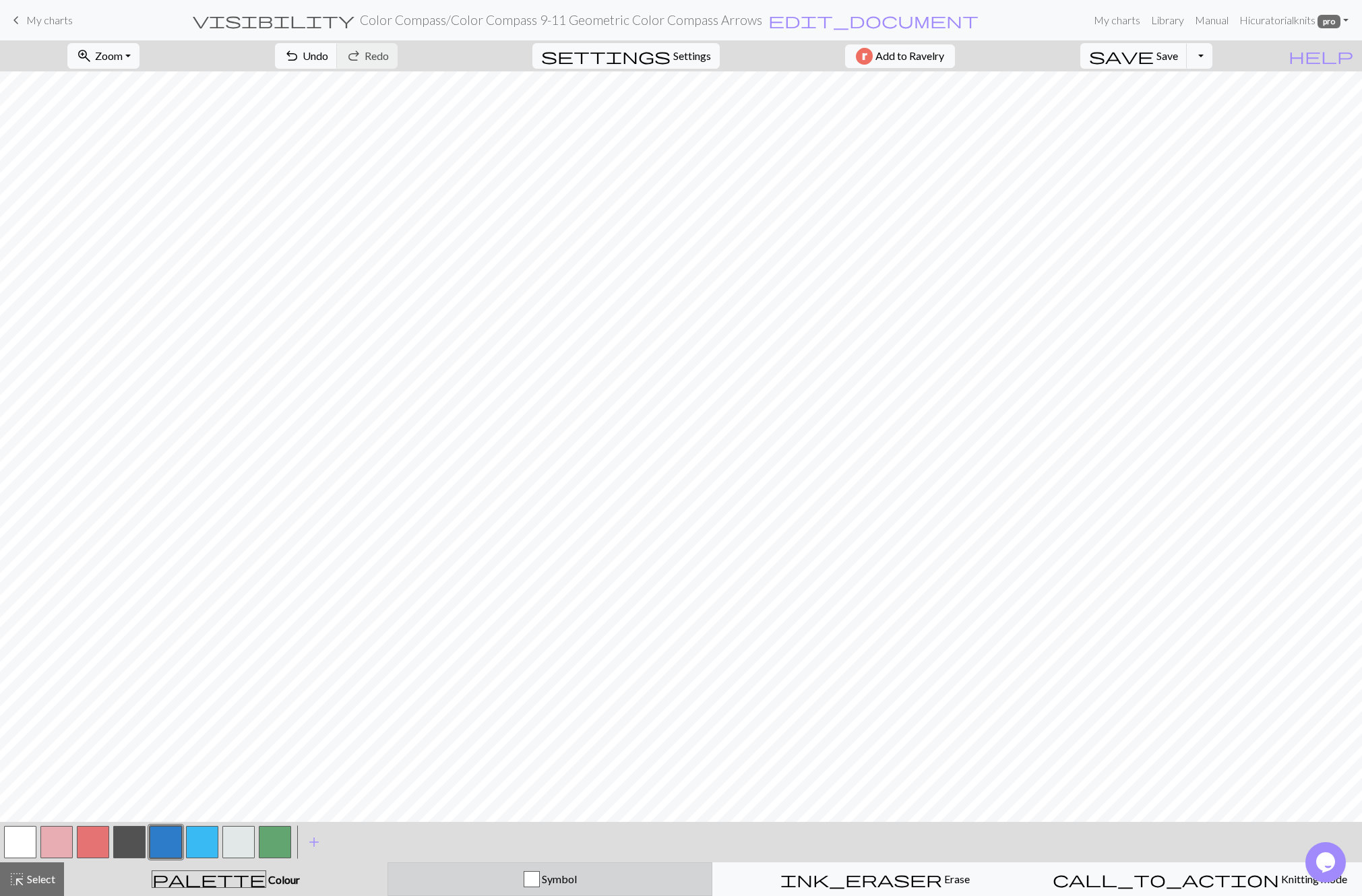
click at [540, 876] on span "Symbol" at bounding box center [558, 879] width 37 height 13
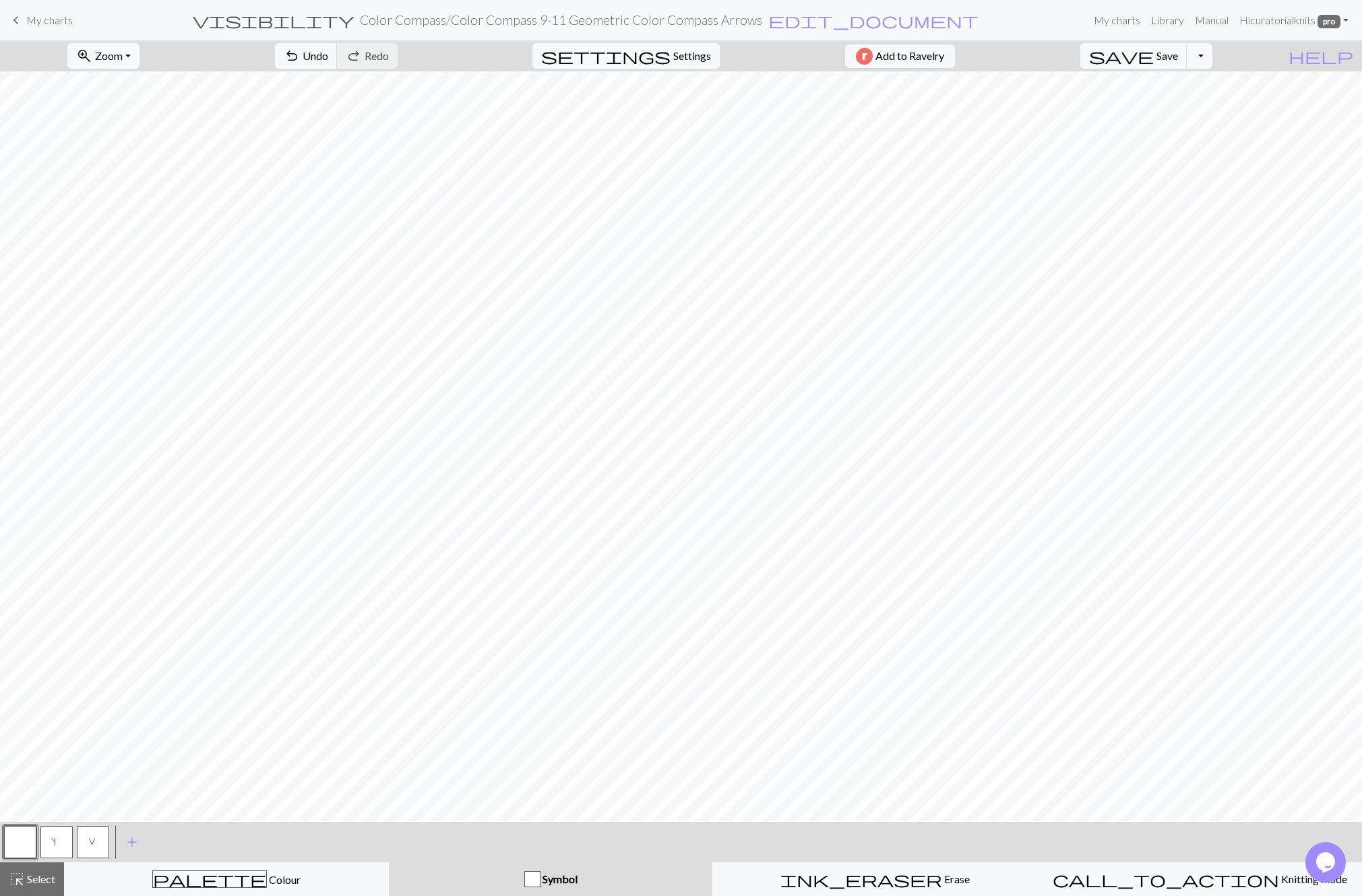
click at [96, 840] on span "V" at bounding box center [93, 843] width 10 height 14
click at [100, 843] on button "V" at bounding box center [93, 841] width 32 height 32
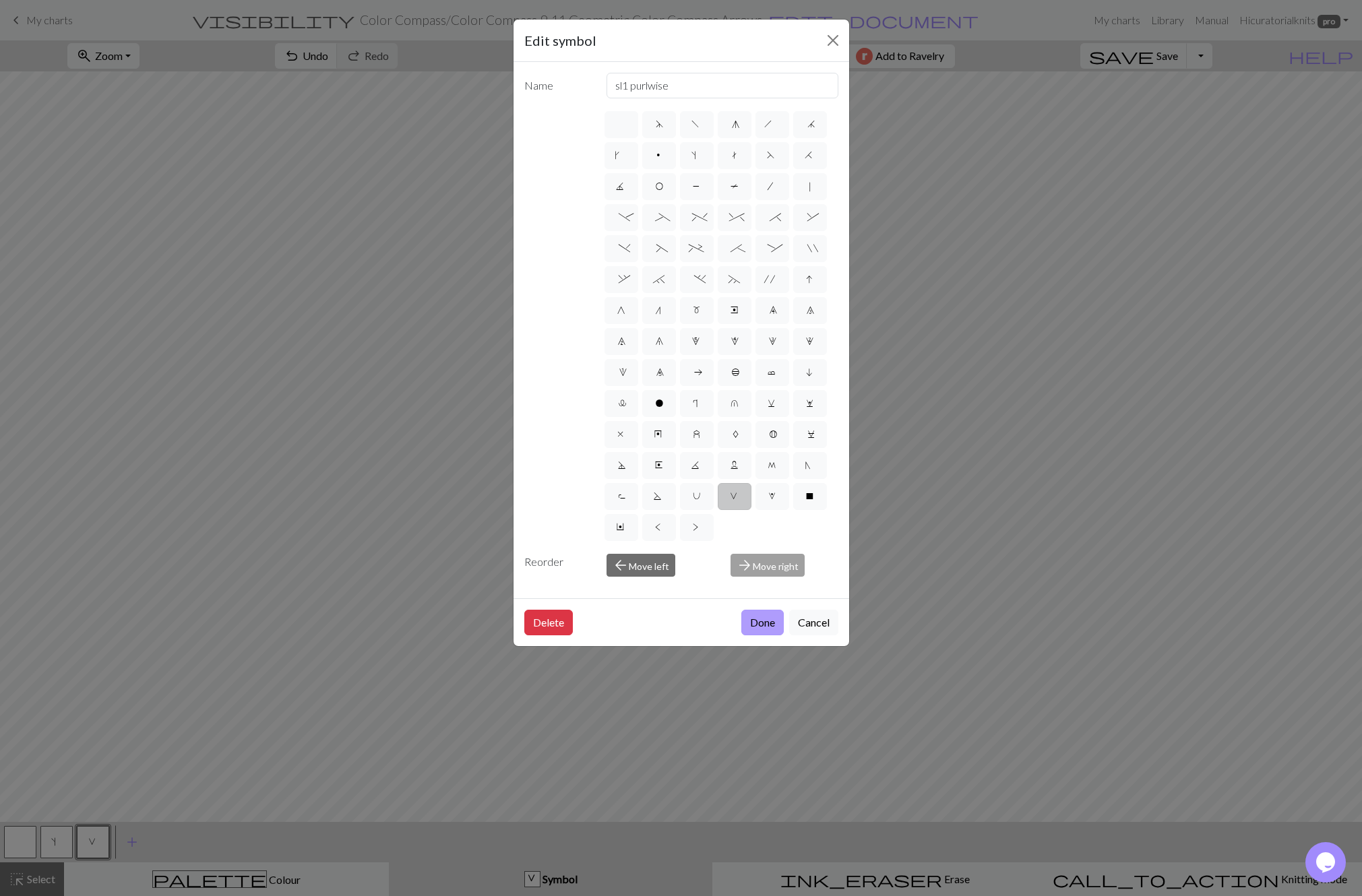
click at [761, 621] on button "Done" at bounding box center [762, 622] width 42 height 26
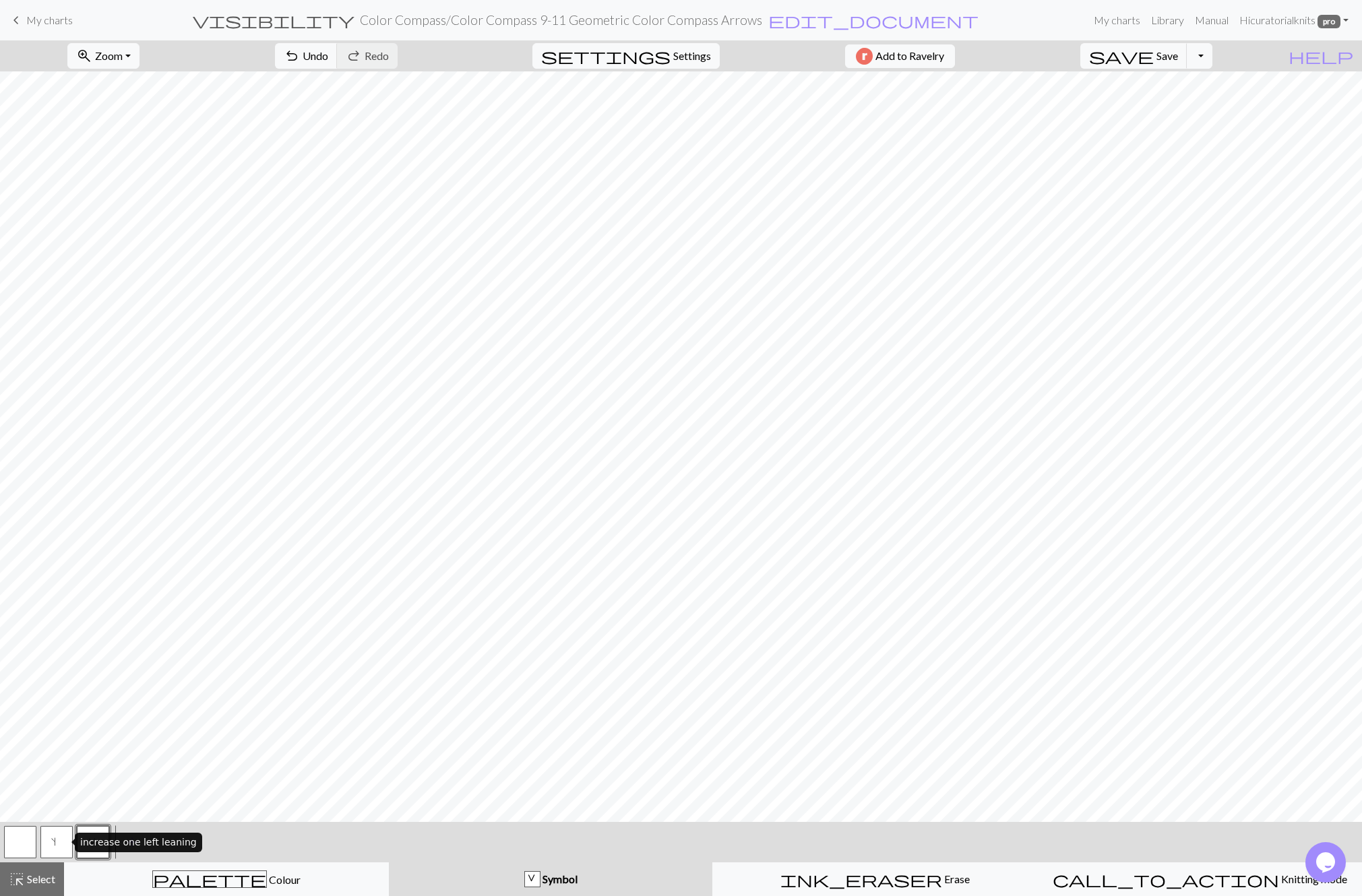
click at [61, 844] on button "s" at bounding box center [56, 841] width 32 height 32
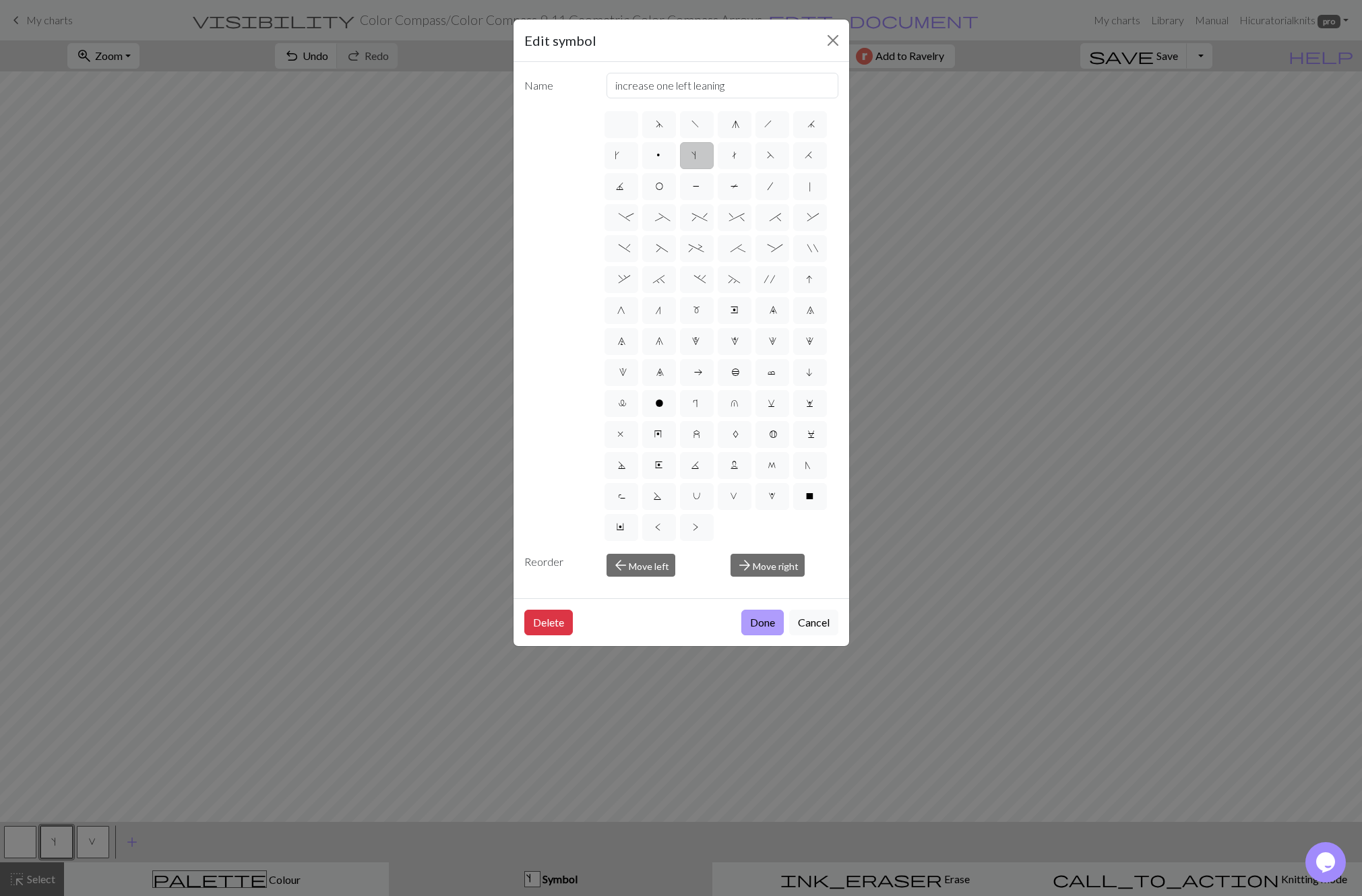
click at [765, 619] on button "Done" at bounding box center [762, 622] width 42 height 26
